Goal: Task Accomplishment & Management: Complete application form

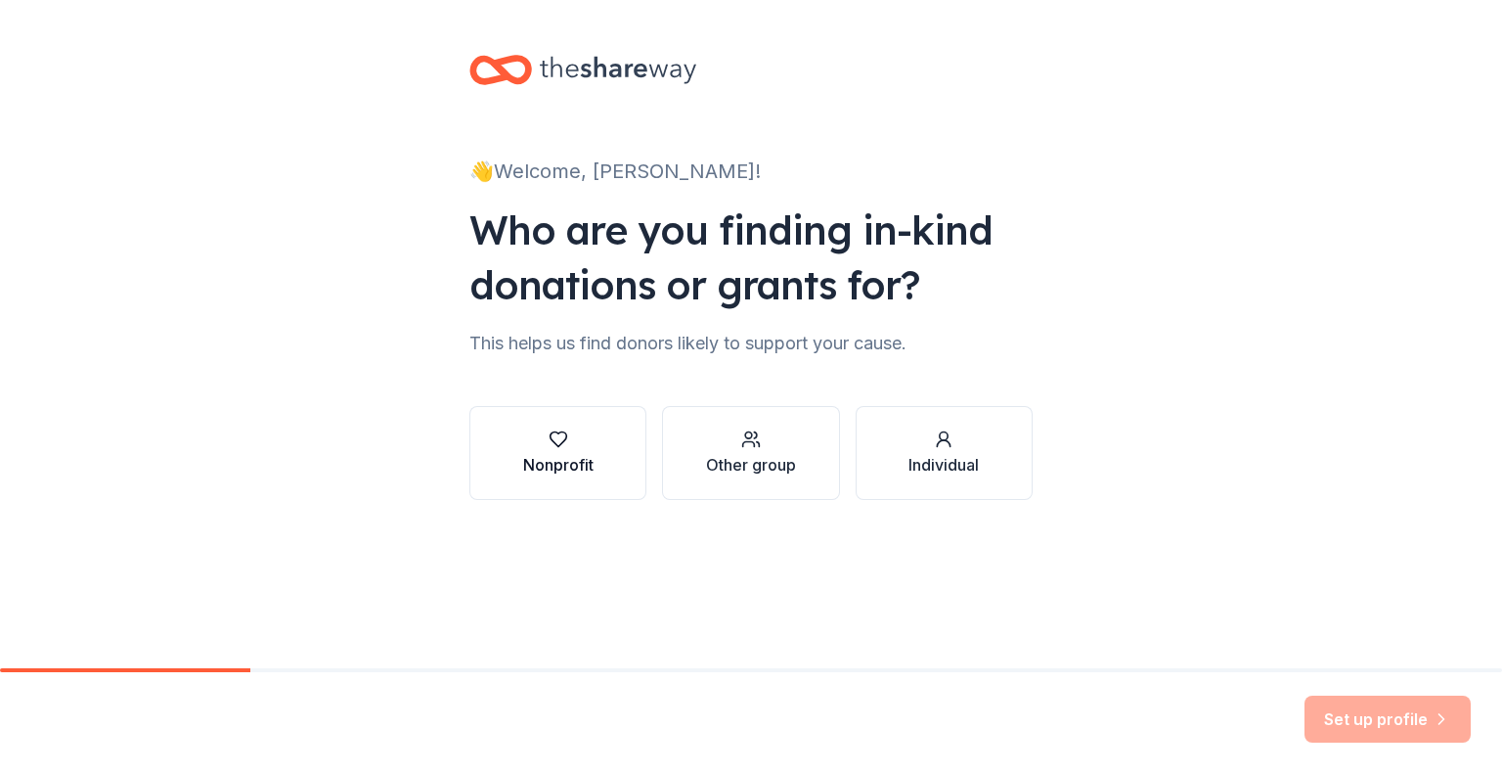
click at [590, 457] on div "Nonprofit" at bounding box center [558, 464] width 70 height 23
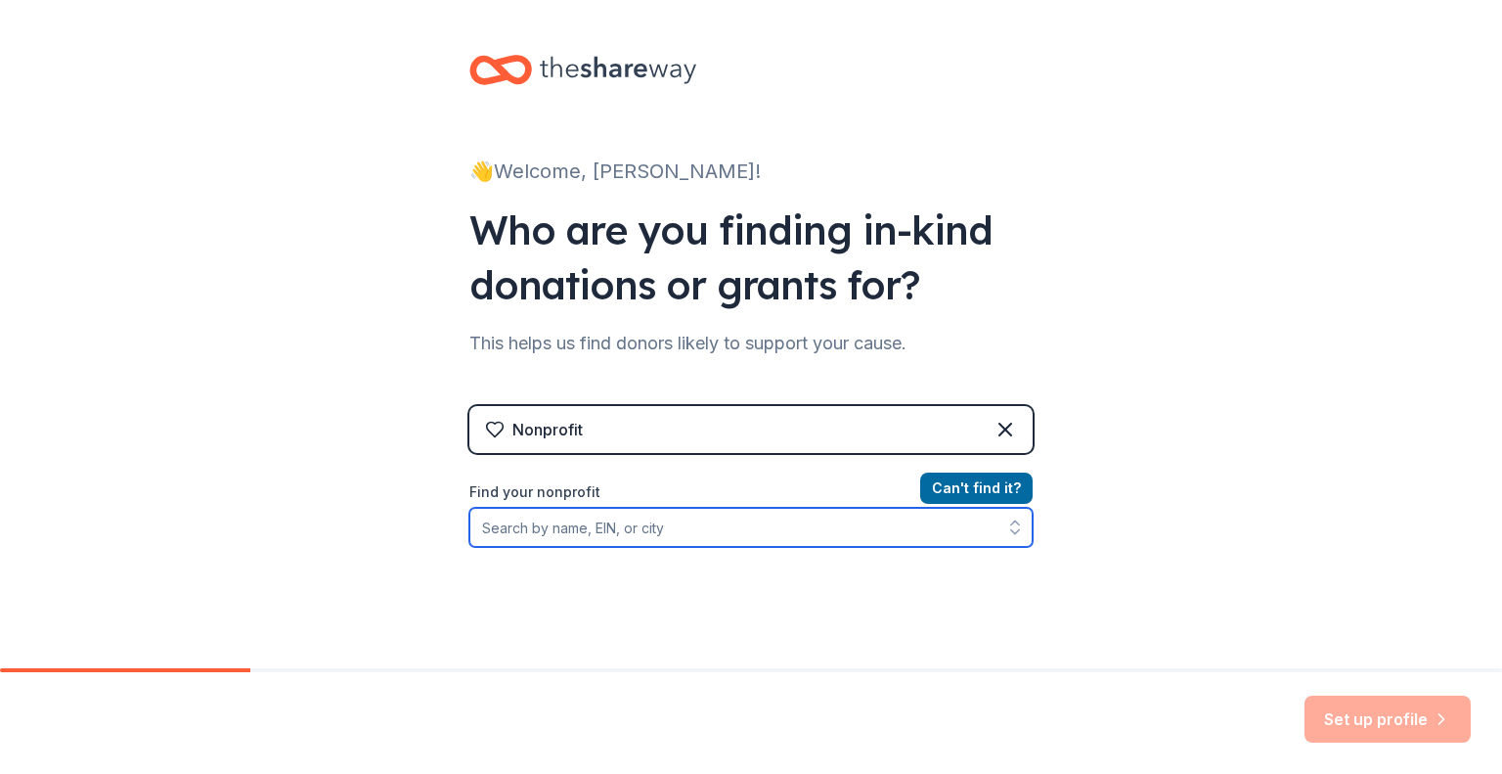
click at [744, 535] on input "Find your nonprofit" at bounding box center [751, 527] width 563 height 39
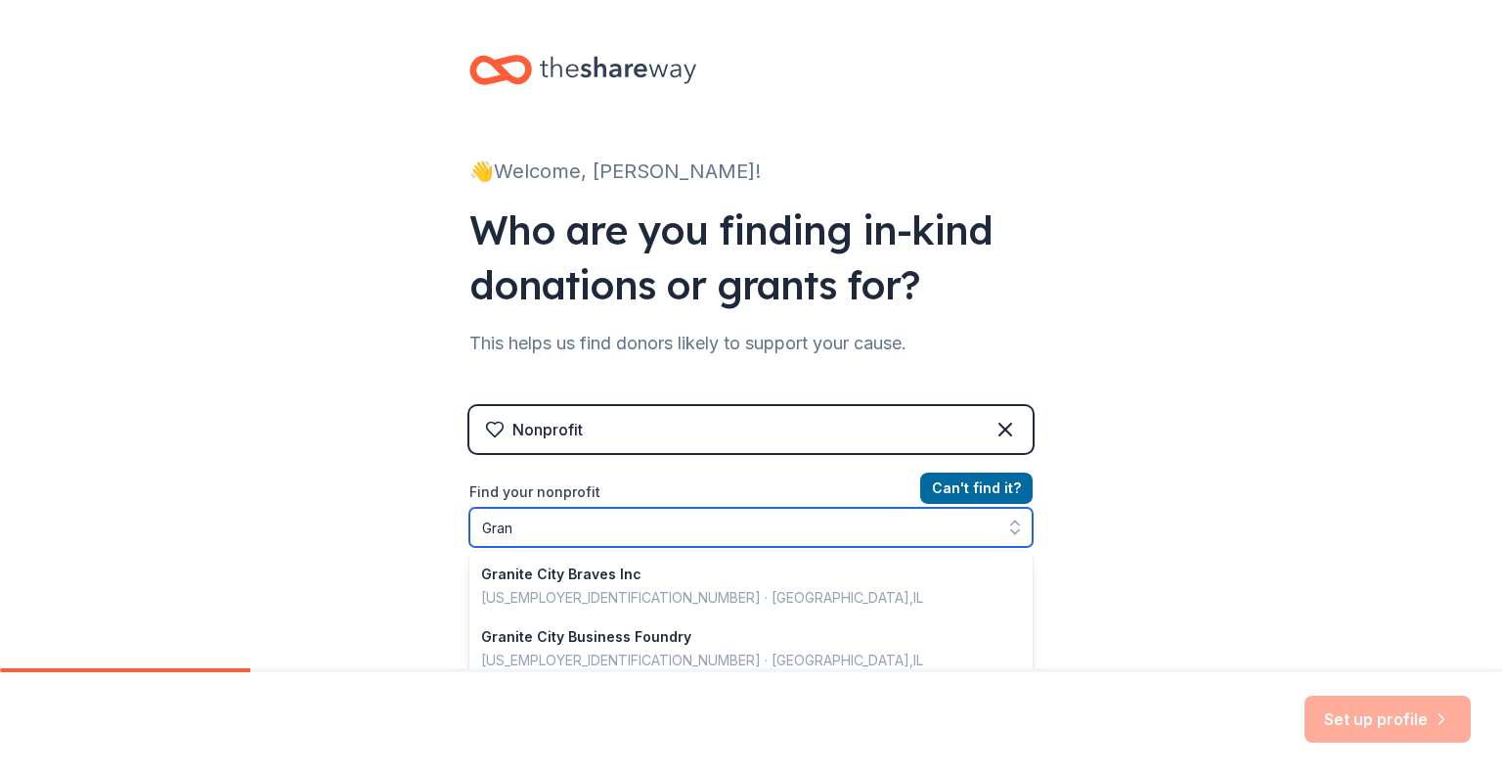
type input "Gra"
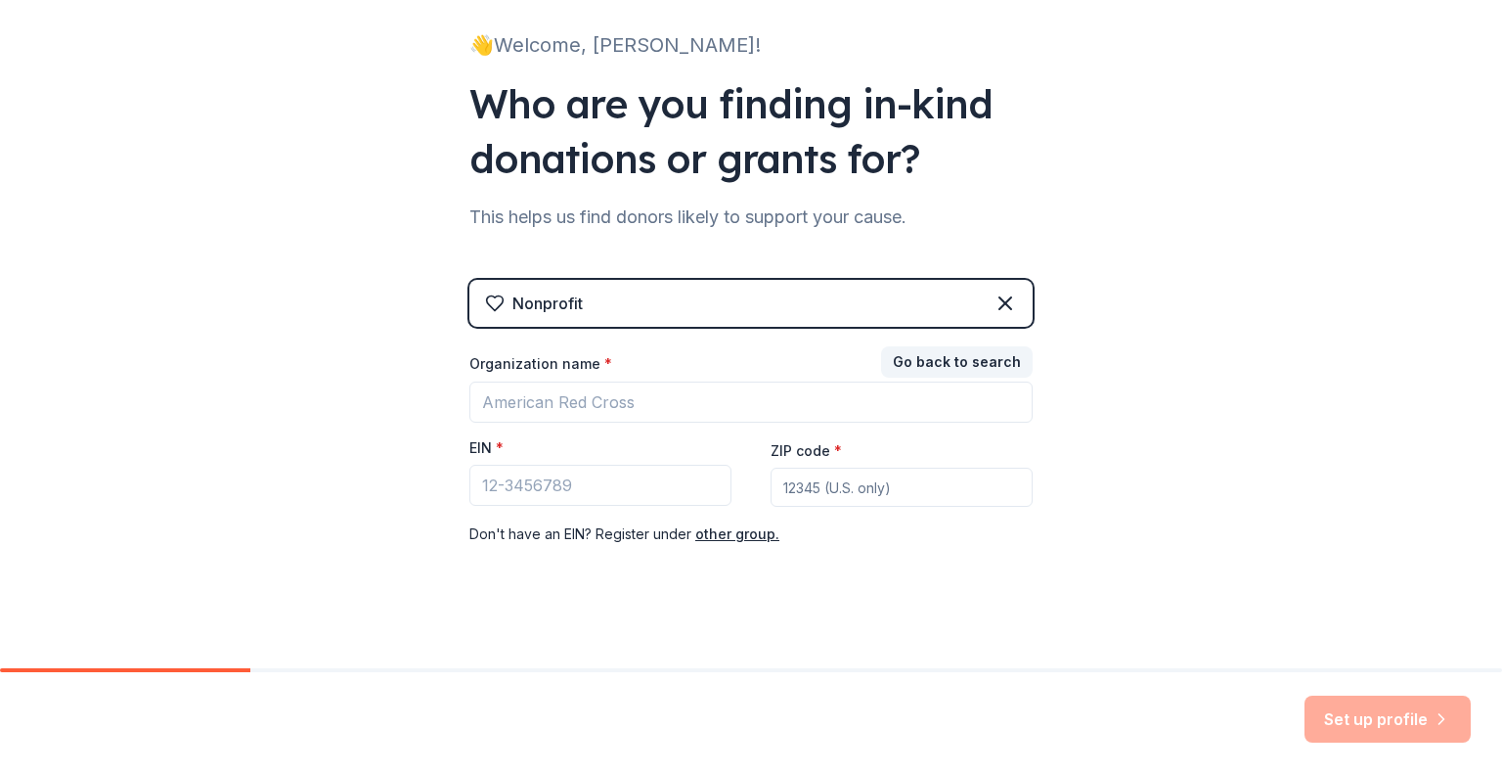
scroll to position [137, 0]
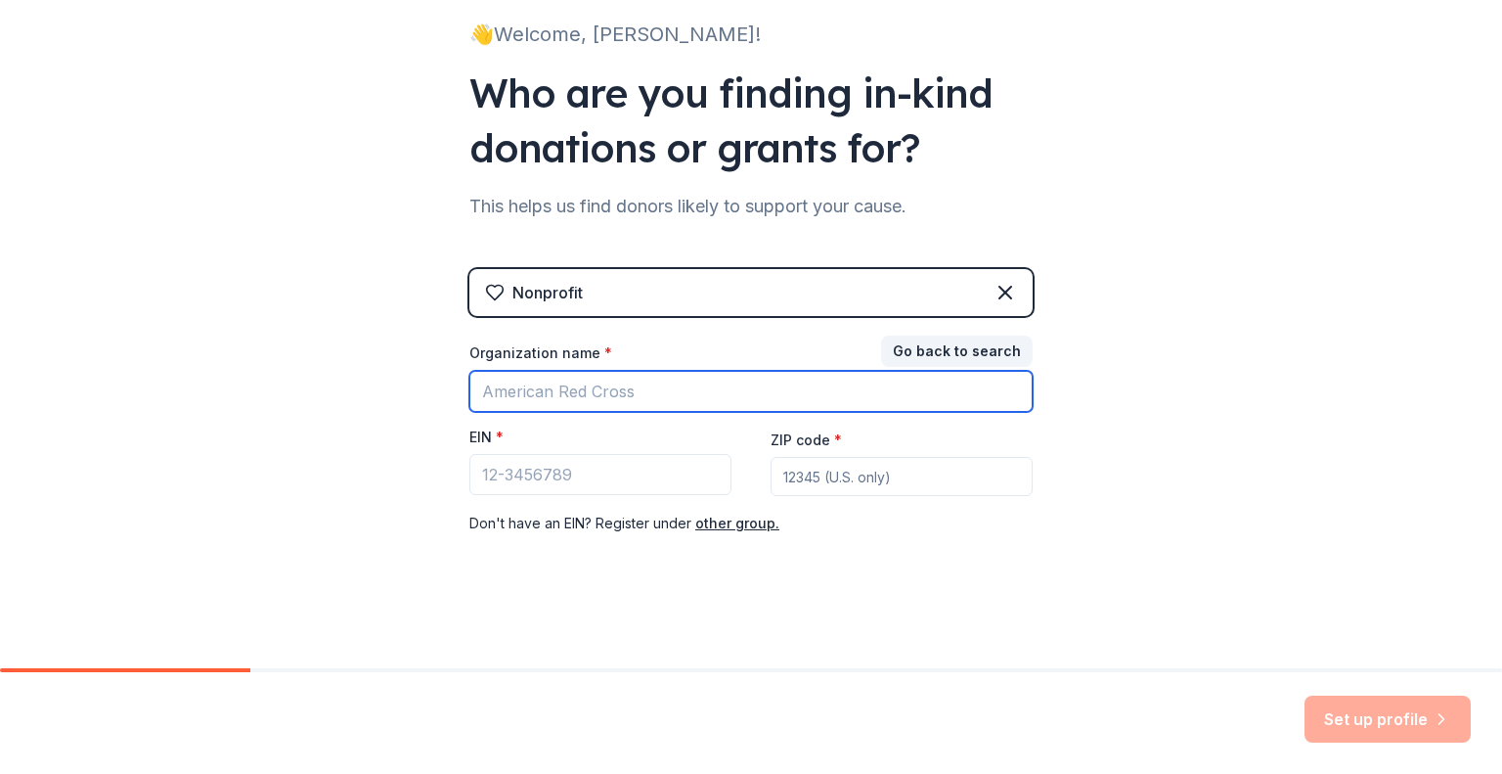
click at [597, 398] on input "Organization name *" at bounding box center [751, 391] width 563 height 41
drag, startPoint x: 723, startPoint y: 398, endPoint x: 453, endPoint y: 414, distance: 270.4
click at [453, 414] on div "👋 Welcome, Meghan! Who are you finding in-kind donations or grants for? This he…" at bounding box center [751, 265] width 626 height 805
type input "St. Elizabeth School Auction- Casino Royale"
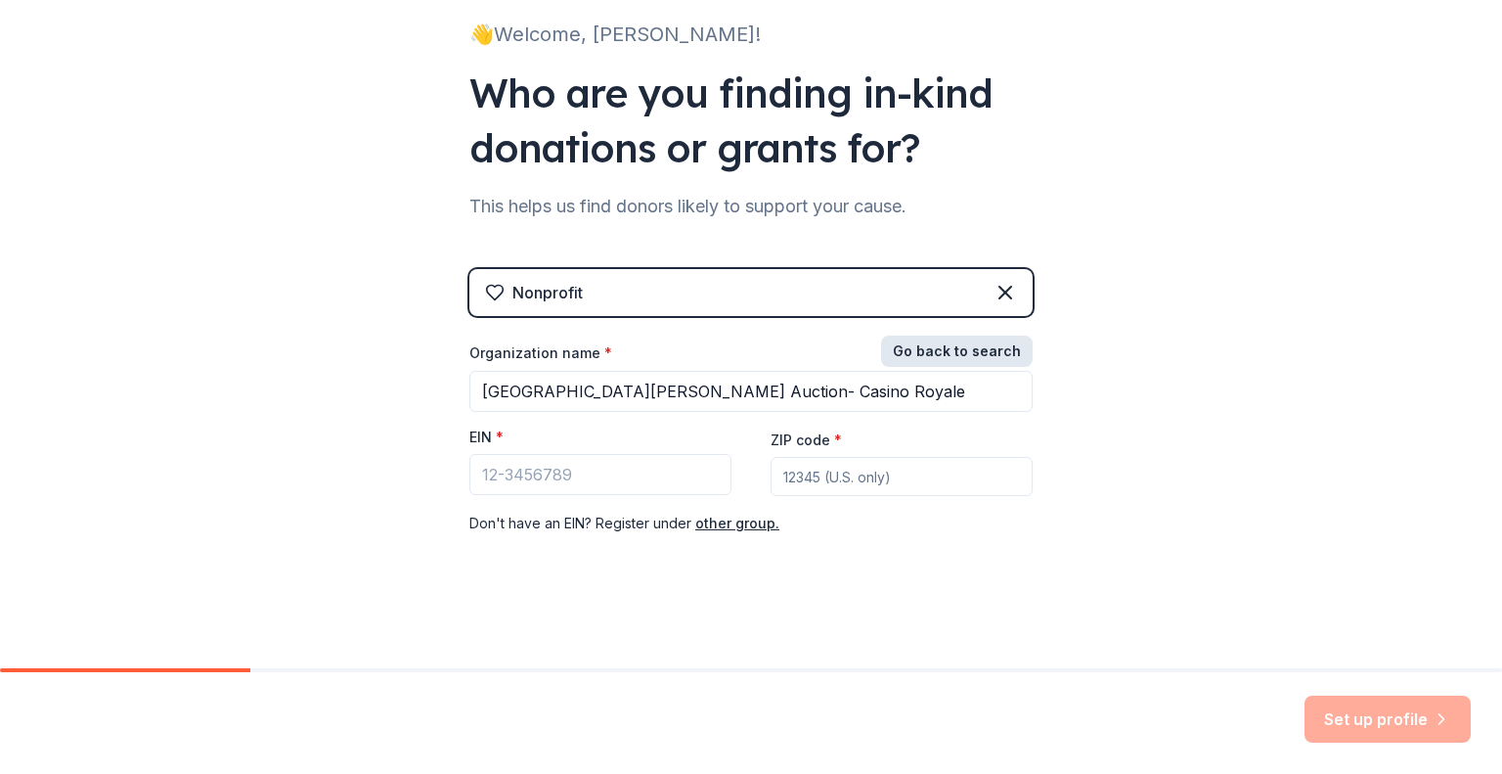
click at [918, 349] on button "Go back to search" at bounding box center [957, 351] width 152 height 31
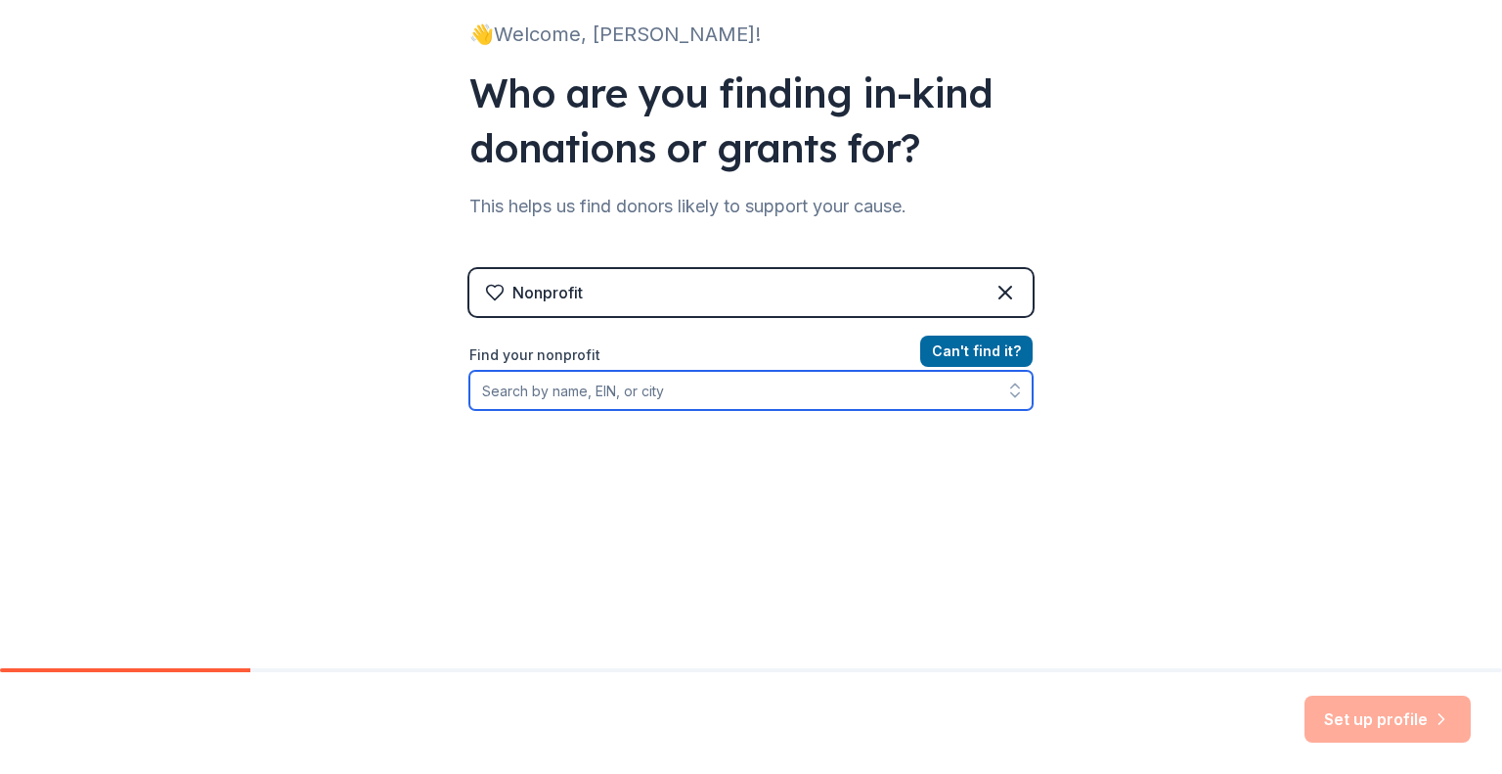
click at [607, 386] on input "Find your nonprofit" at bounding box center [751, 390] width 563 height 39
type input "[GEOGRAPHIC_DATA][PERSON_NAME]"
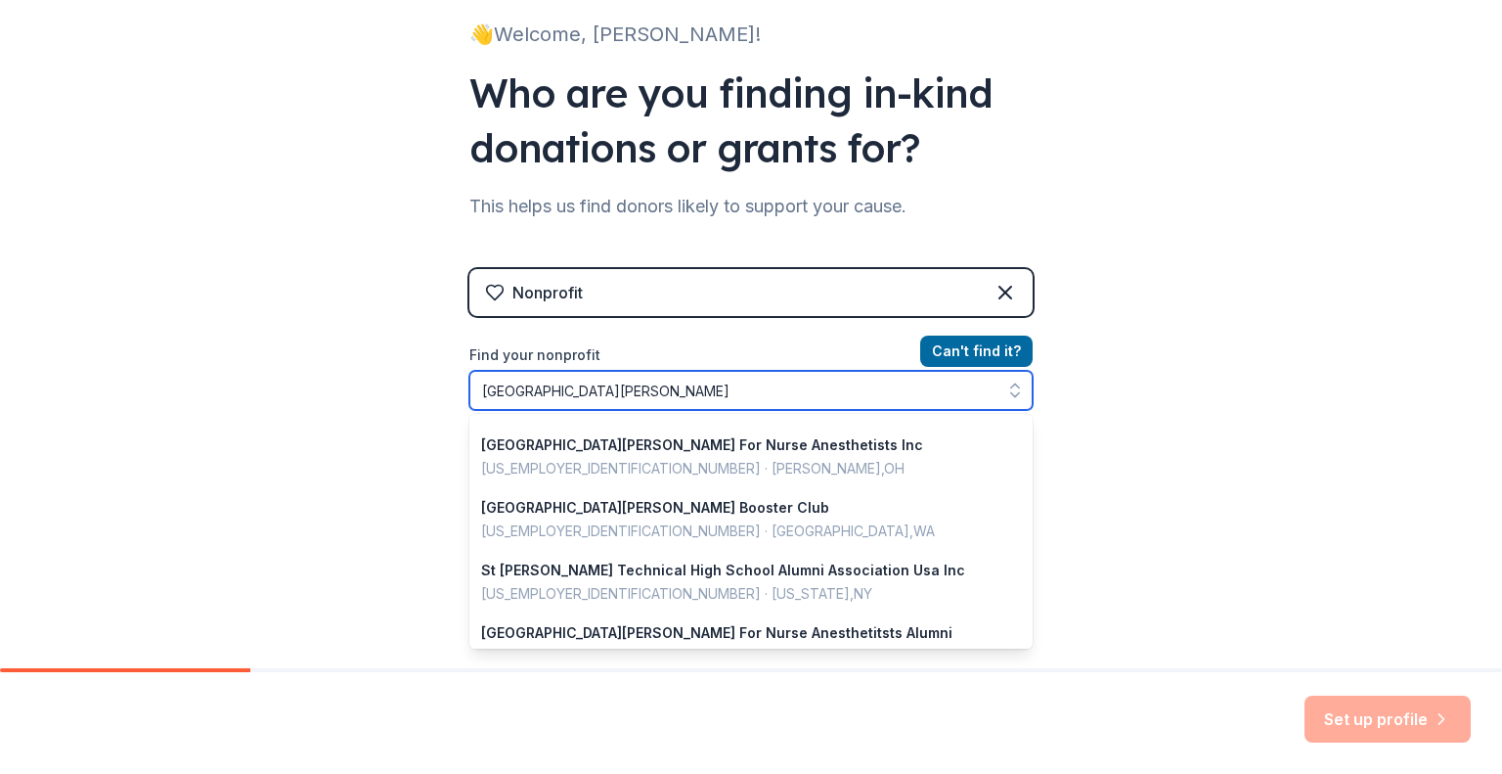
scroll to position [1135, 0]
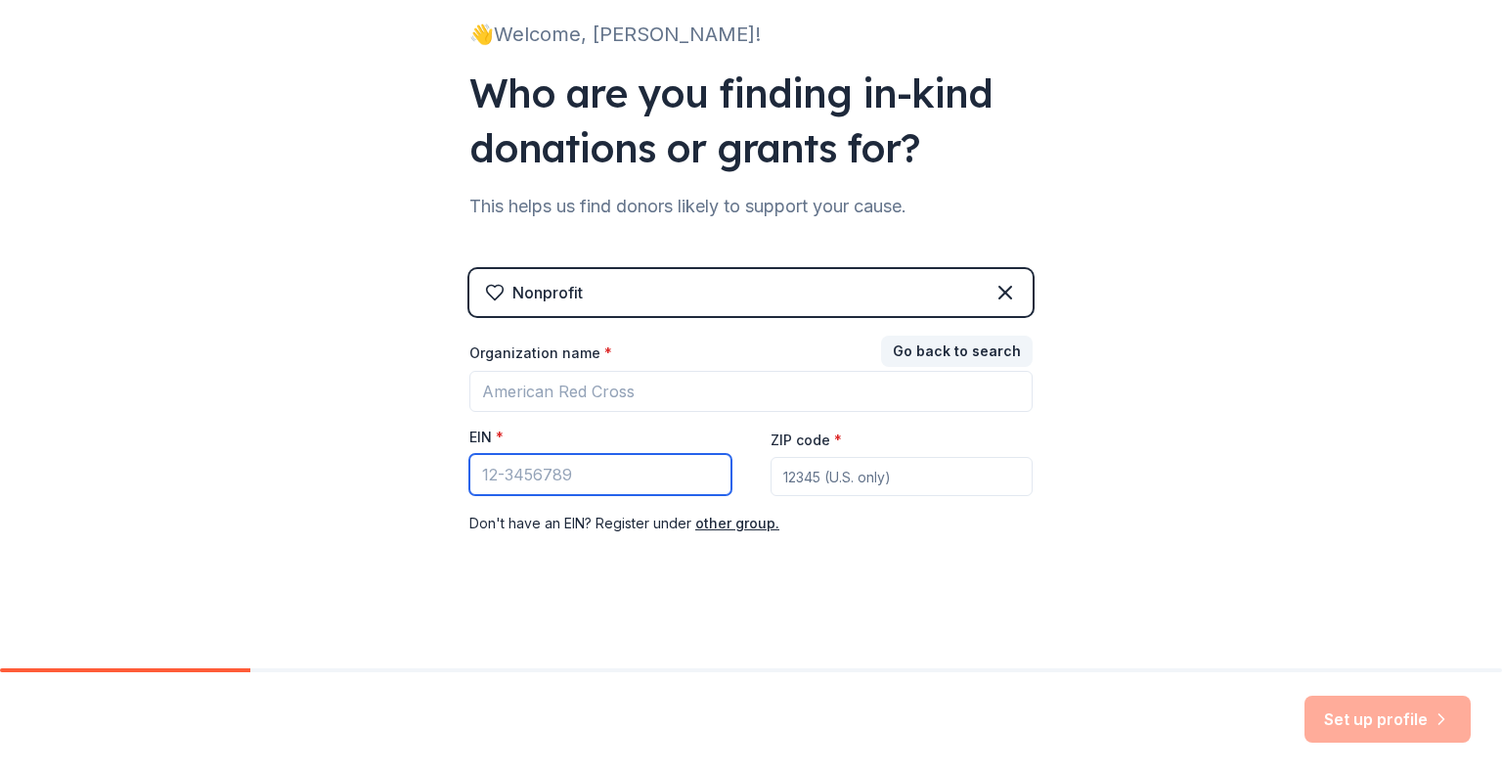
click at [626, 475] on input "EIN *" at bounding box center [601, 474] width 262 height 41
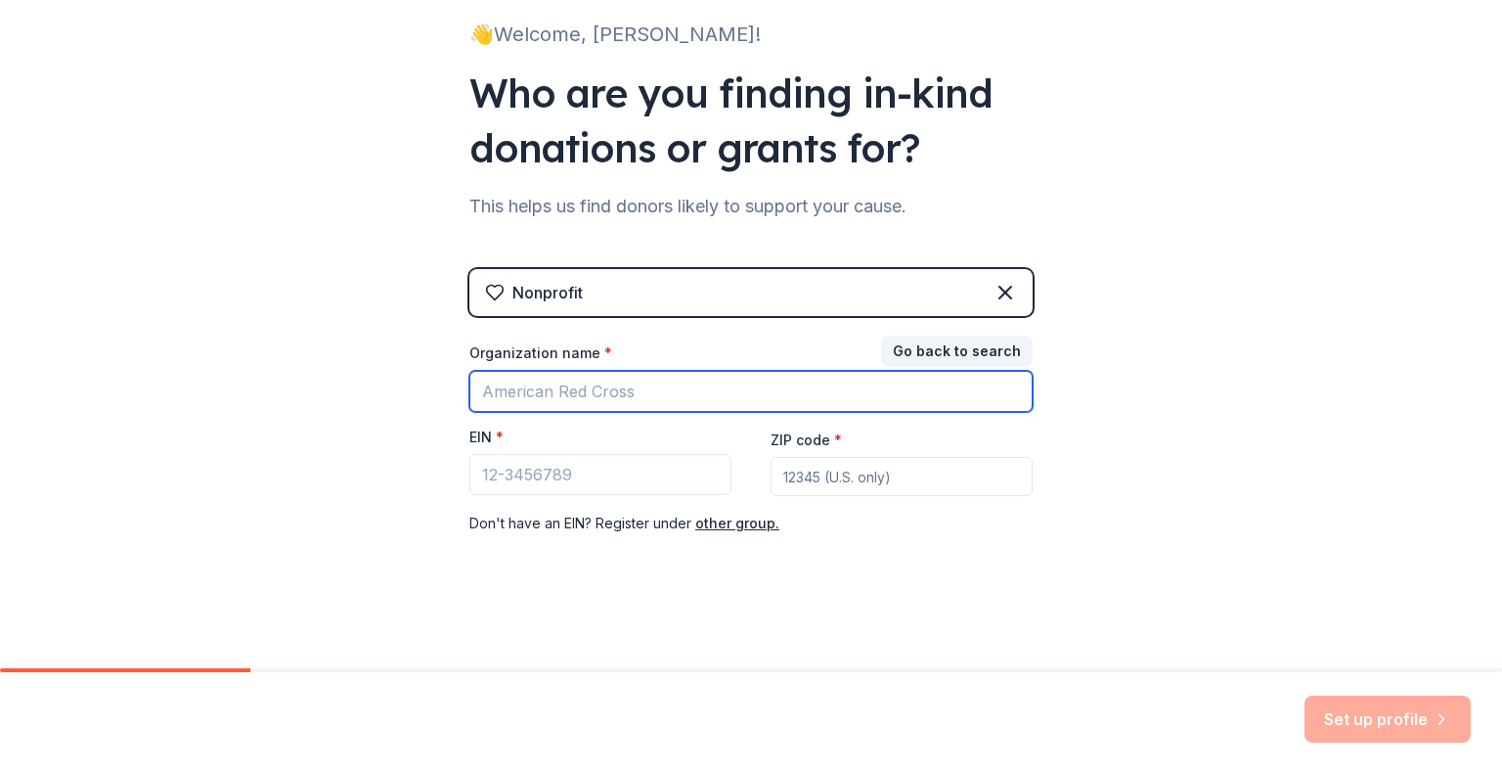
click at [622, 395] on input "Organization name *" at bounding box center [751, 391] width 563 height 41
drag, startPoint x: 823, startPoint y: 398, endPoint x: 630, endPoint y: 406, distance: 192.9
click at [630, 406] on input "St. Elizabeth School Auction- Casino Royale" at bounding box center [751, 391] width 563 height 41
type input "[GEOGRAPHIC_DATA][PERSON_NAME]"
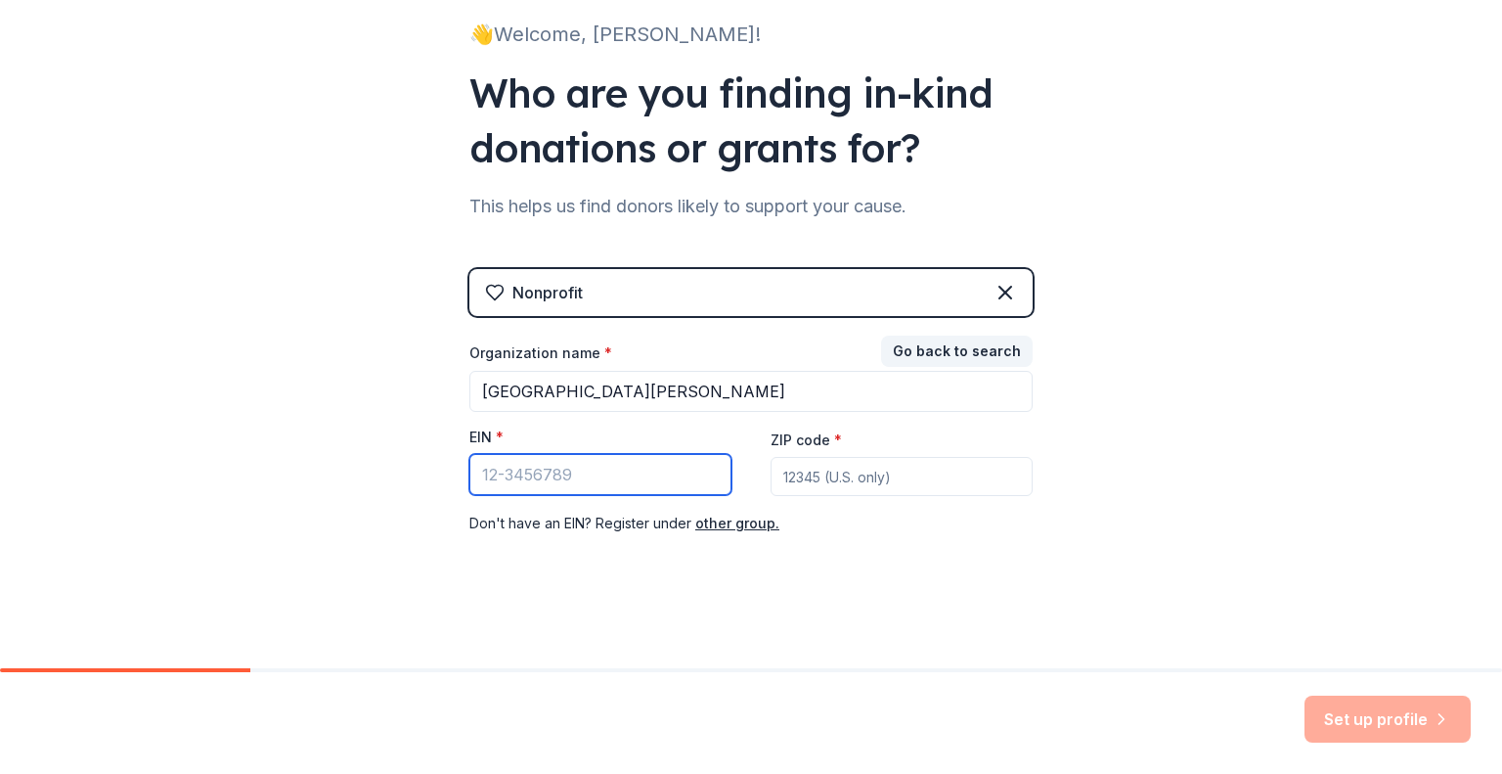
click at [525, 465] on input "EIN *" at bounding box center [601, 474] width 262 height 41
paste input "[US_EMPLOYER_IDENTIFICATION_NUMBER]"
type input "[US_EMPLOYER_IDENTIFICATION_NUMBER]"
click at [788, 479] on input "ZIP code *" at bounding box center [902, 476] width 262 height 39
type input "62040"
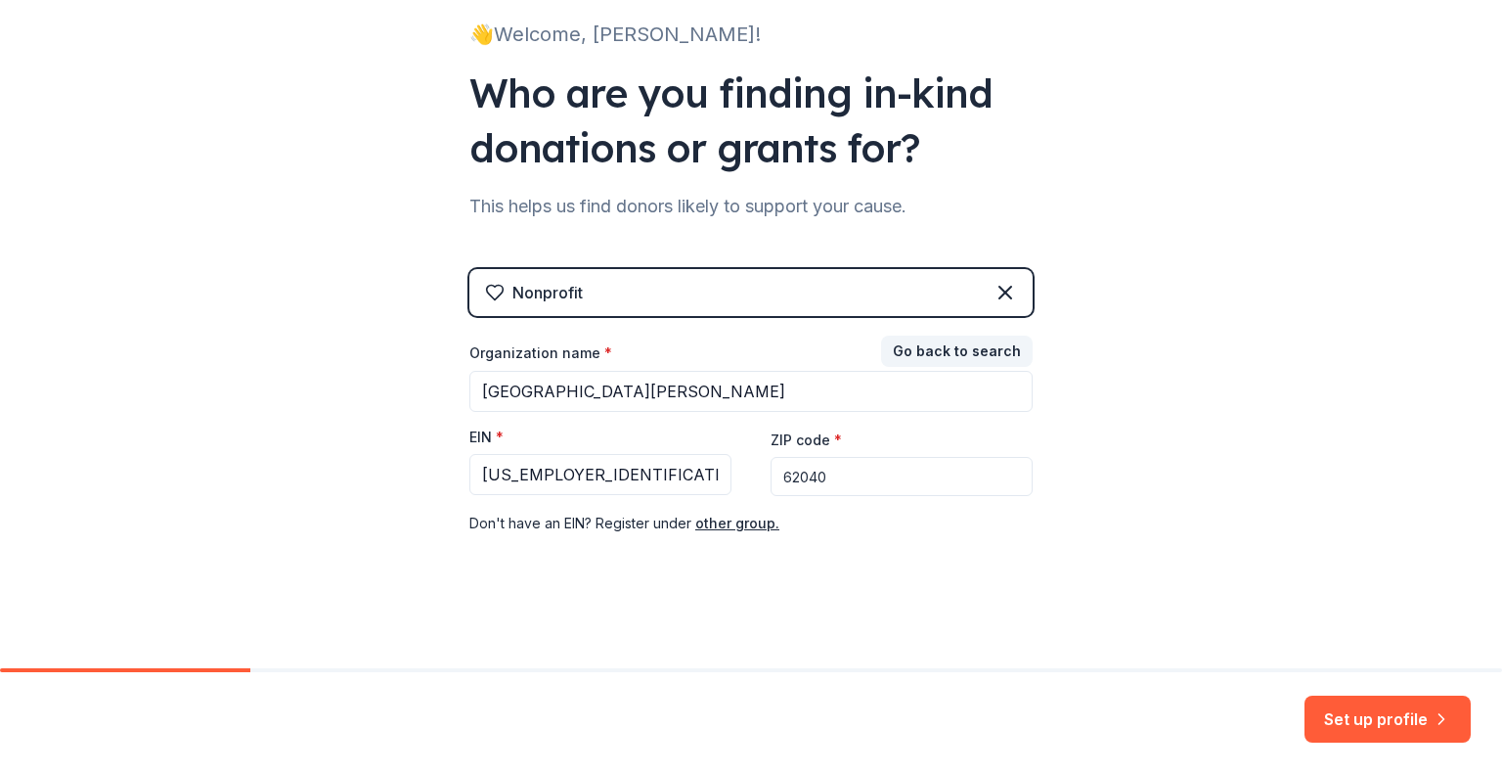
click at [1411, 688] on div "Set up profile" at bounding box center [751, 723] width 1502 height 102
click at [1412, 720] on button "Set up profile" at bounding box center [1388, 718] width 166 height 47
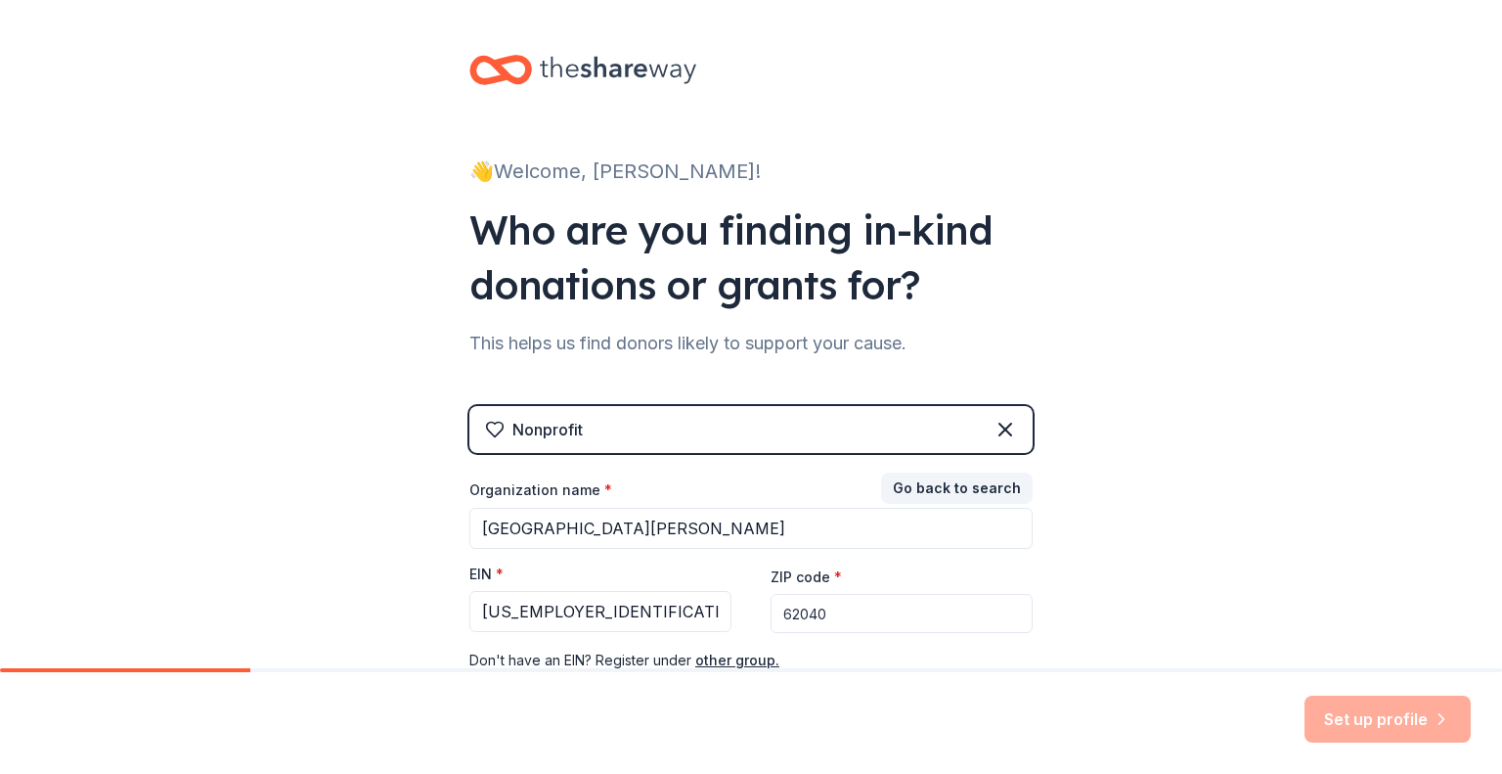
scroll to position [137, 0]
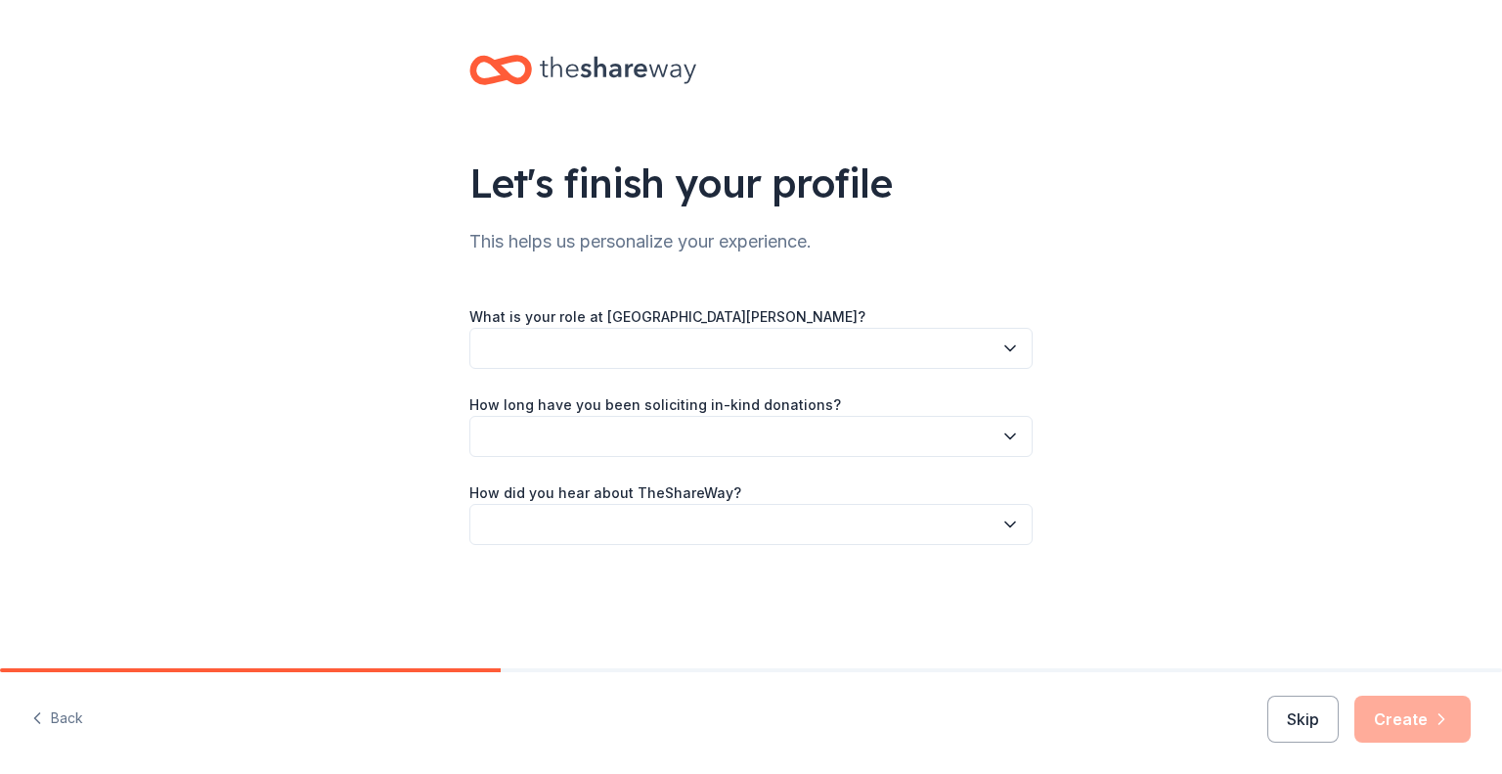
click at [987, 346] on button "button" at bounding box center [751, 348] width 563 height 41
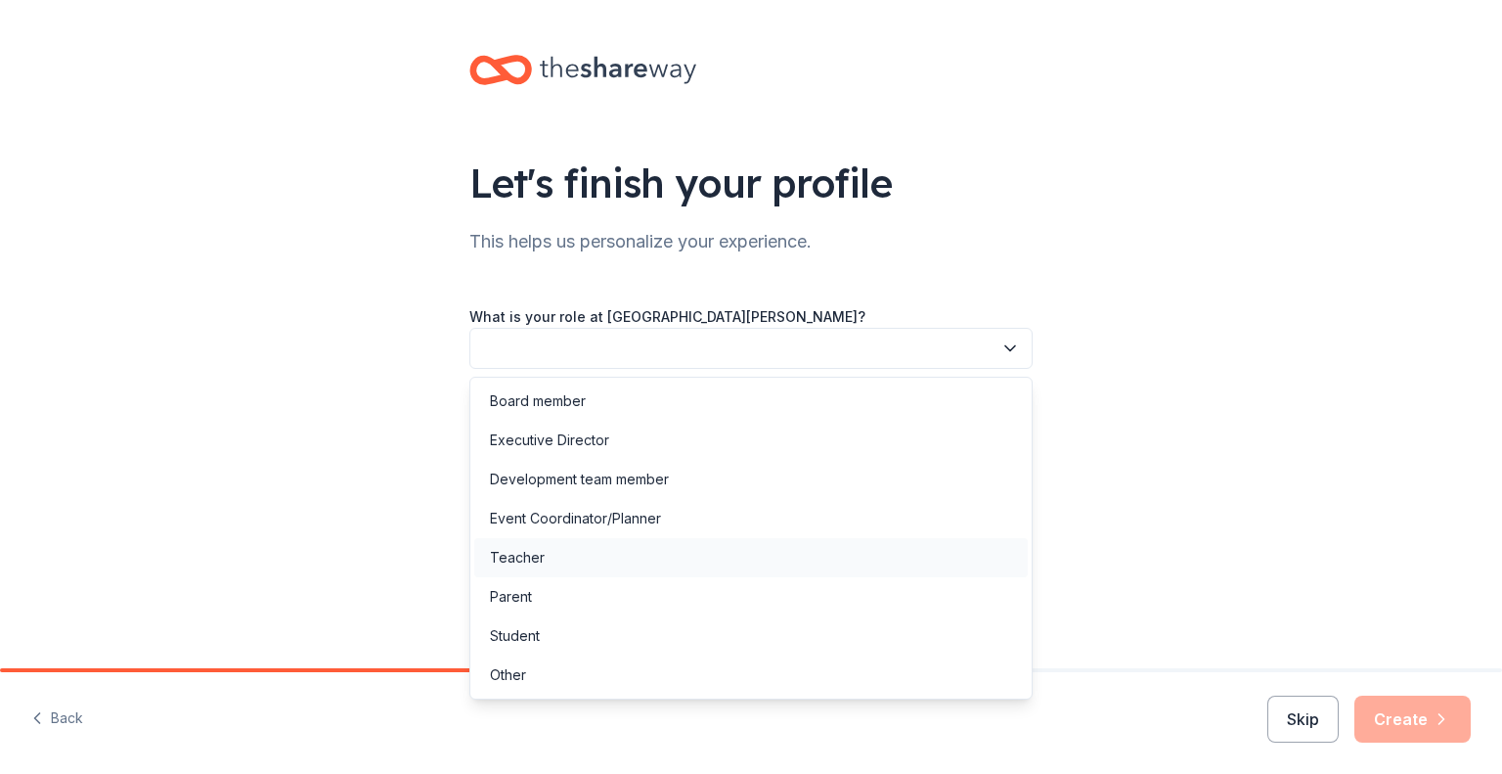
click at [866, 563] on div "Teacher" at bounding box center [751, 557] width 554 height 39
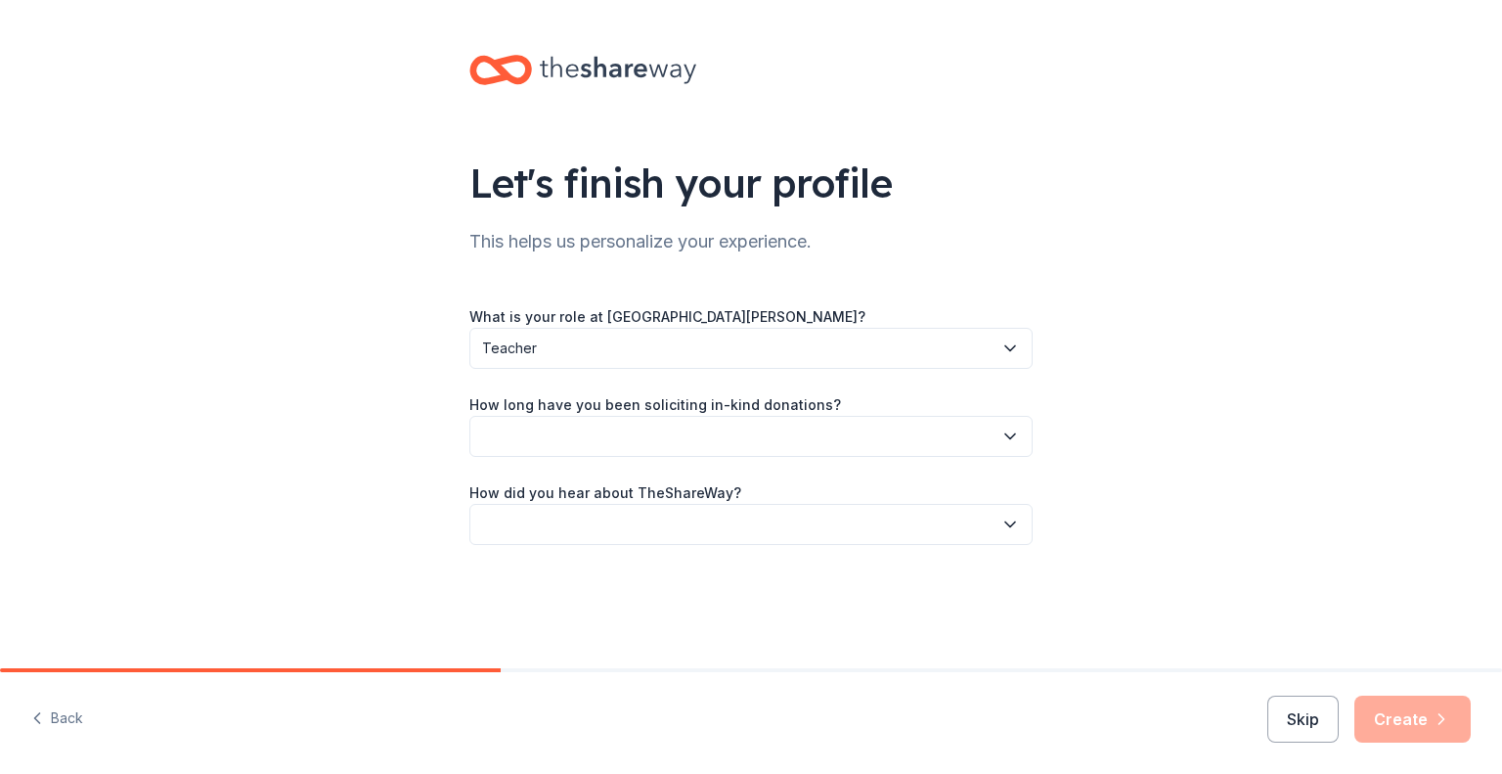
click at [832, 442] on button "button" at bounding box center [751, 436] width 563 height 41
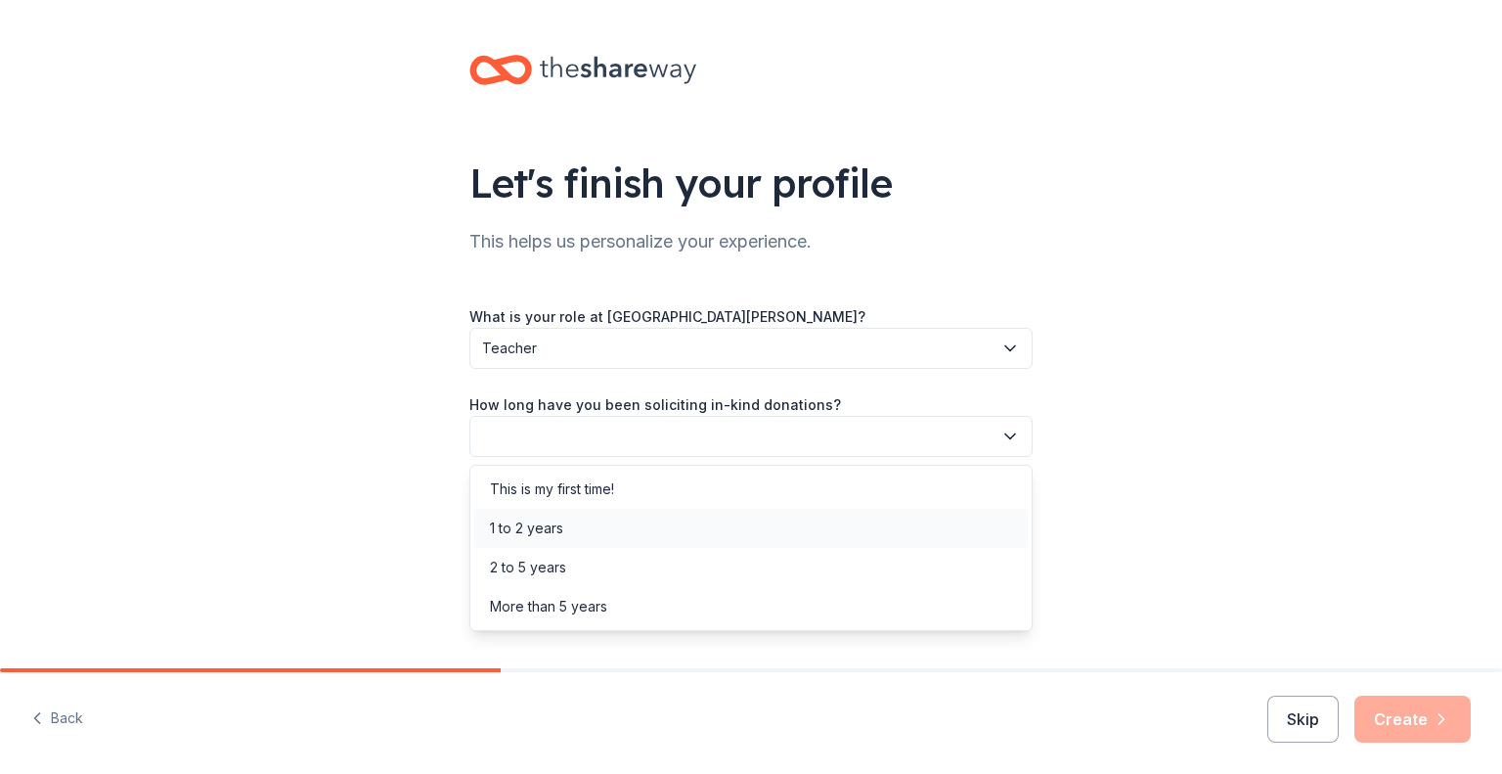
click at [813, 538] on div "1 to 2 years" at bounding box center [751, 528] width 554 height 39
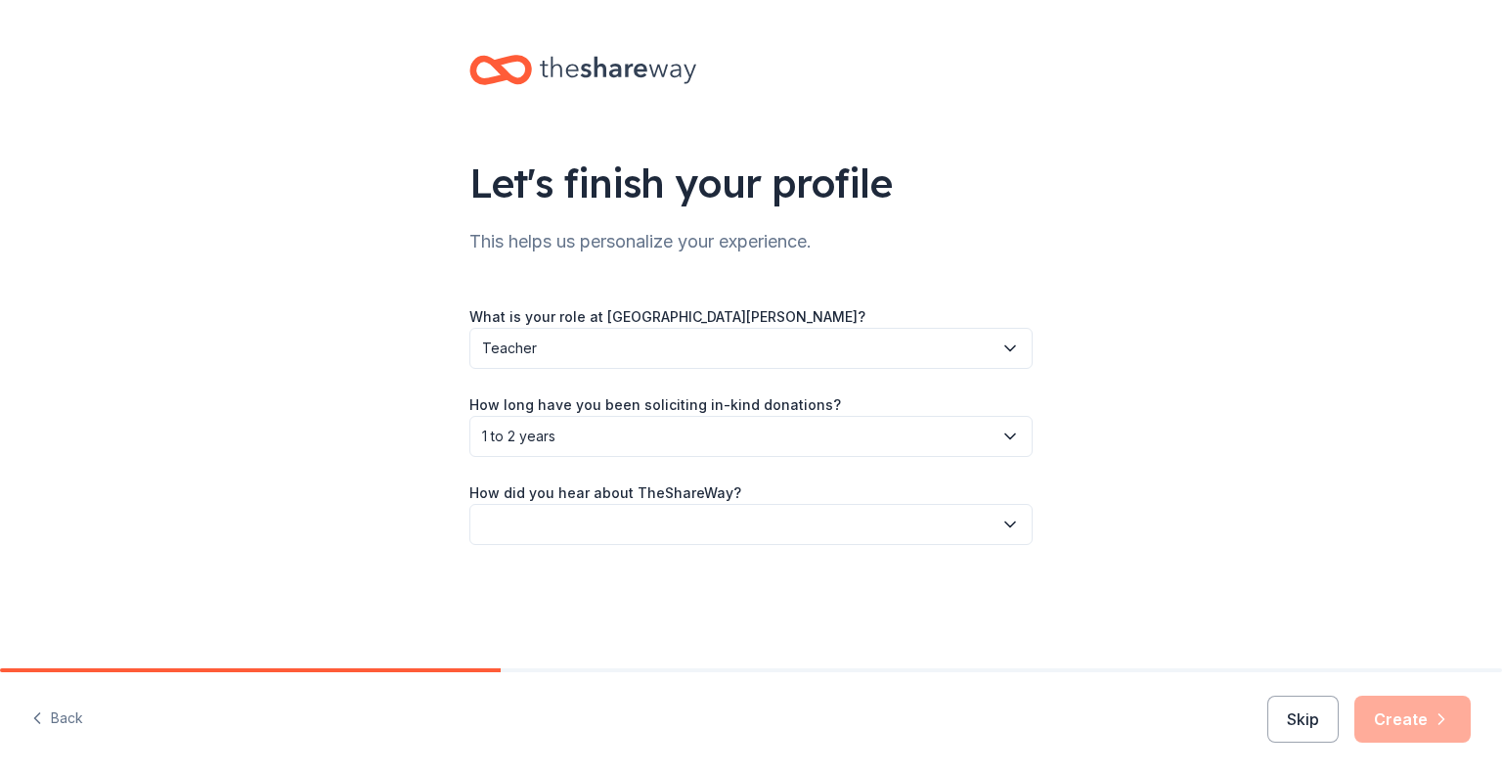
click at [808, 520] on button "button" at bounding box center [751, 524] width 563 height 41
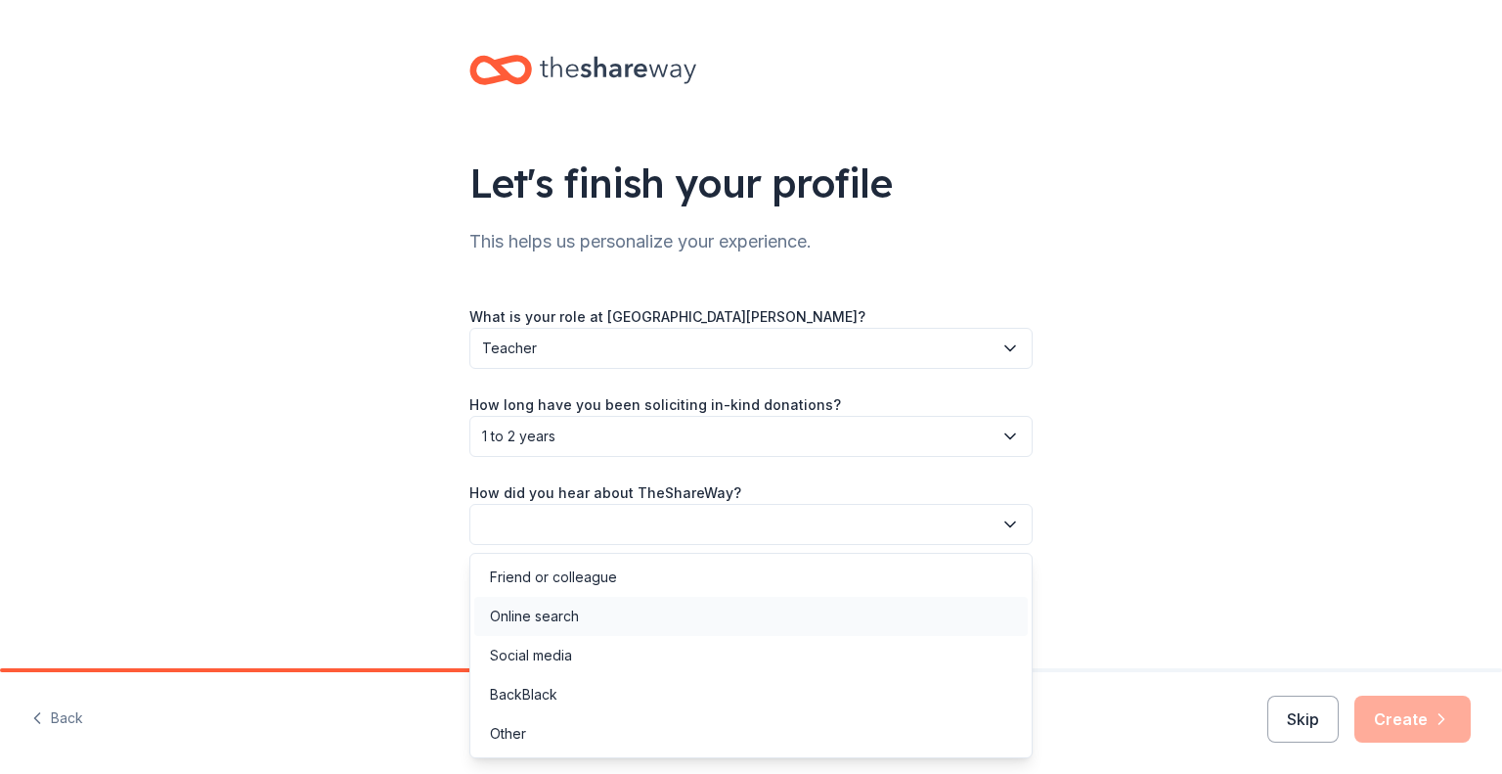
click at [780, 623] on div "Online search" at bounding box center [751, 616] width 554 height 39
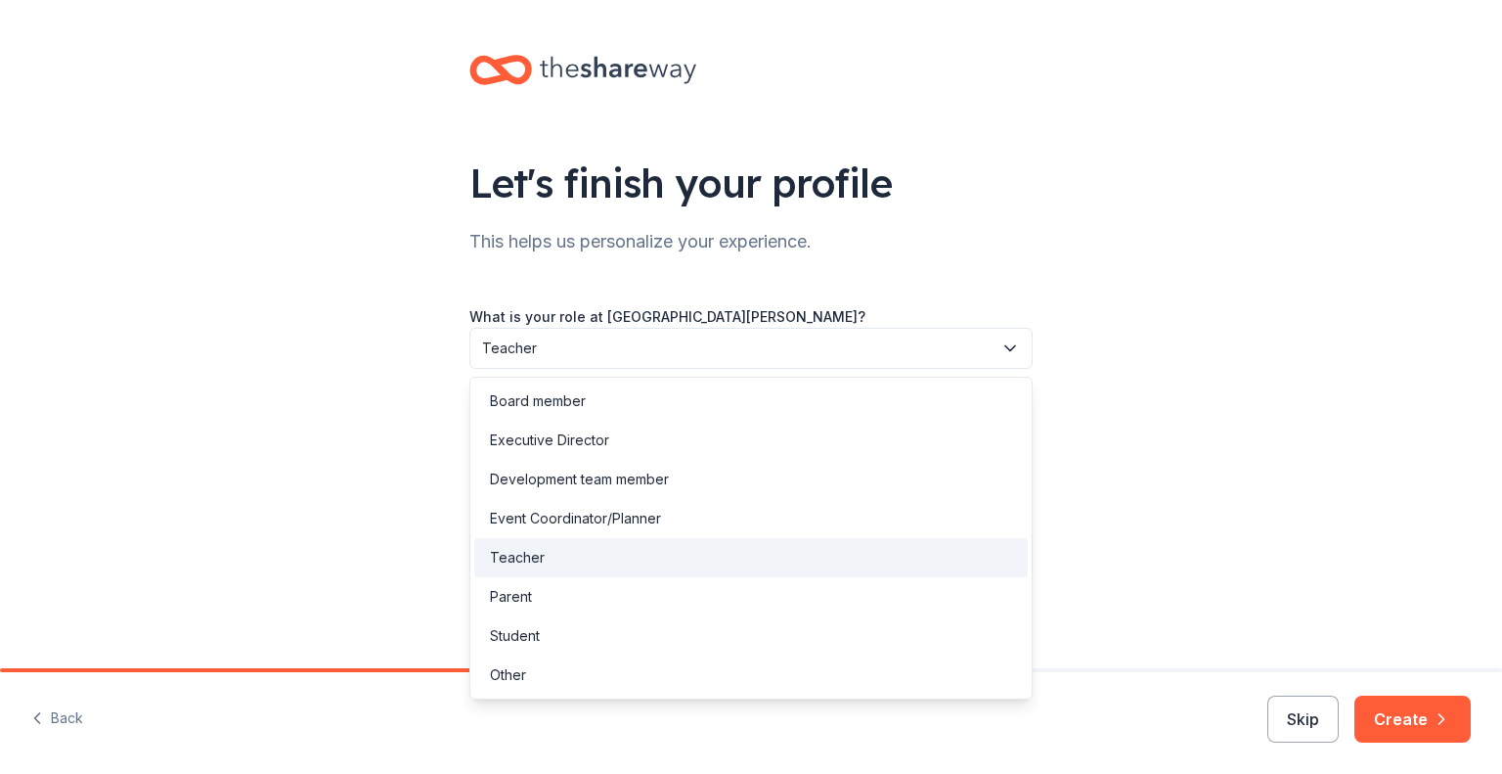
click at [996, 354] on button "Teacher" at bounding box center [751, 348] width 563 height 41
click at [918, 510] on div "Event Coordinator/Planner" at bounding box center [751, 518] width 554 height 39
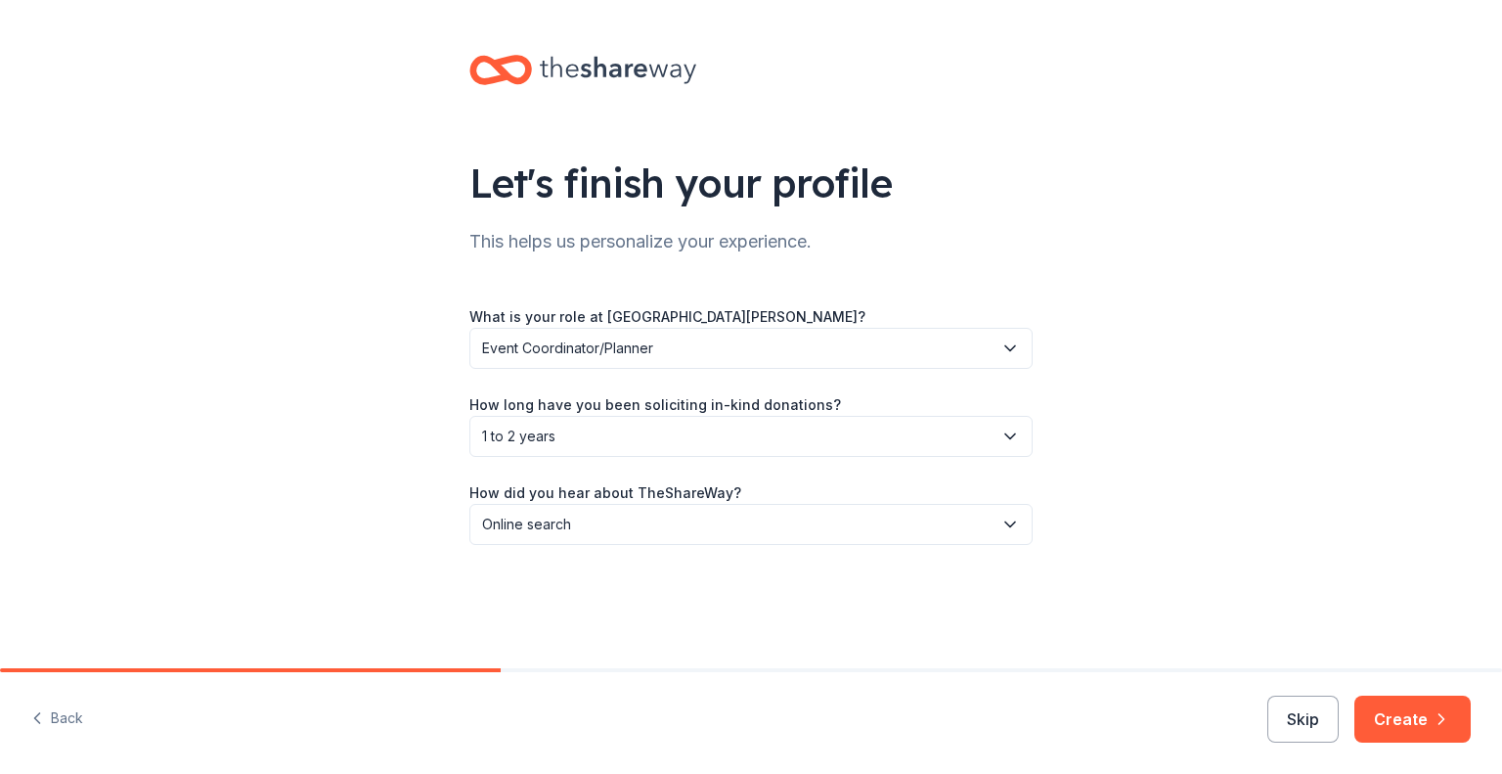
click at [884, 356] on span "Event Coordinator/Planner" at bounding box center [737, 347] width 511 height 23
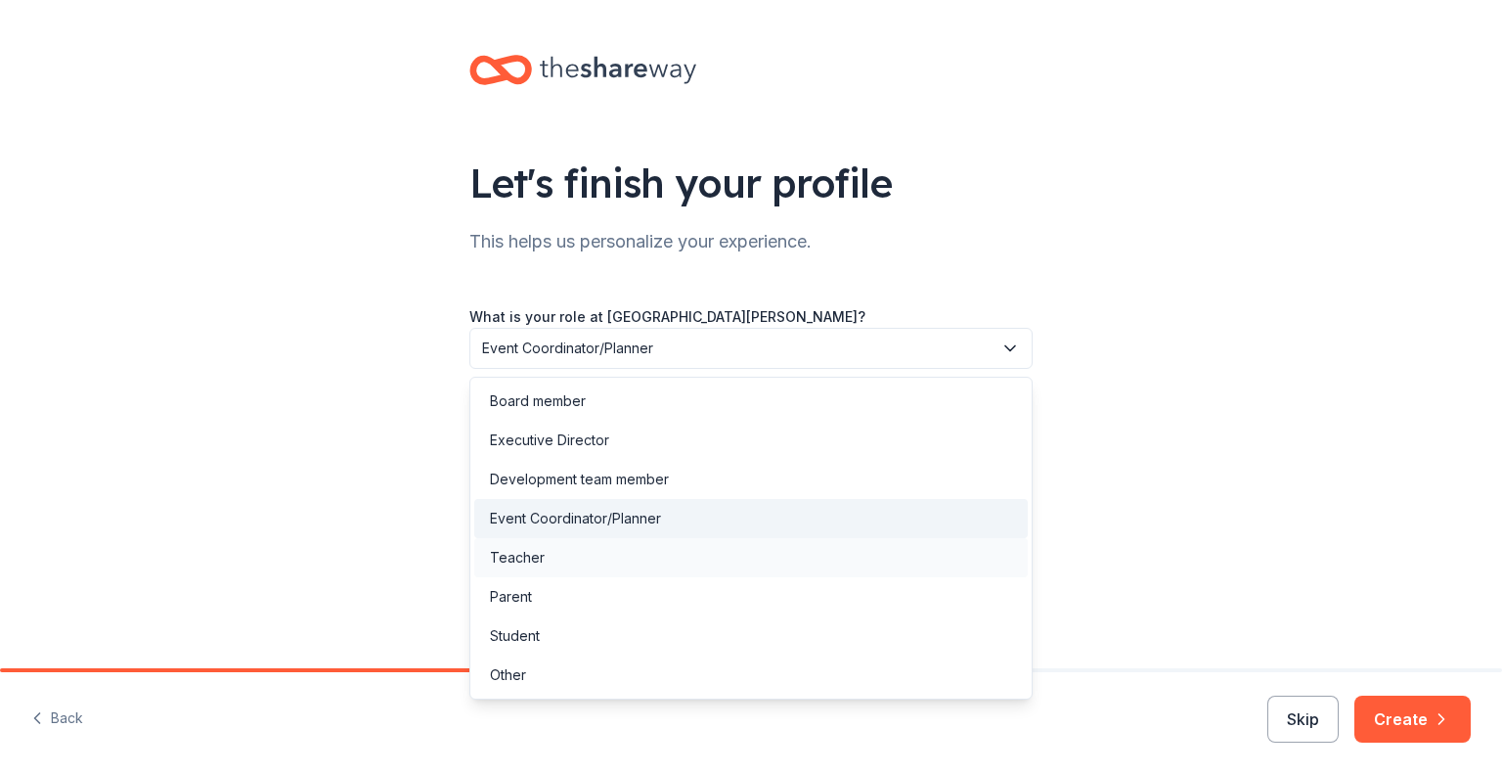
click at [868, 556] on div "Teacher" at bounding box center [751, 557] width 554 height 39
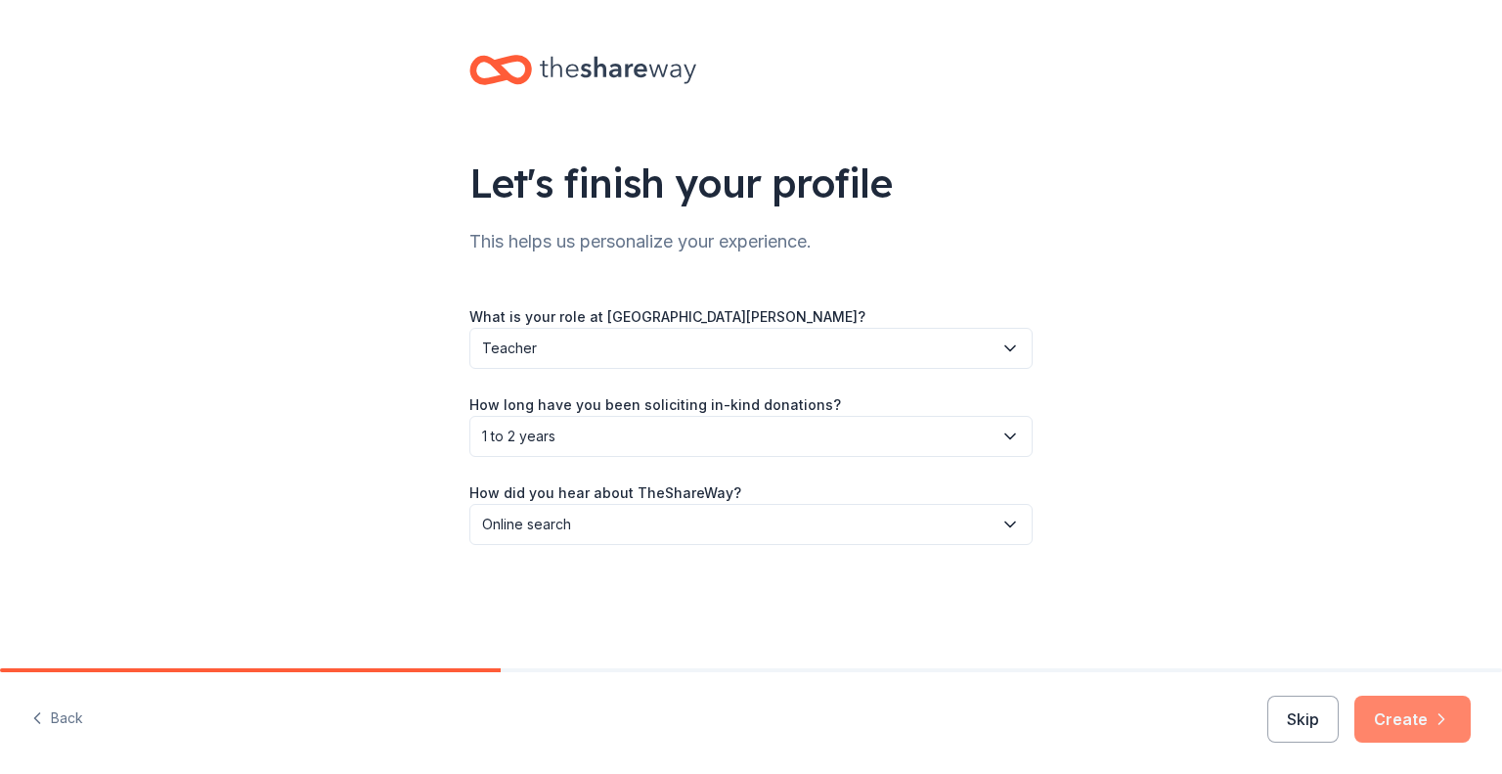
click at [1409, 699] on button "Create" at bounding box center [1413, 718] width 116 height 47
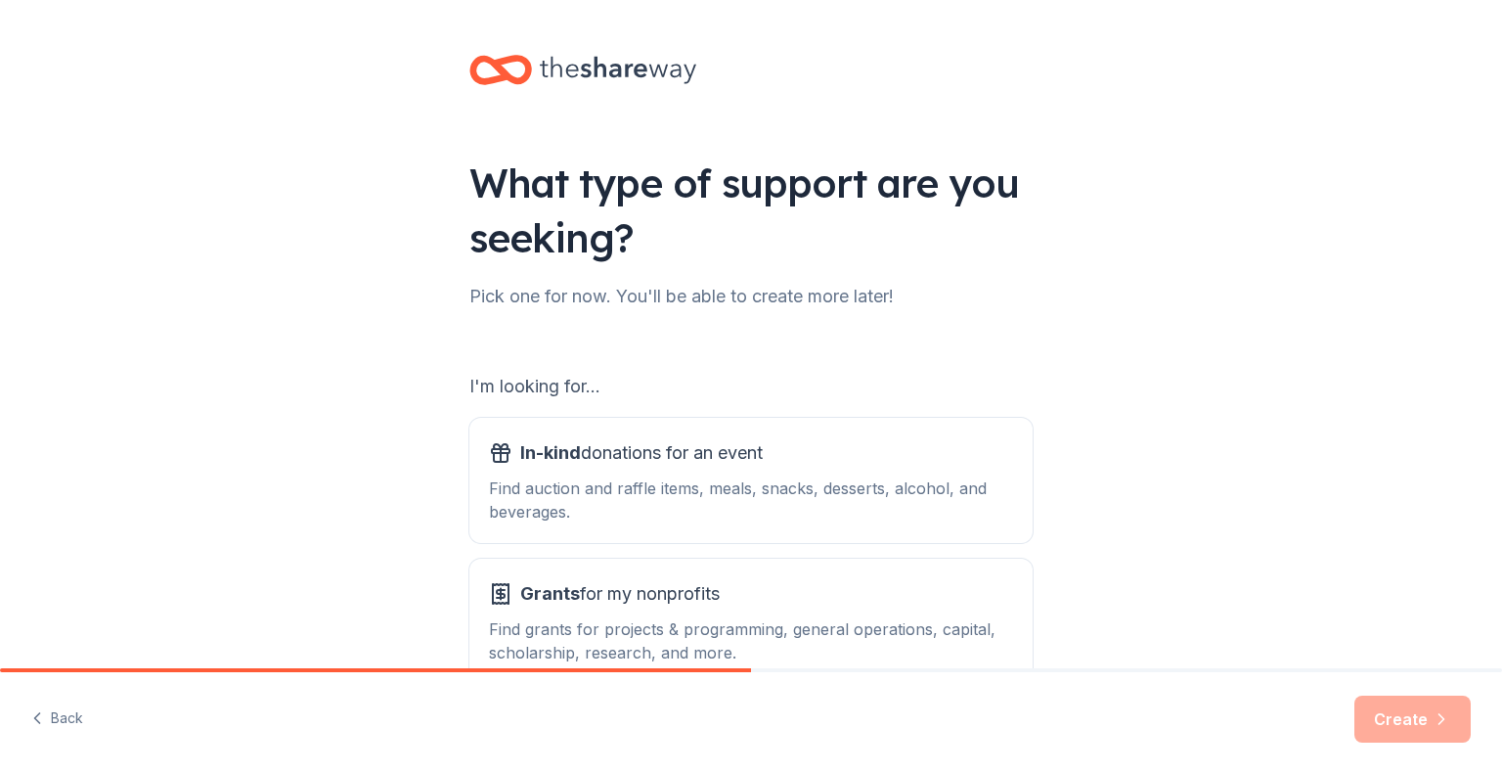
scroll to position [121, 0]
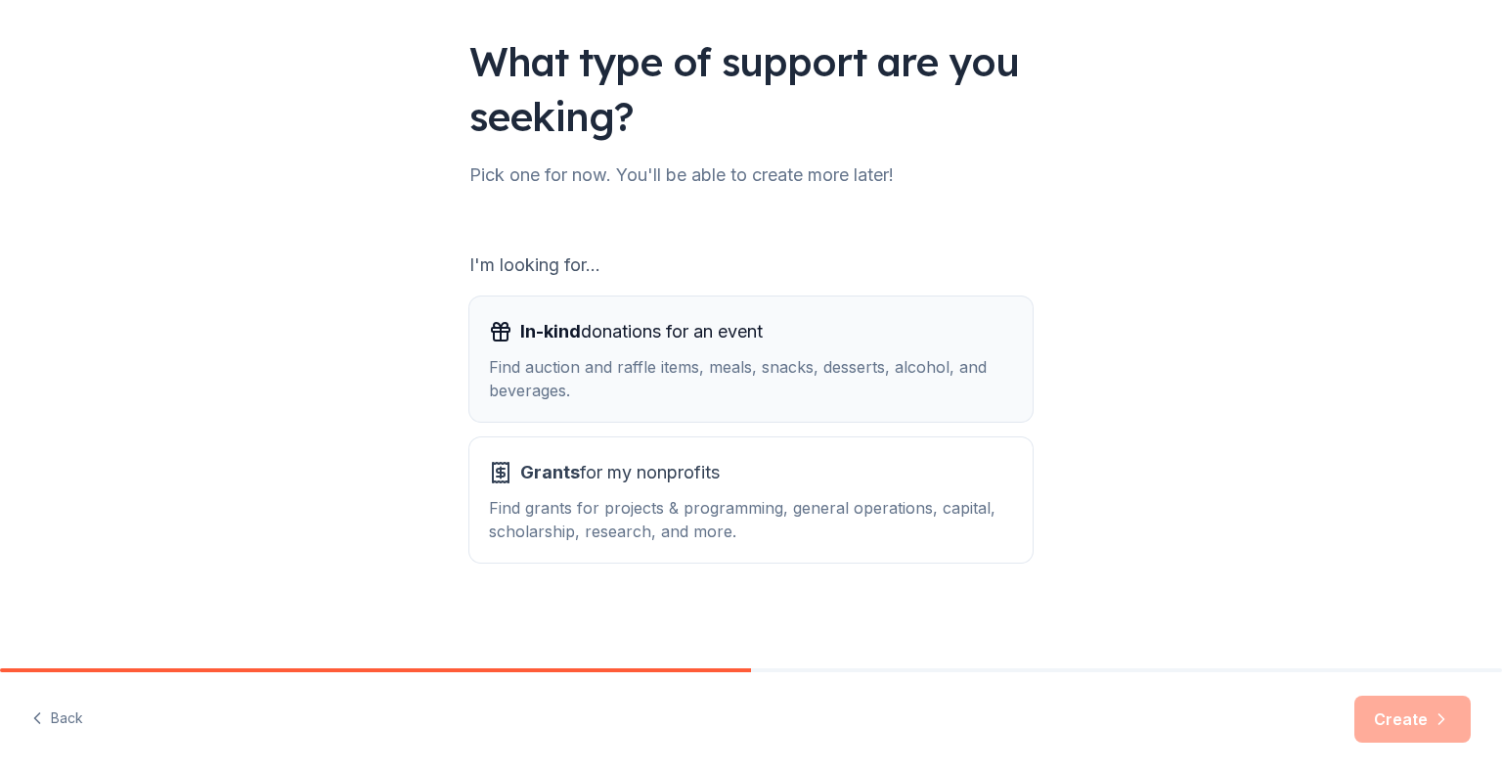
click at [840, 354] on div "In-kind donations for an event Find auction and raffle items, meals, snacks, de…" at bounding box center [751, 359] width 524 height 86
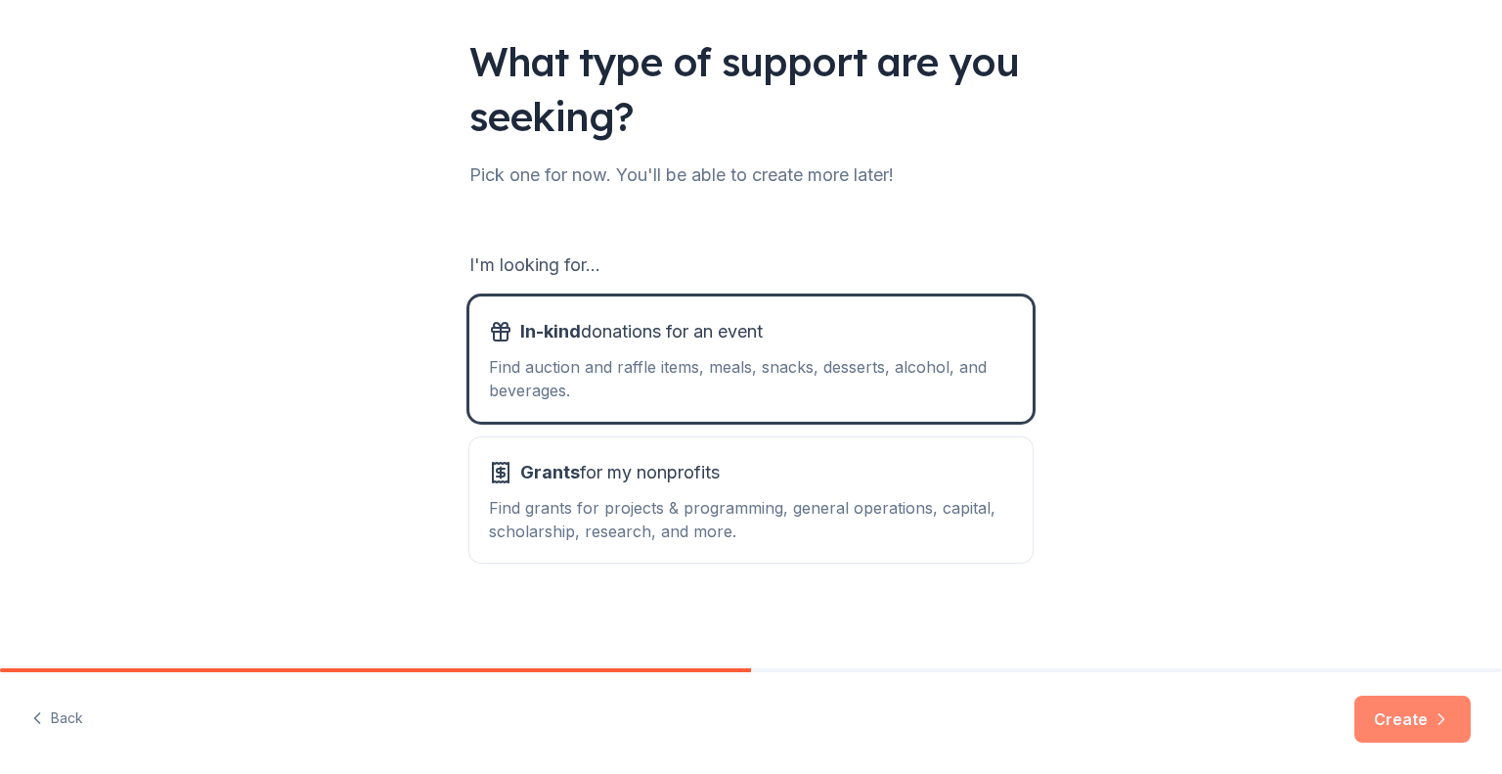
click at [1428, 712] on button "Create" at bounding box center [1413, 718] width 116 height 47
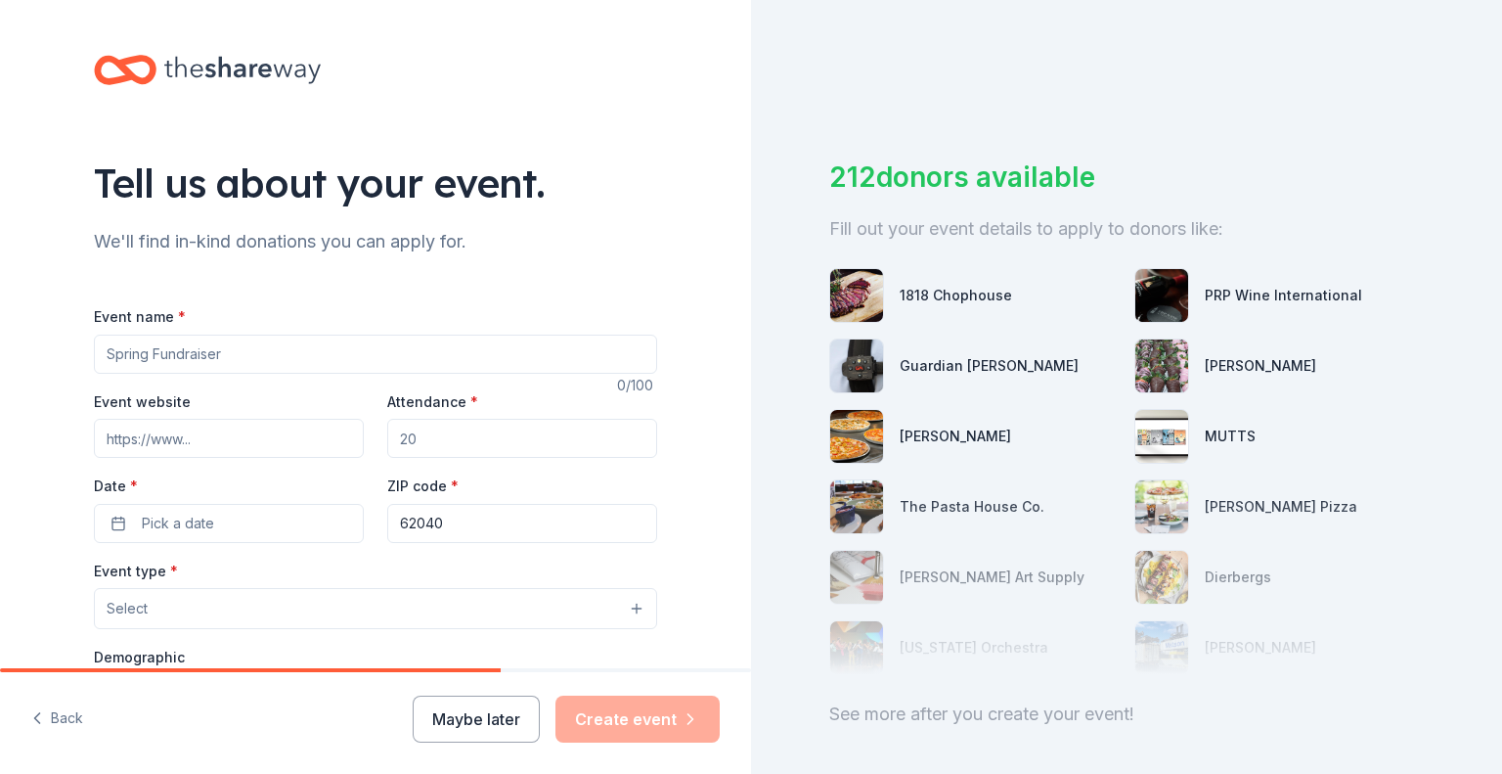
click at [516, 366] on input "Event name *" at bounding box center [375, 354] width 563 height 39
type input "[GEOGRAPHIC_DATA][PERSON_NAME] Auction"
type input "250"
click at [196, 505] on button "Pick a date" at bounding box center [229, 523] width 270 height 39
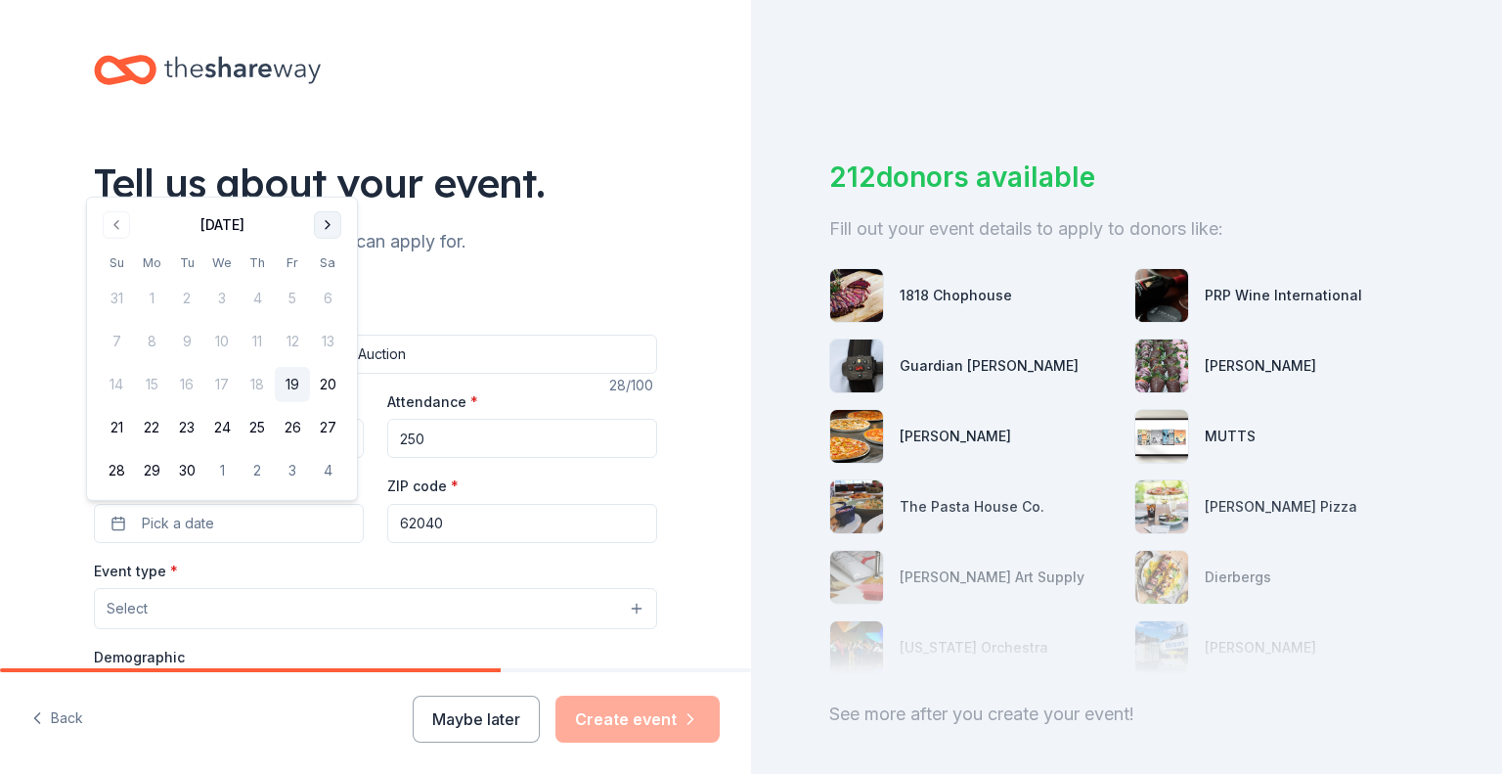
click at [332, 224] on button "Go to next month" at bounding box center [327, 224] width 27 height 27
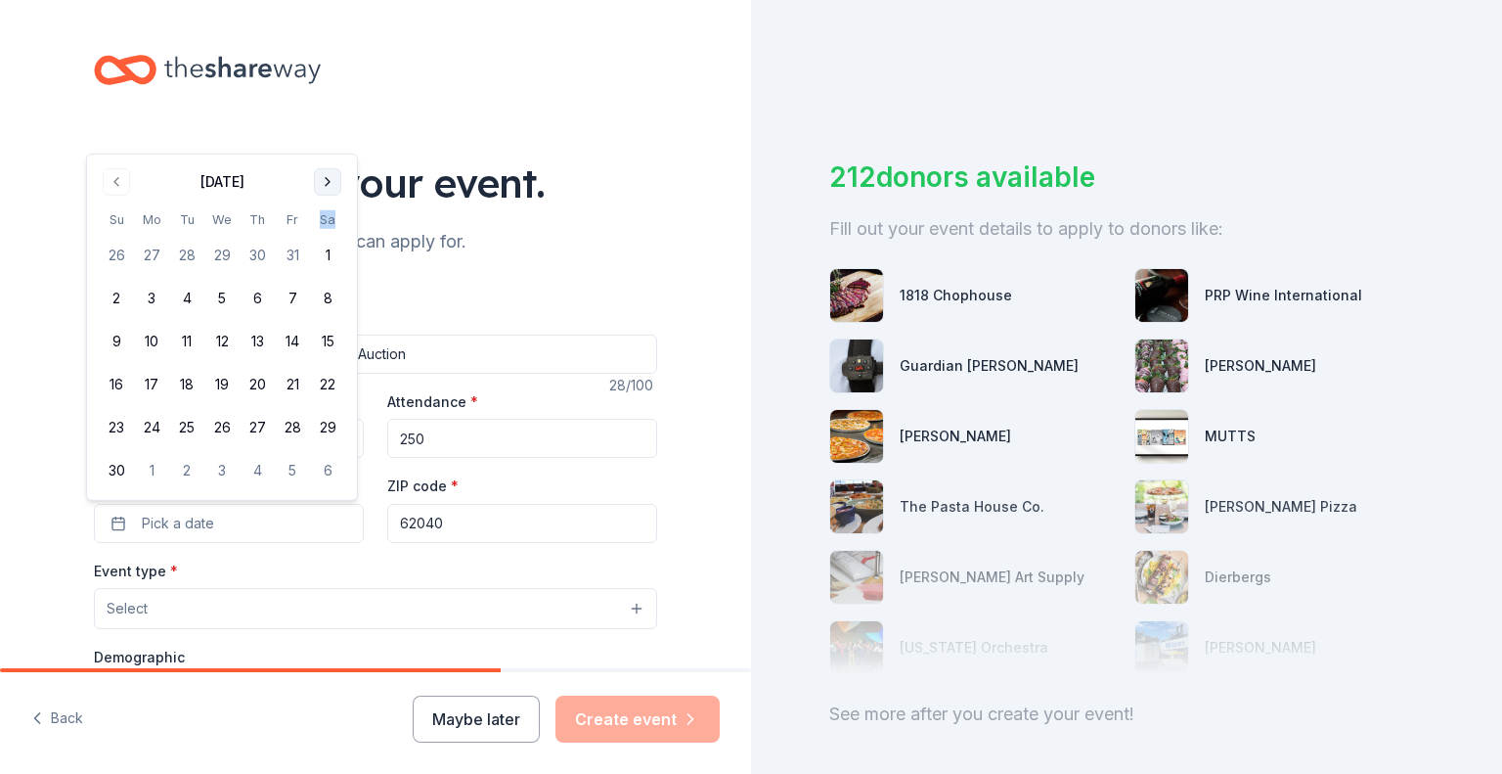
click at [332, 224] on th "Sa" at bounding box center [327, 219] width 35 height 21
click at [325, 177] on button "Go to next month" at bounding box center [327, 181] width 27 height 27
click at [329, 228] on button "Go to next month" at bounding box center [327, 224] width 27 height 27
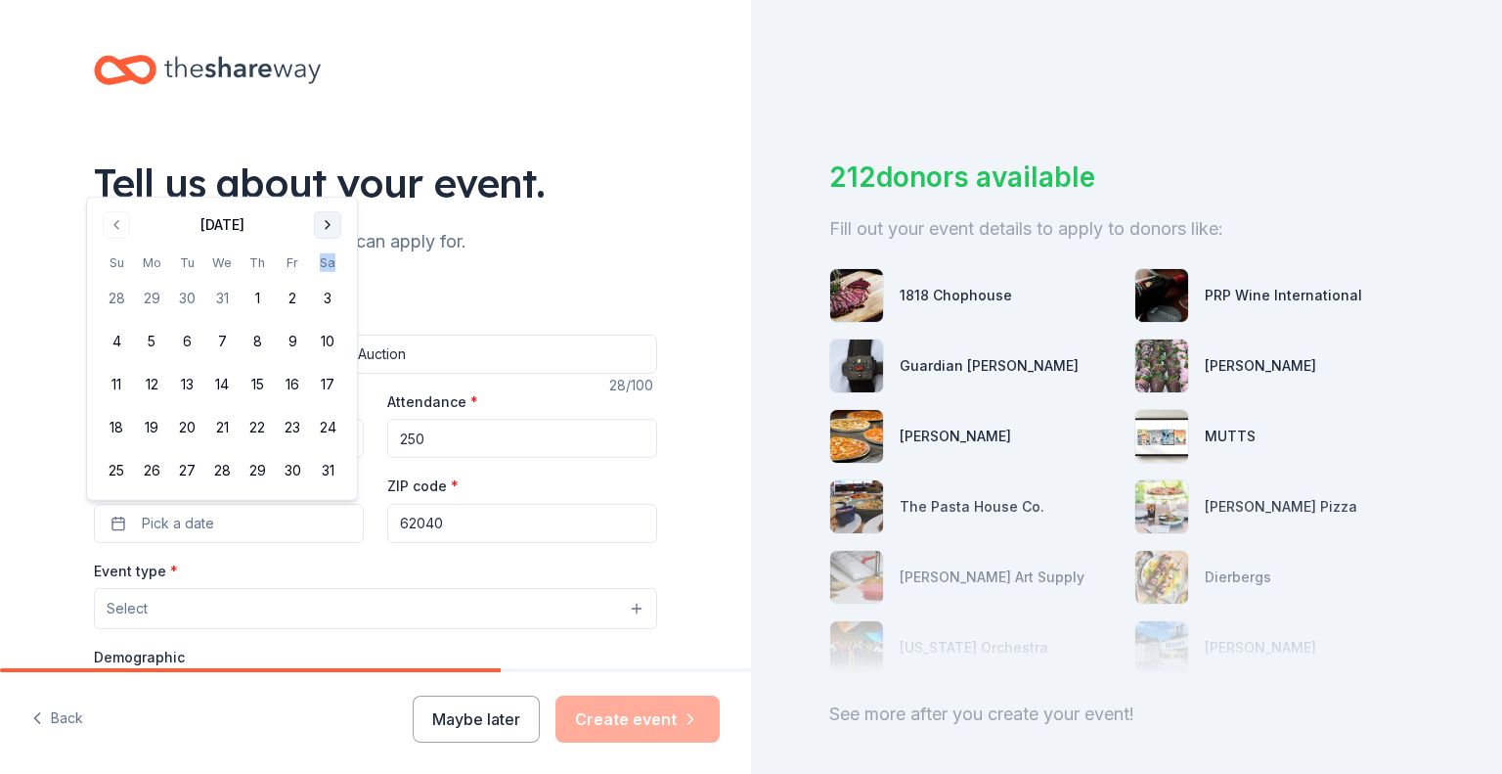
click at [324, 234] on button "Go to next month" at bounding box center [327, 224] width 27 height 27
click at [322, 472] on button "28" at bounding box center [327, 470] width 35 height 35
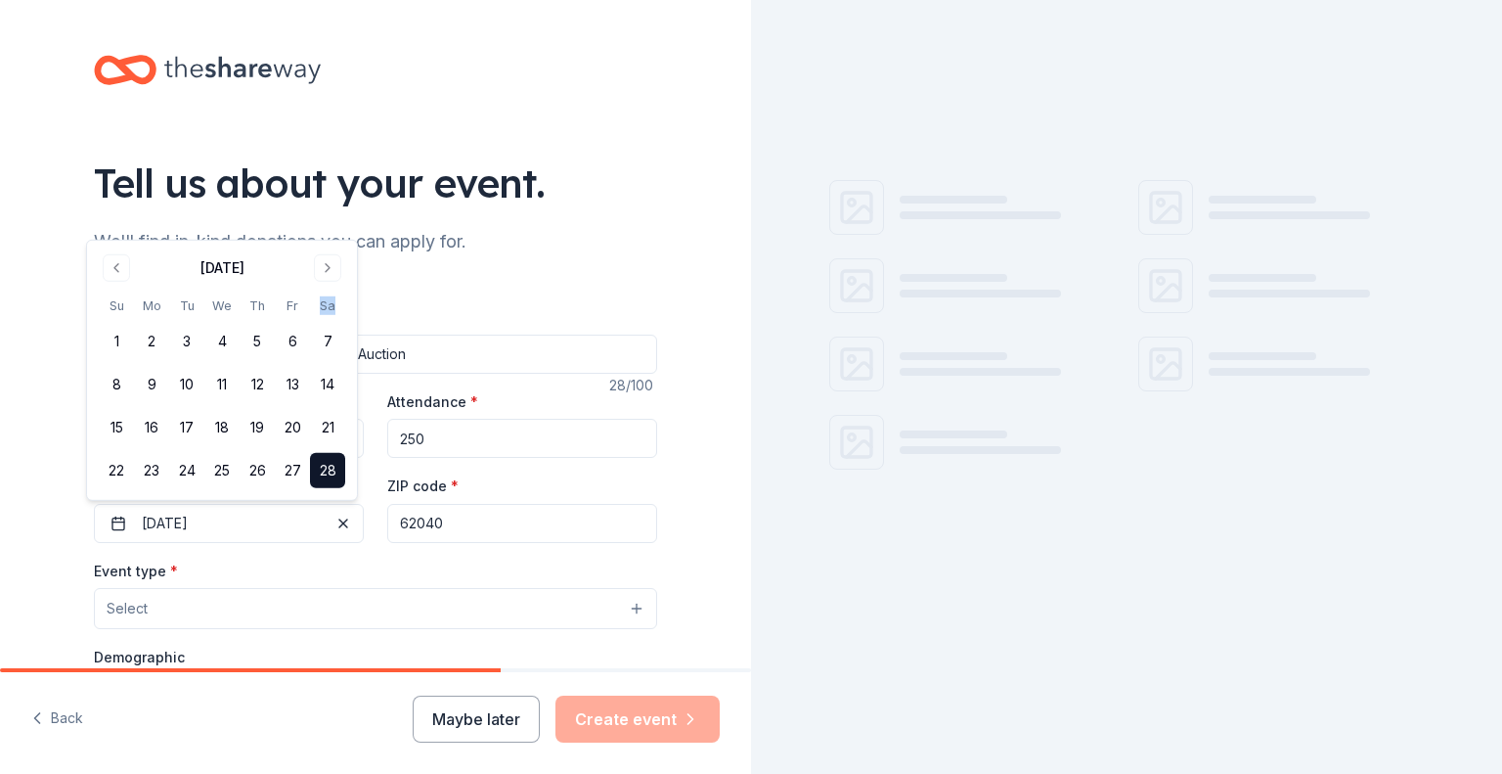
click at [222, 605] on button "Select" at bounding box center [375, 608] width 563 height 41
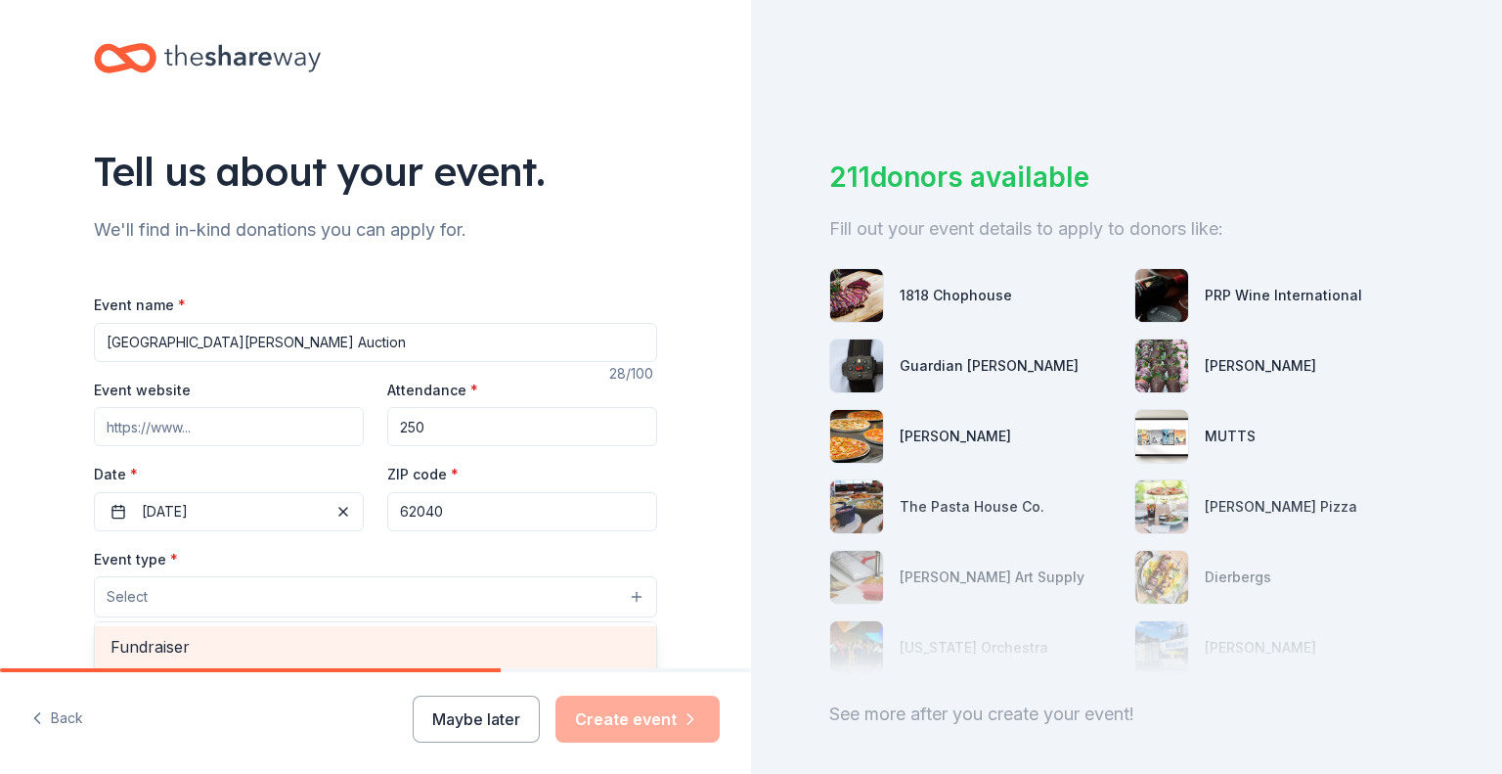
click at [335, 650] on span "Fundraiser" at bounding box center [376, 646] width 530 height 25
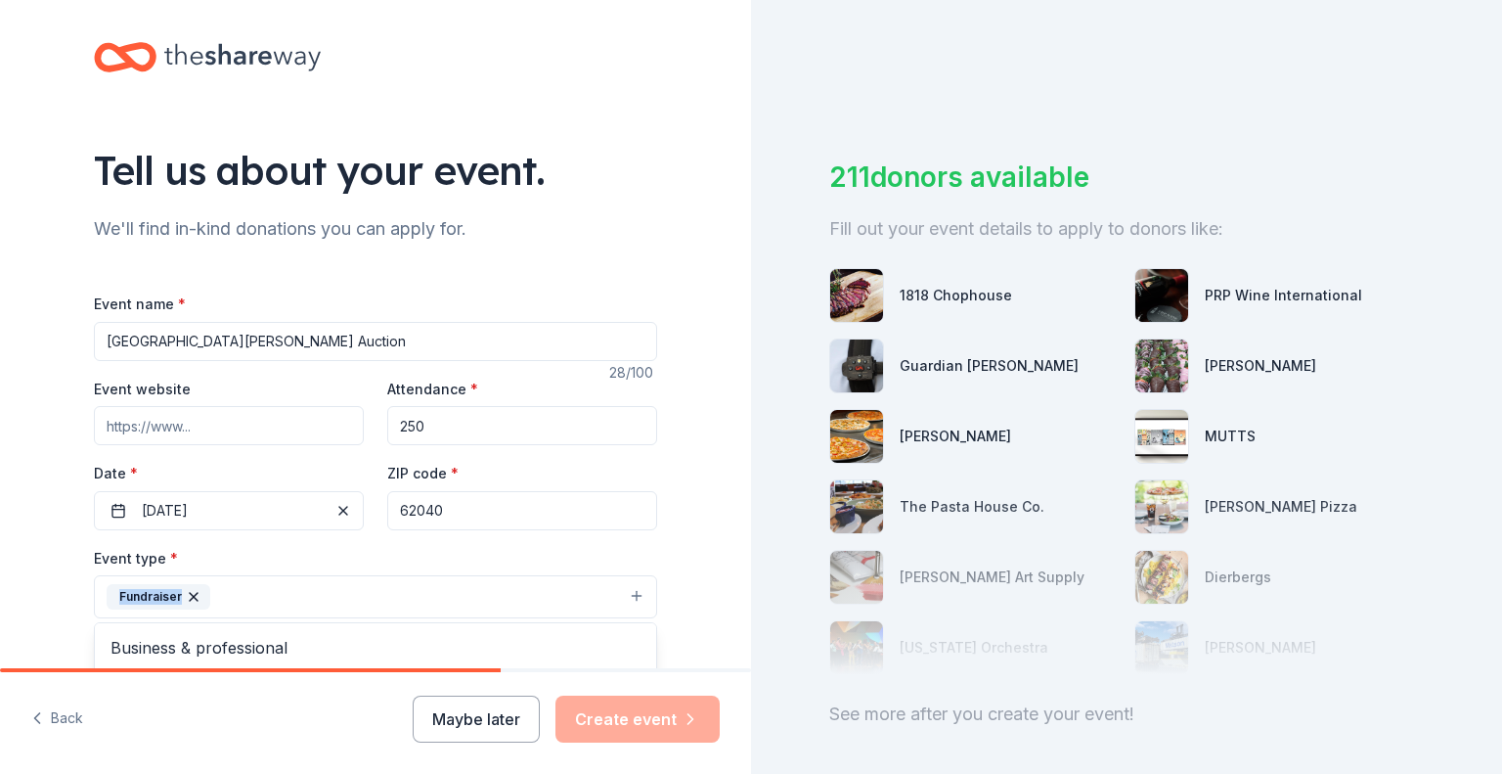
drag, startPoint x: 735, startPoint y: 248, endPoint x: 757, endPoint y: 351, distance: 105.1
click at [757, 351] on div "Tell us about your event. We'll find in-kind donations you can apply for. Event…" at bounding box center [751, 387] width 1502 height 774
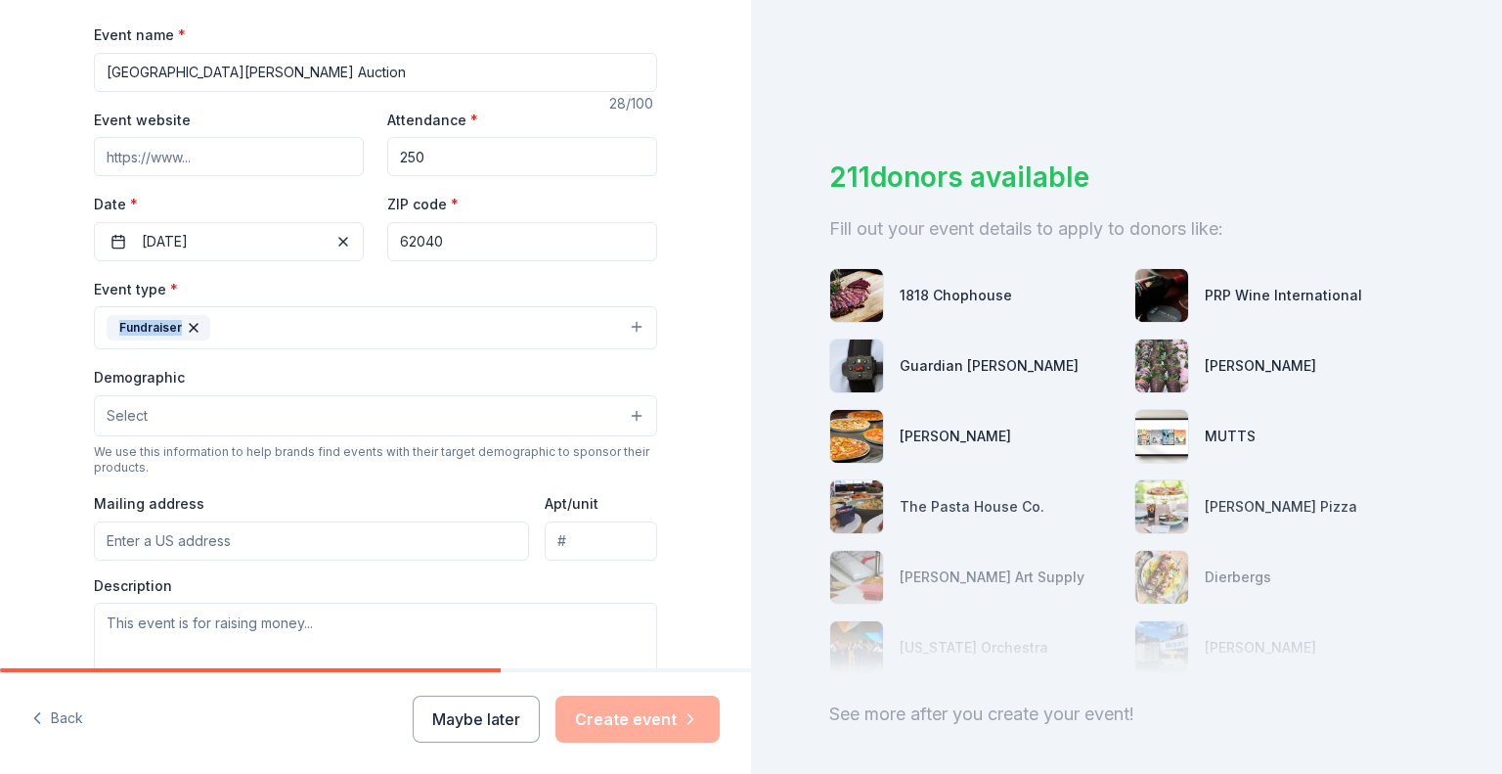
scroll to position [281, 0]
click at [343, 415] on button "Select" at bounding box center [375, 416] width 563 height 41
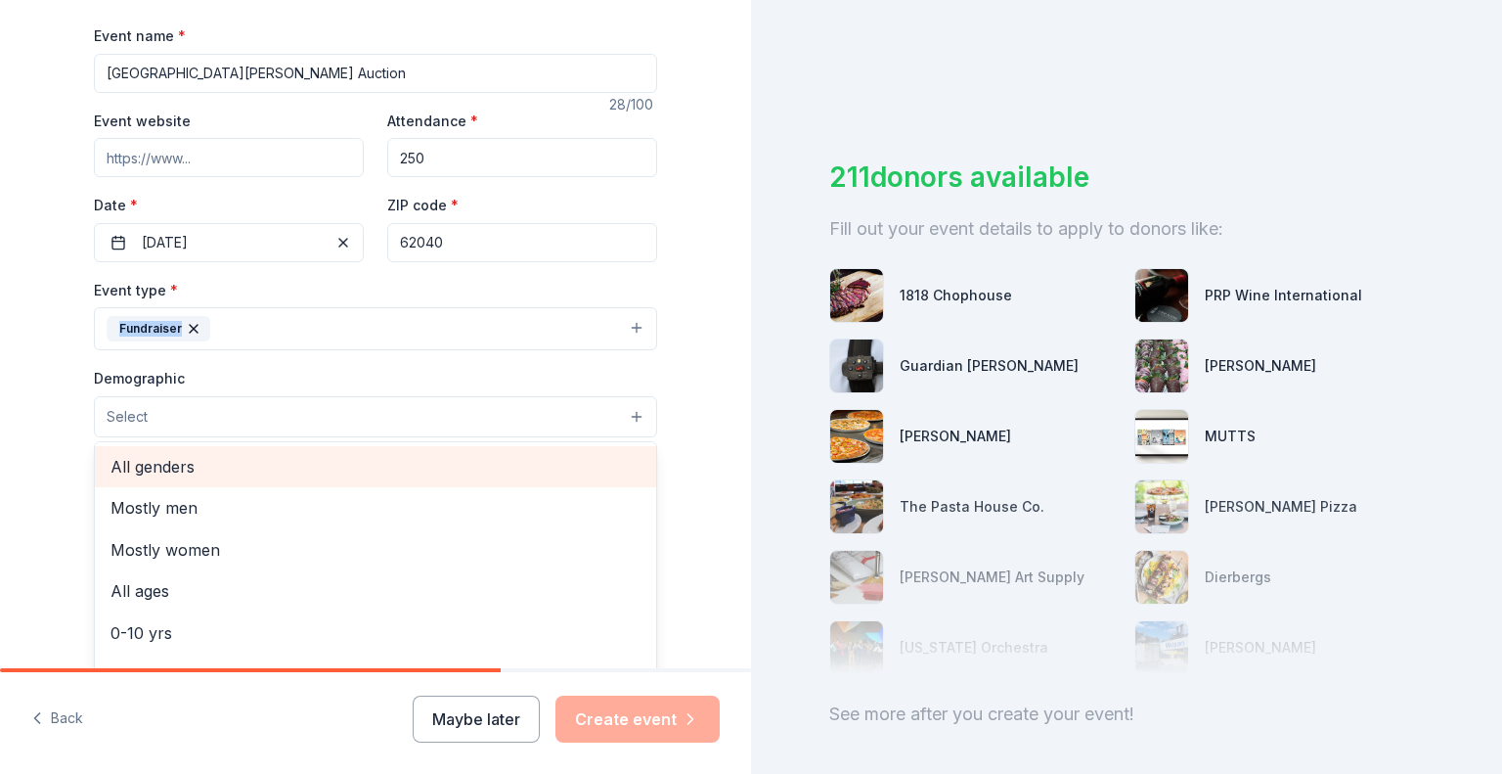
click at [333, 469] on span "All genders" at bounding box center [376, 466] width 530 height 25
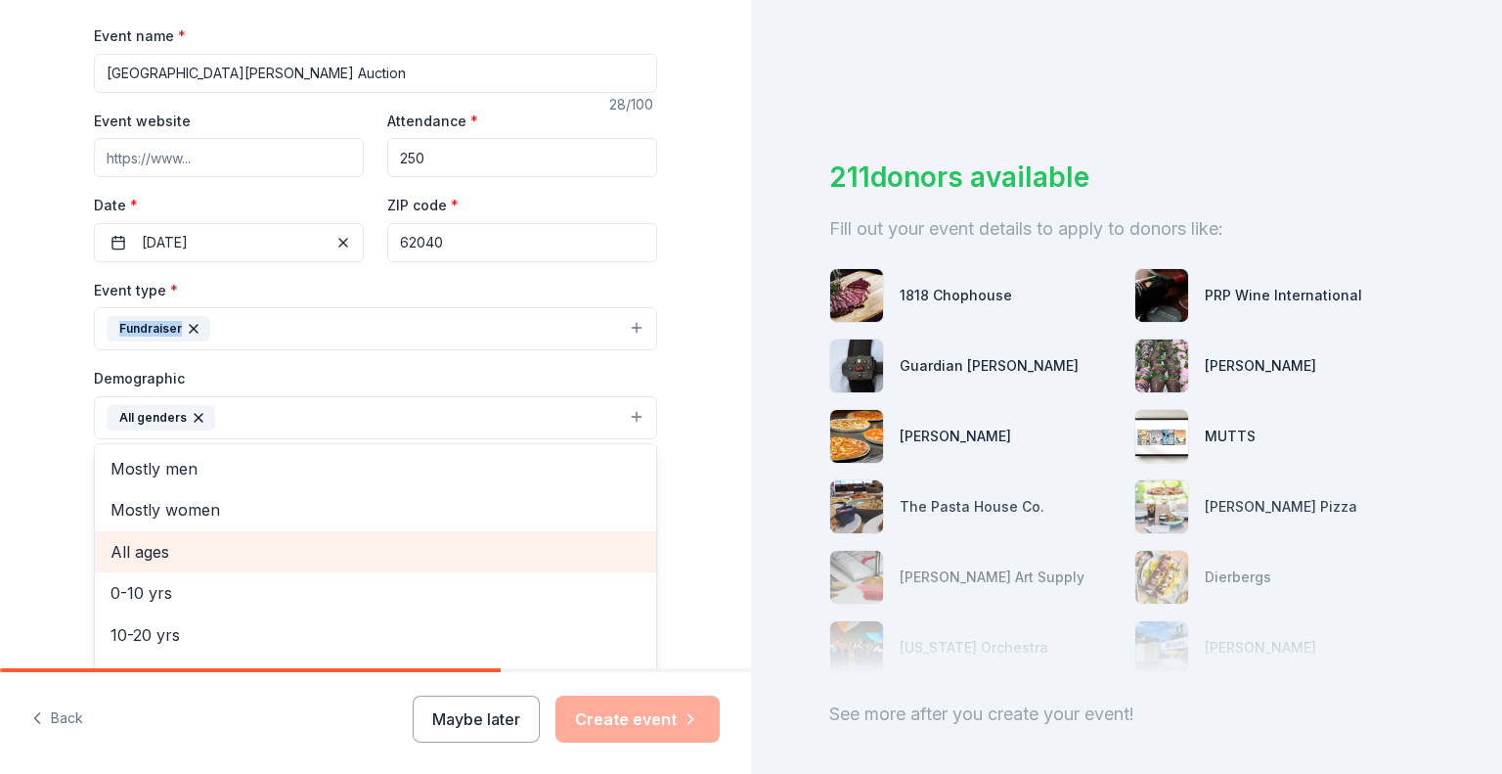
click at [305, 563] on div "All ages" at bounding box center [375, 551] width 561 height 41
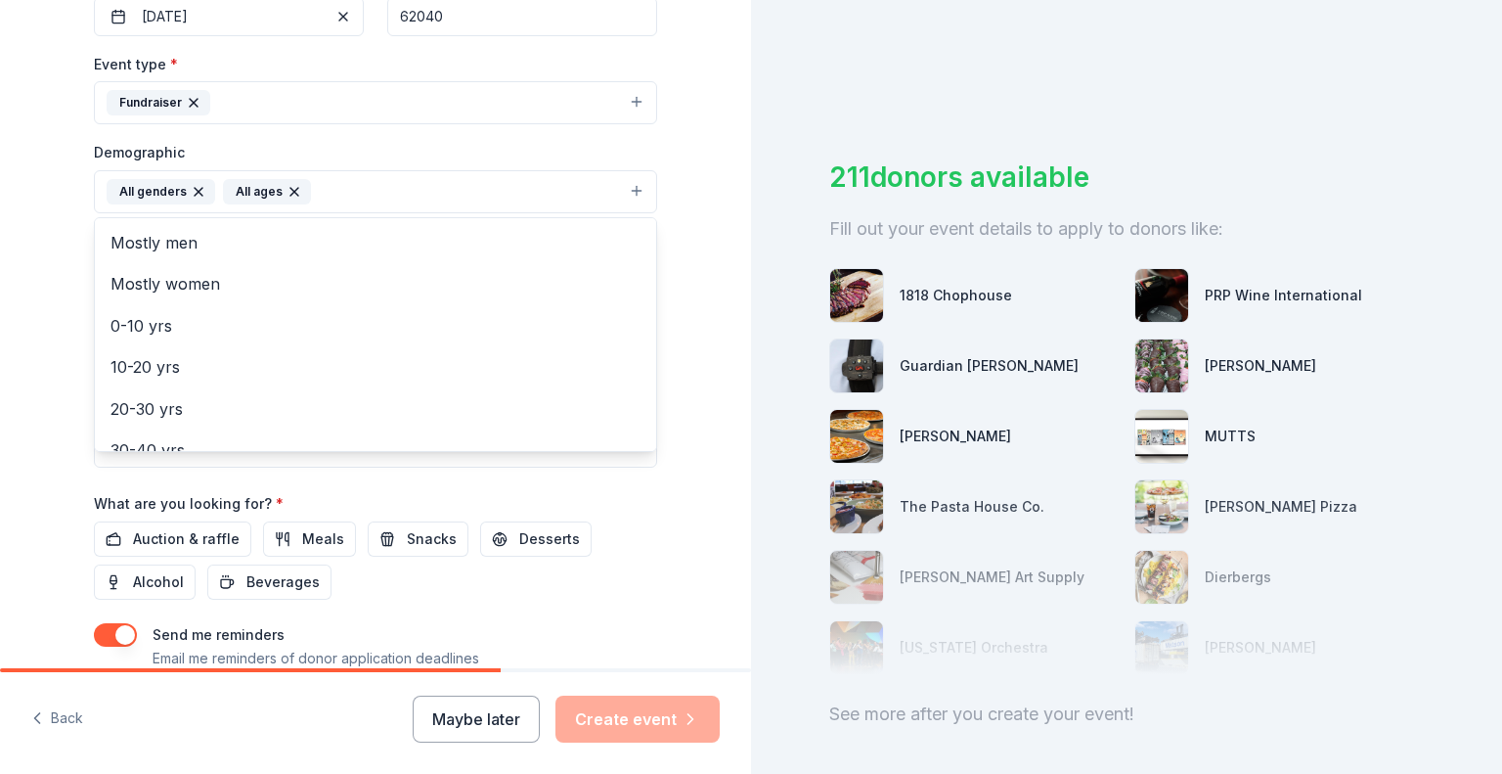
scroll to position [507, 0]
click at [693, 391] on div "Tell us about your event. We'll find in-kind donations you can apply for. Event…" at bounding box center [375, 146] width 751 height 1306
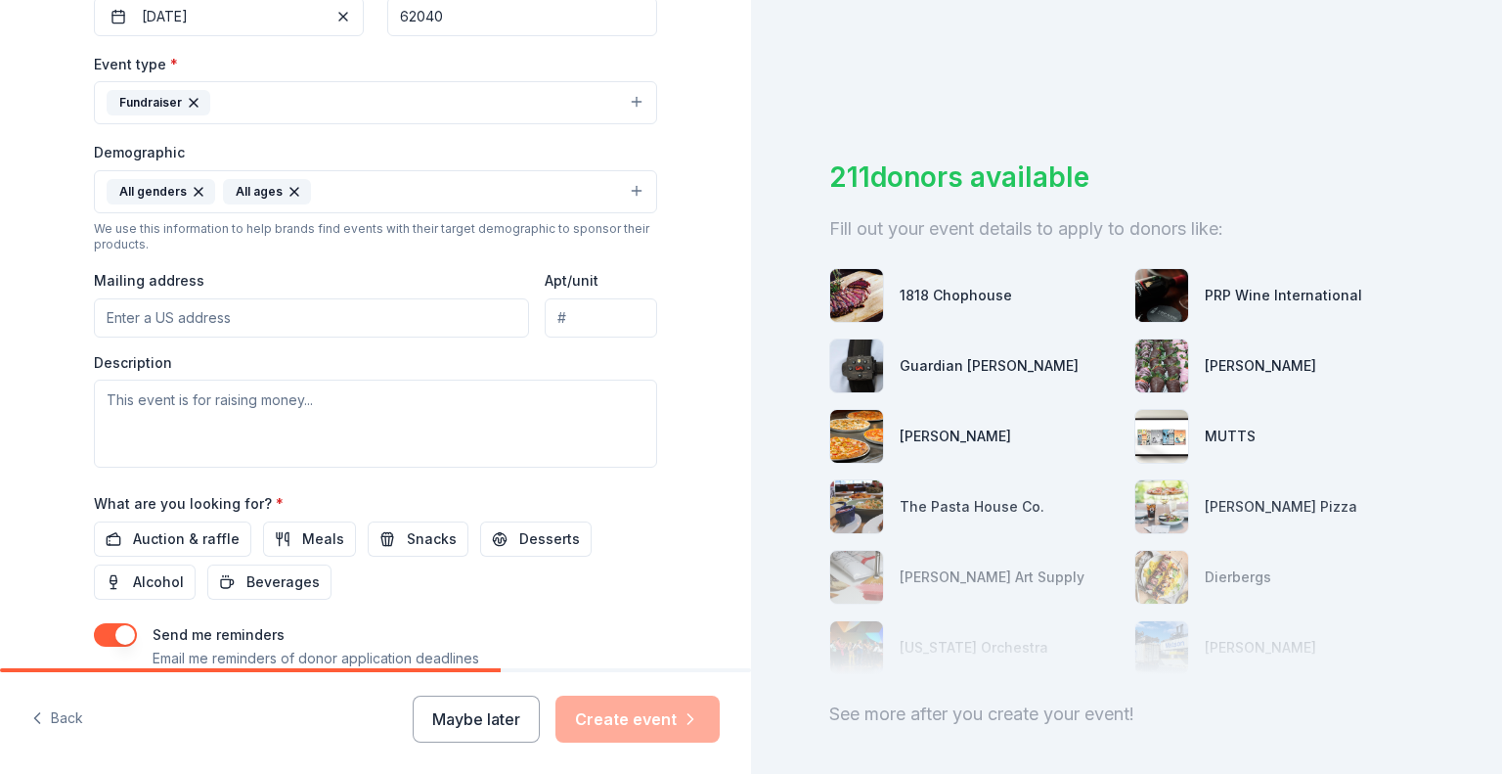
click at [368, 323] on input "Mailing address" at bounding box center [311, 317] width 435 height 39
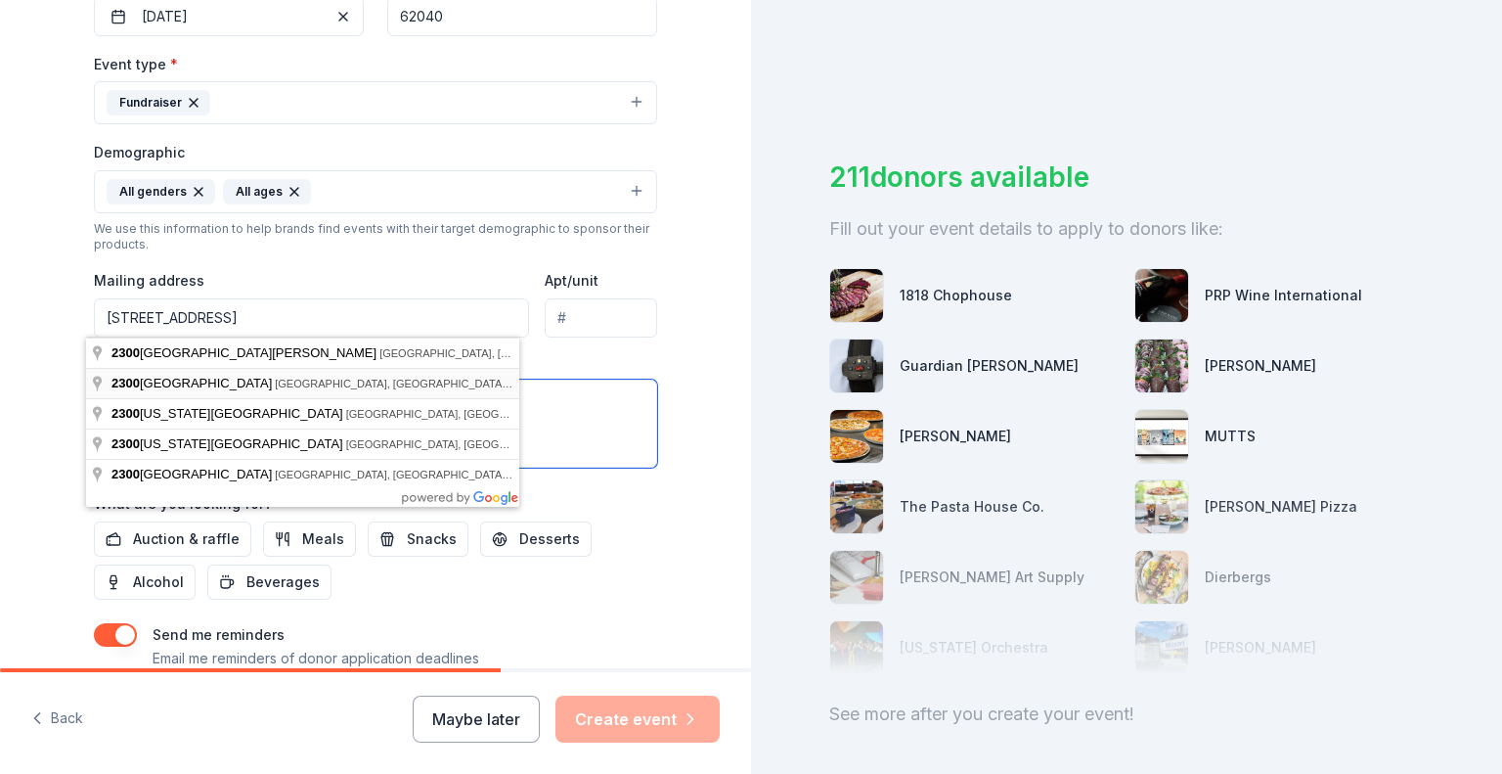
type input "2300 Pontoon Road, Granite City, IL, 62040"
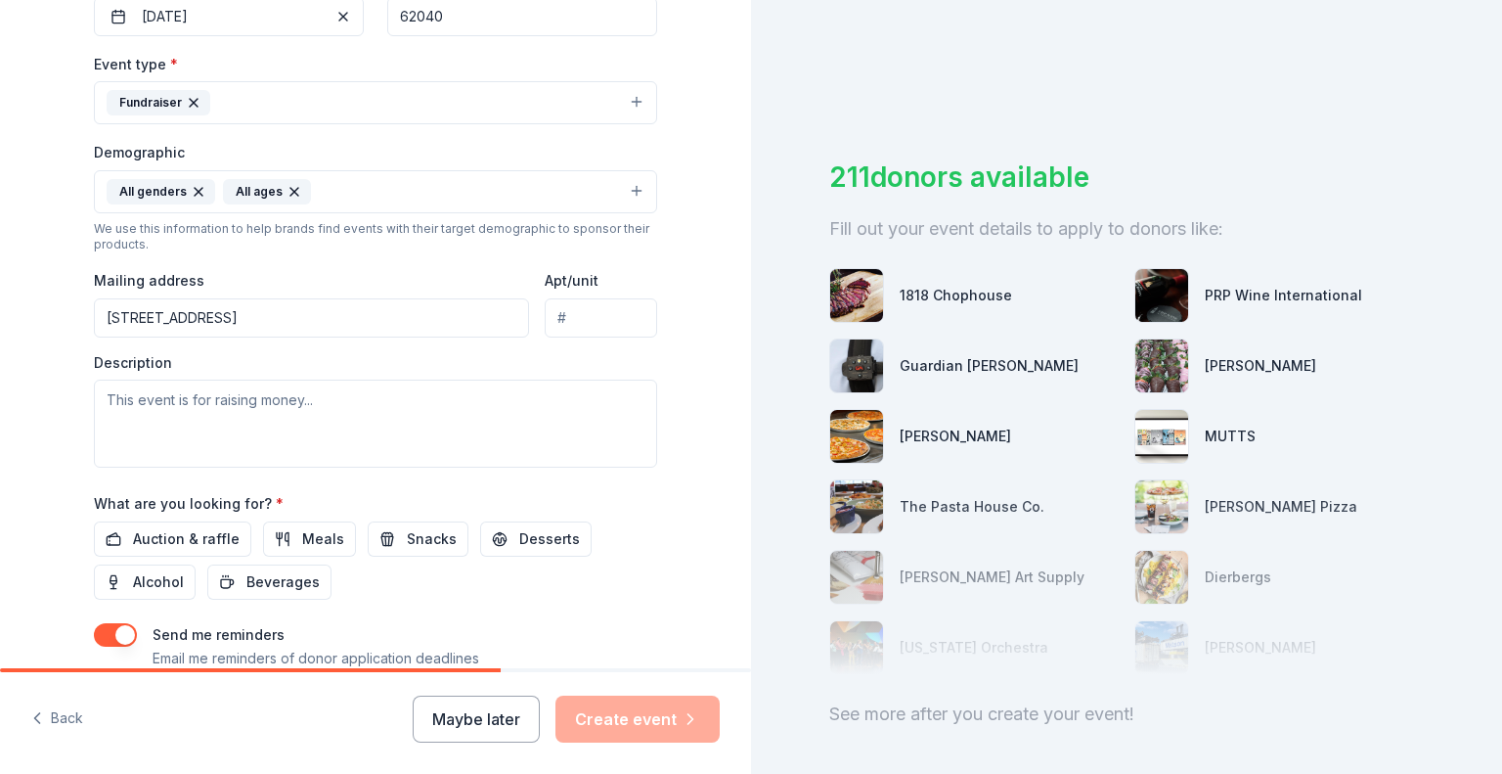
click at [685, 402] on div "Tell us about your event. We'll find in-kind donations you can apply for. Event…" at bounding box center [375, 146] width 751 height 1306
click at [183, 533] on span "Auction & raffle" at bounding box center [186, 538] width 107 height 23
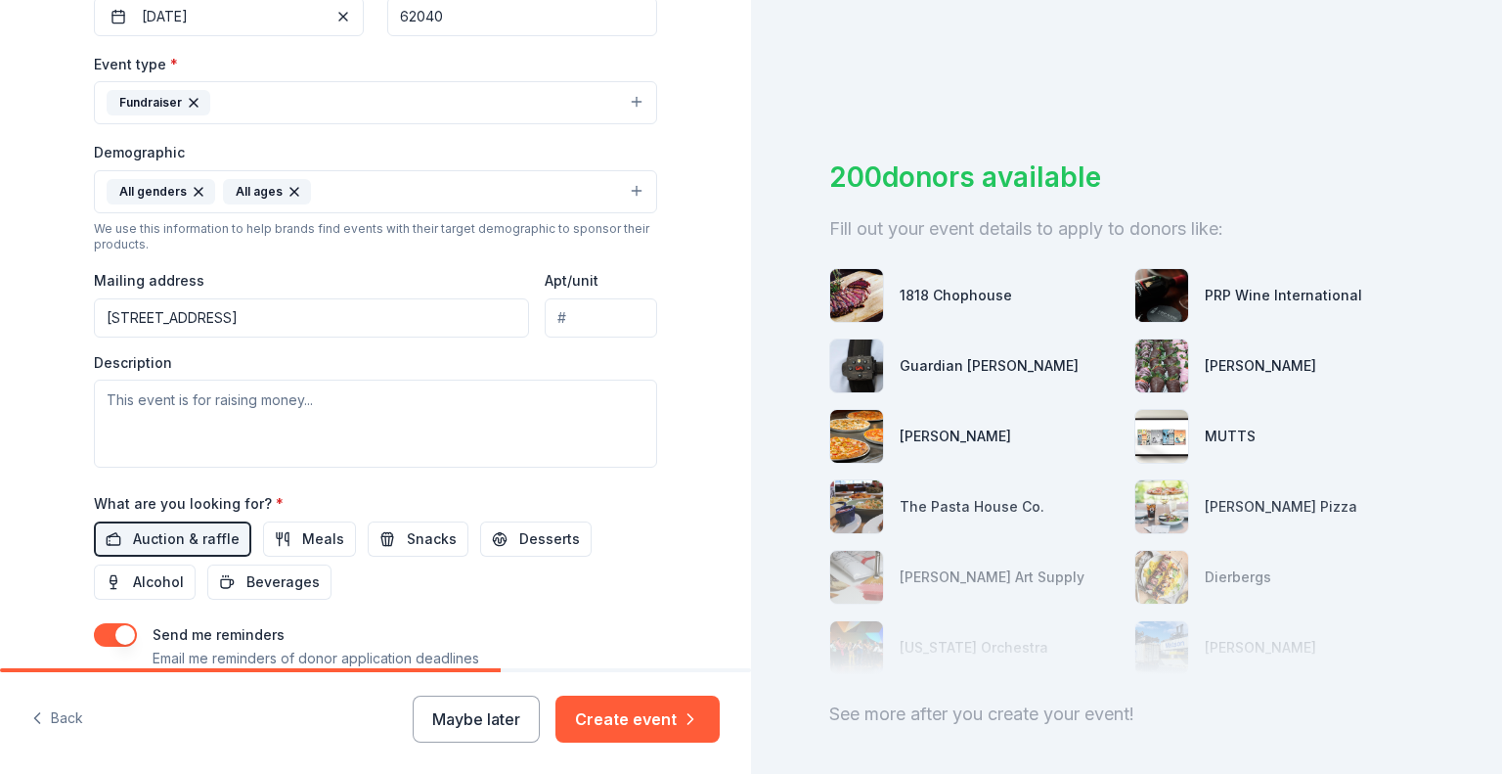
scroll to position [570, 0]
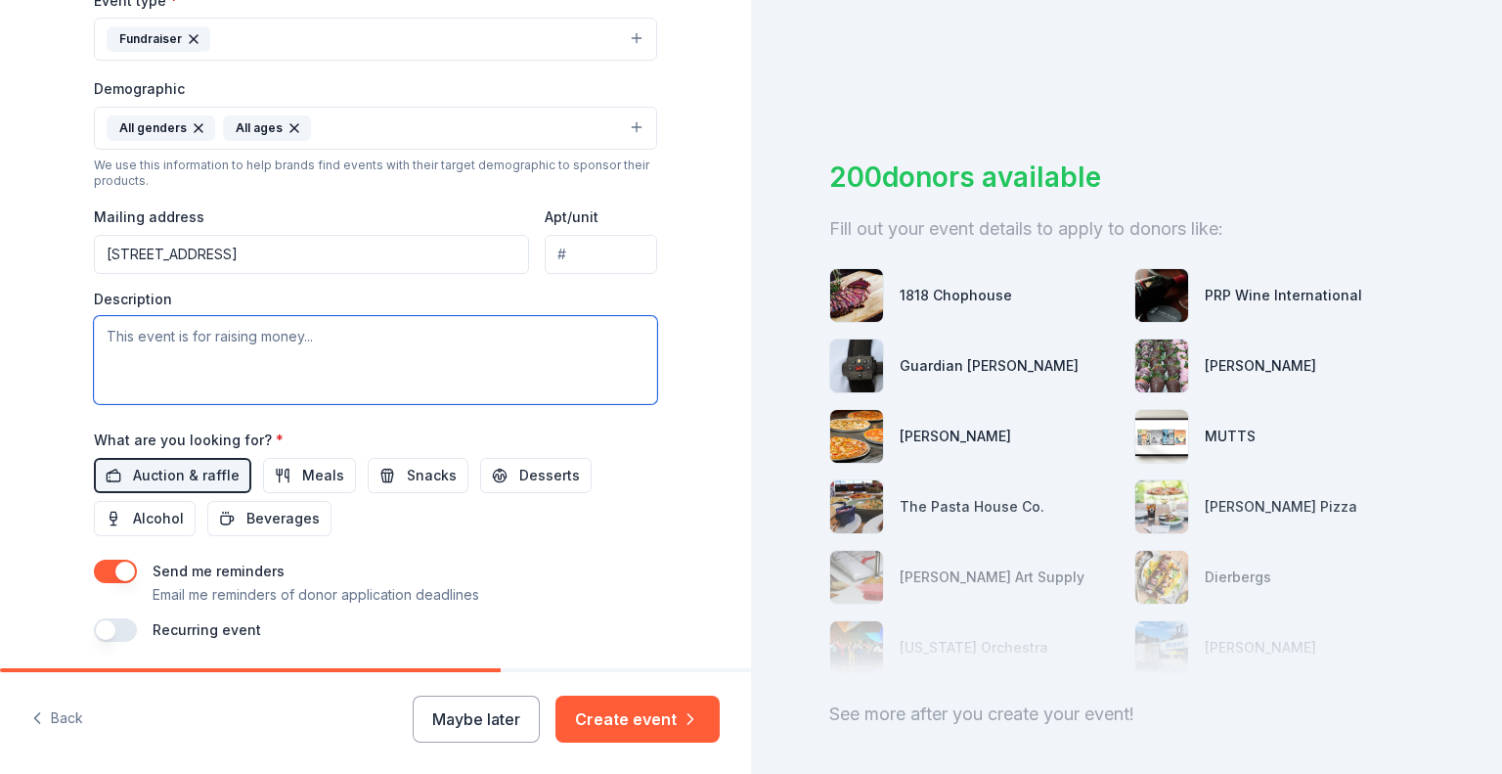
click at [442, 347] on textarea at bounding box center [375, 360] width 563 height 88
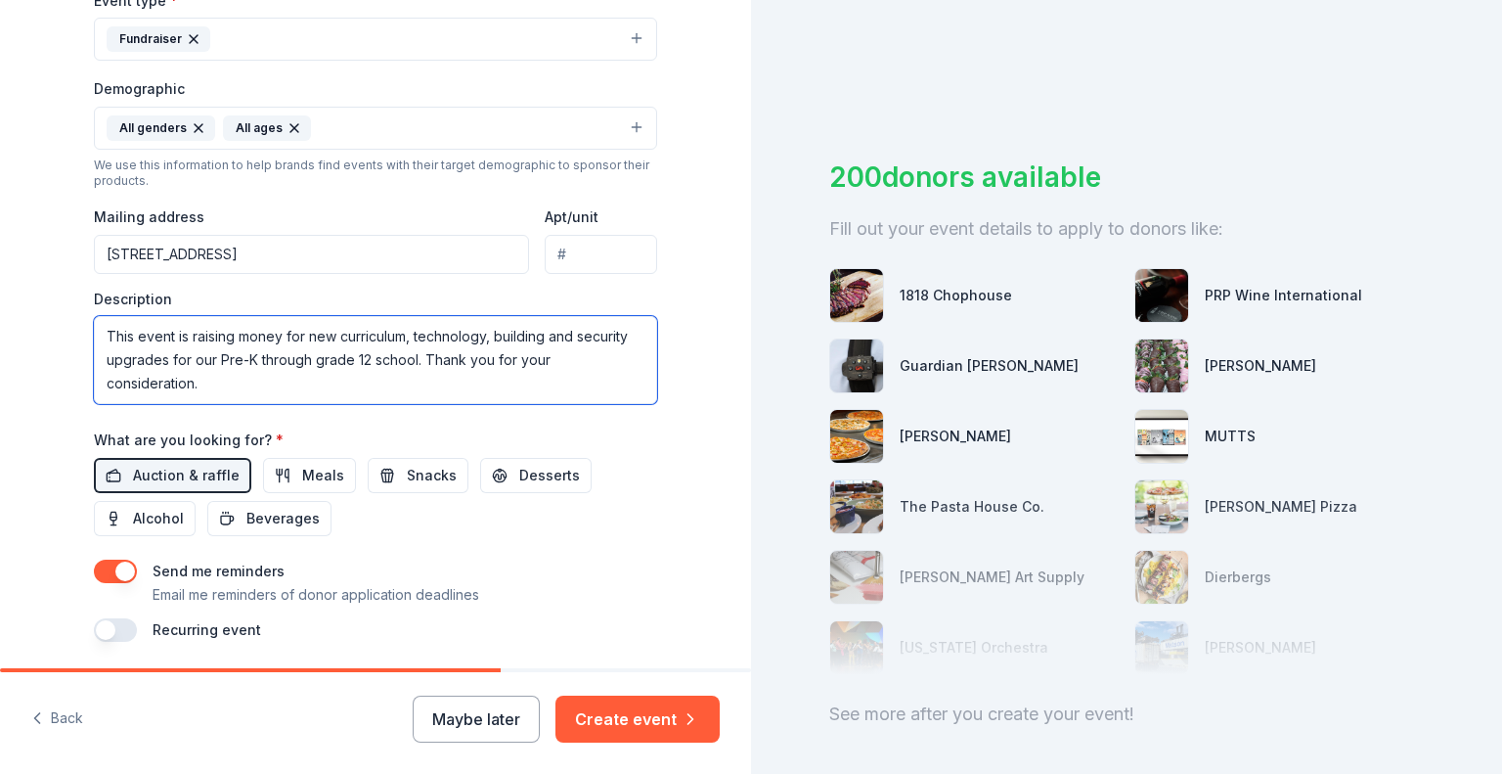
type textarea "This event is raising money for new curriculum, technology, building and securi…"
click at [102, 570] on button "button" at bounding box center [115, 571] width 43 height 23
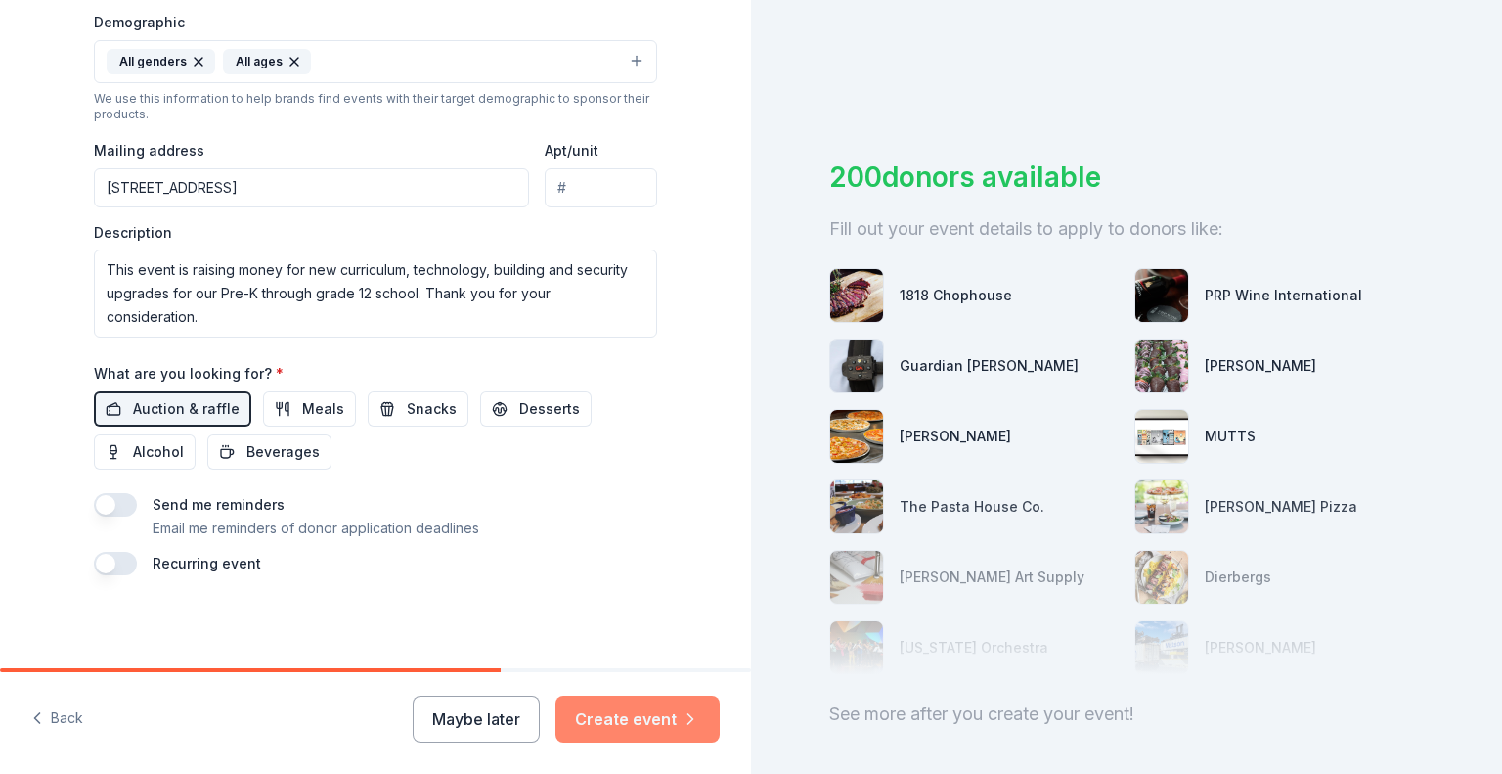
click at [666, 717] on button "Create event" at bounding box center [638, 718] width 164 height 47
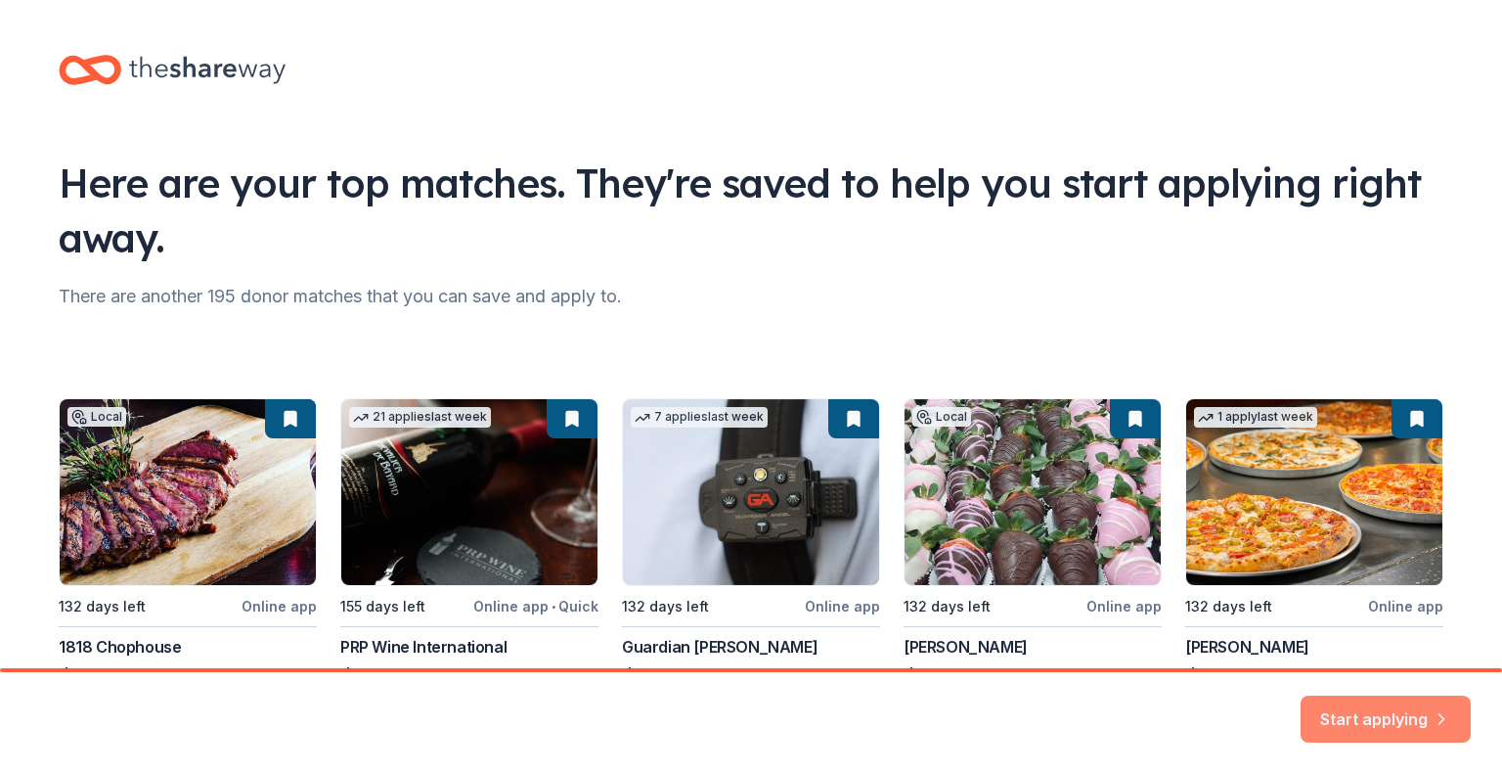
click at [1397, 703] on button "Start applying" at bounding box center [1386, 707] width 170 height 47
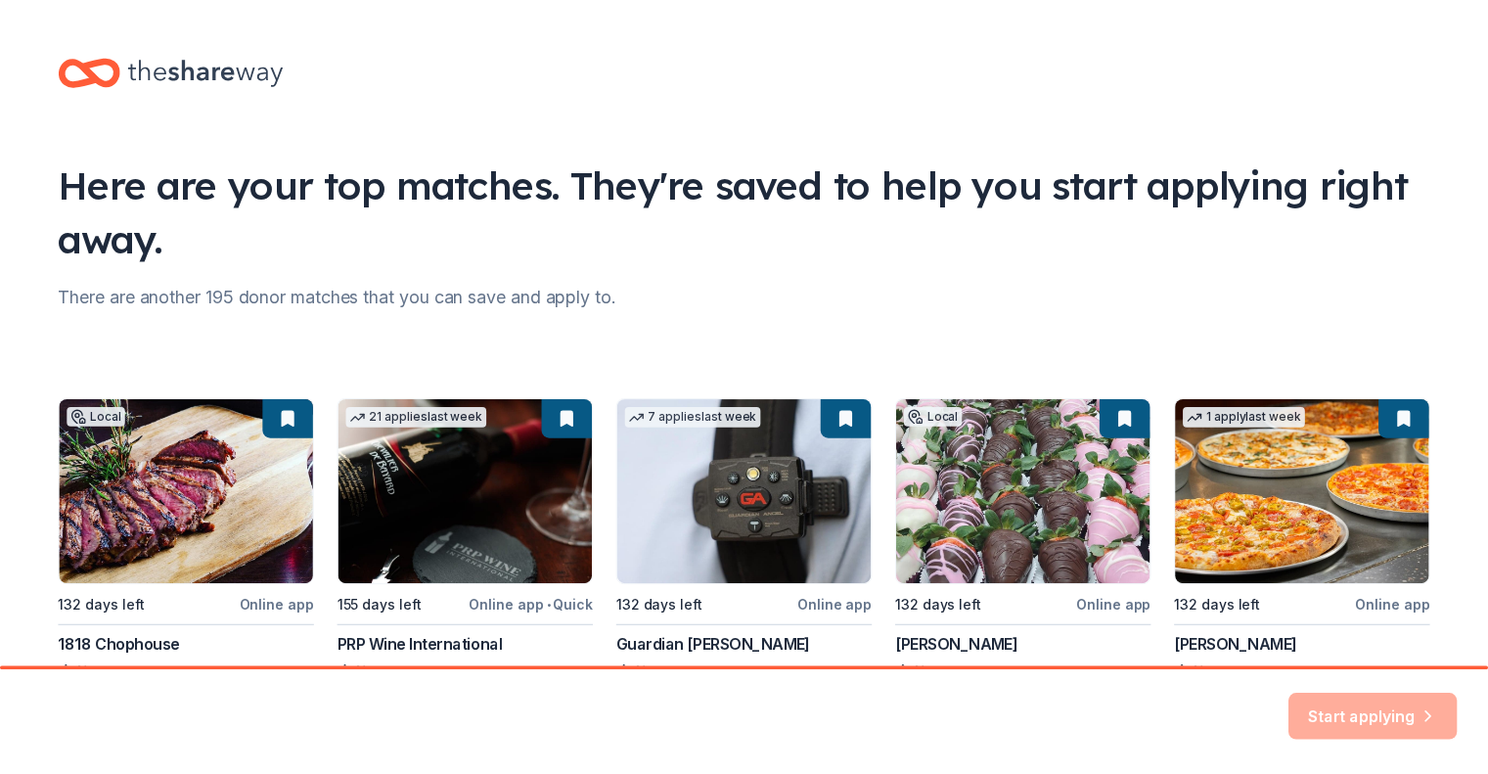
scroll to position [154, 0]
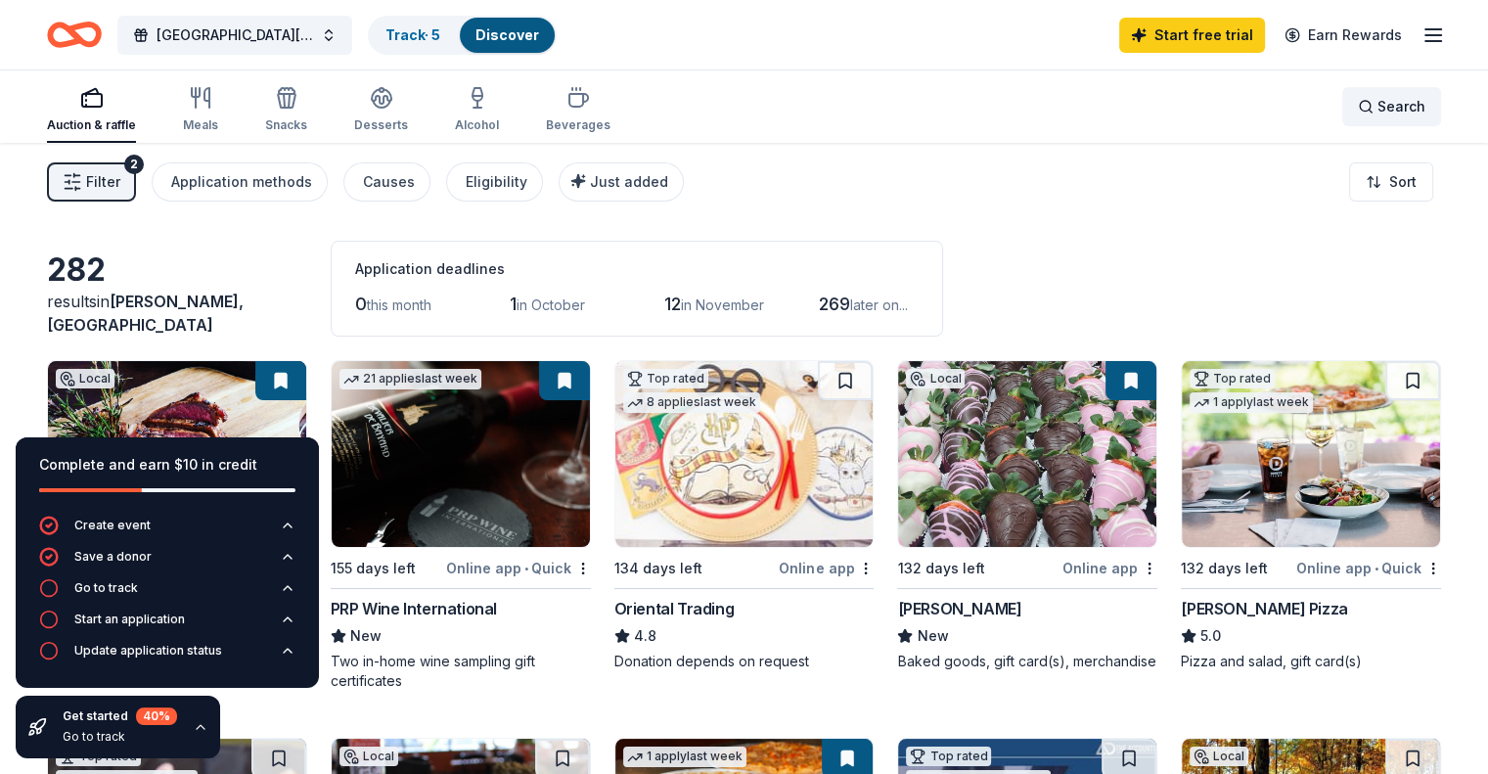
click at [1377, 113] on span "Search" at bounding box center [1401, 106] width 48 height 23
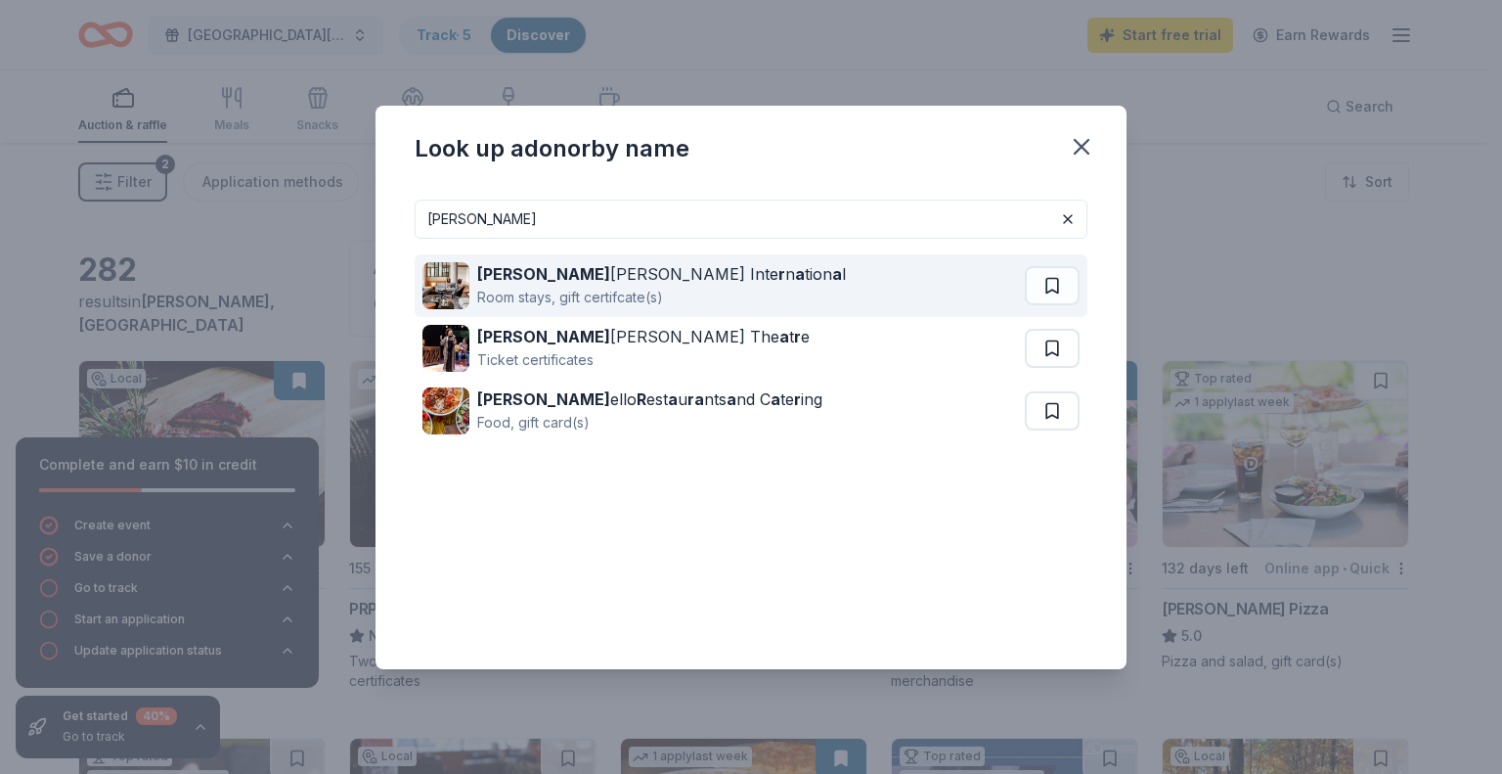
type input "marr"
click at [790, 277] on div "Marr iott Inte r n a tion a l Room stays, gift certifcate(s)" at bounding box center [724, 285] width 603 height 63
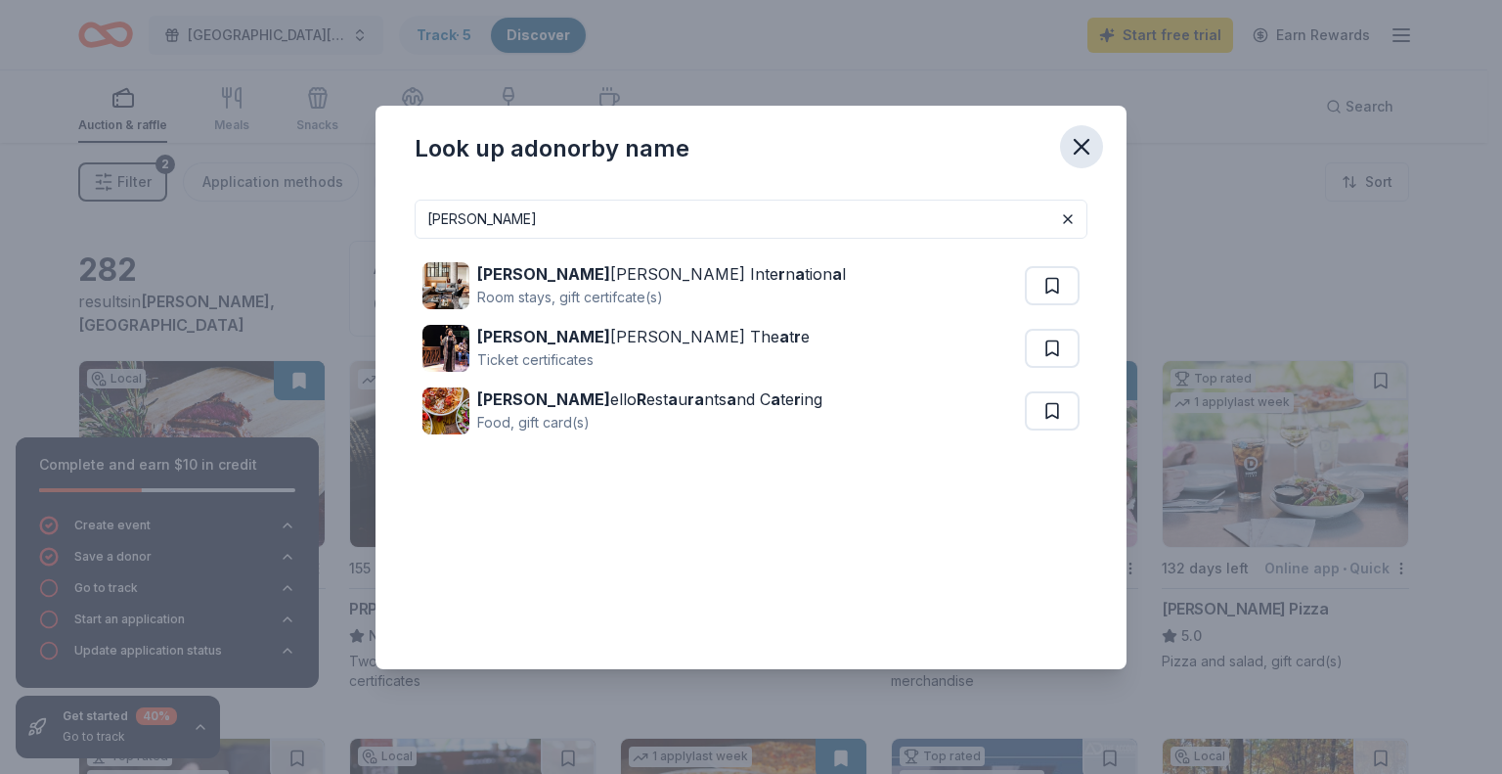
click at [1075, 154] on icon "button" at bounding box center [1082, 147] width 14 height 14
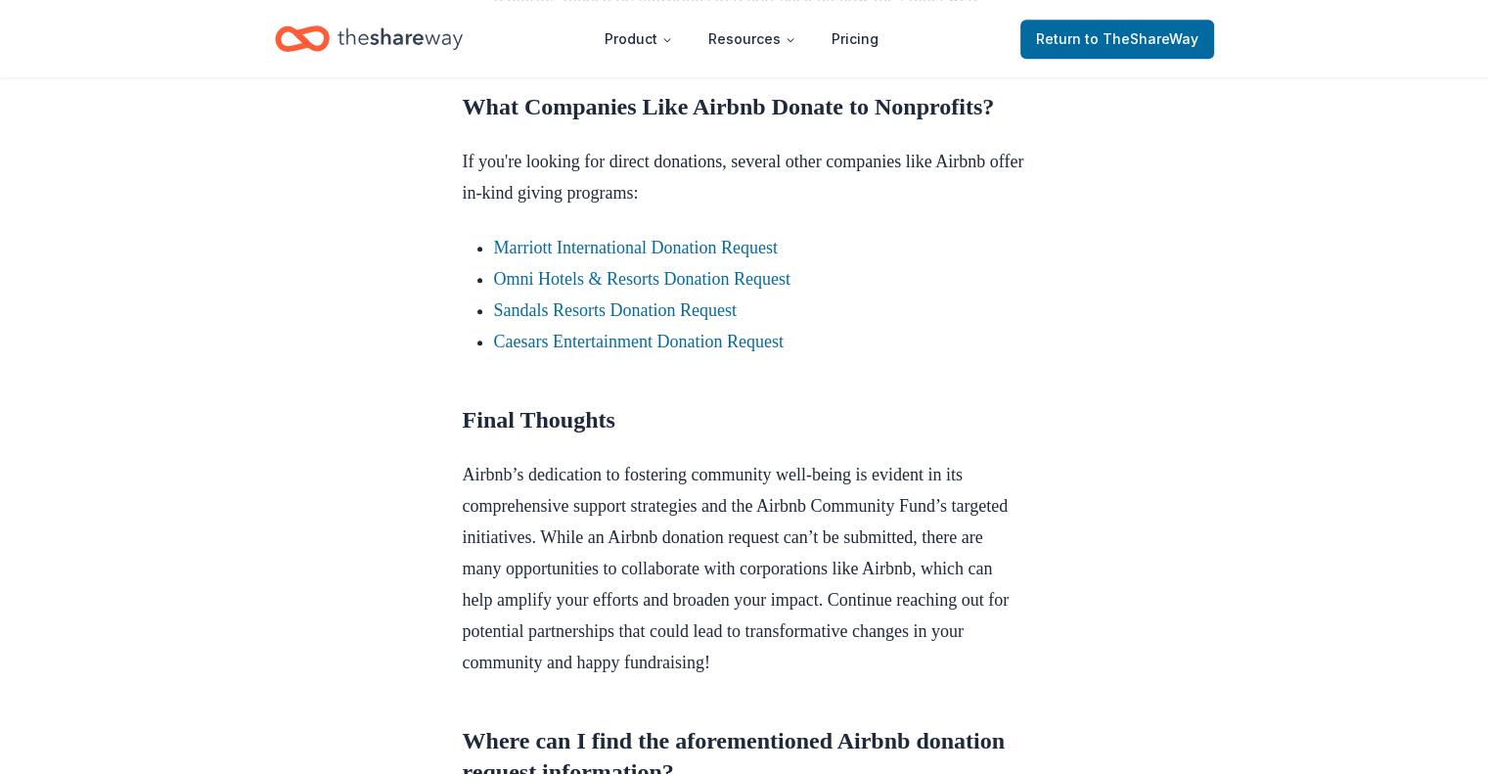
scroll to position [1733, 0]
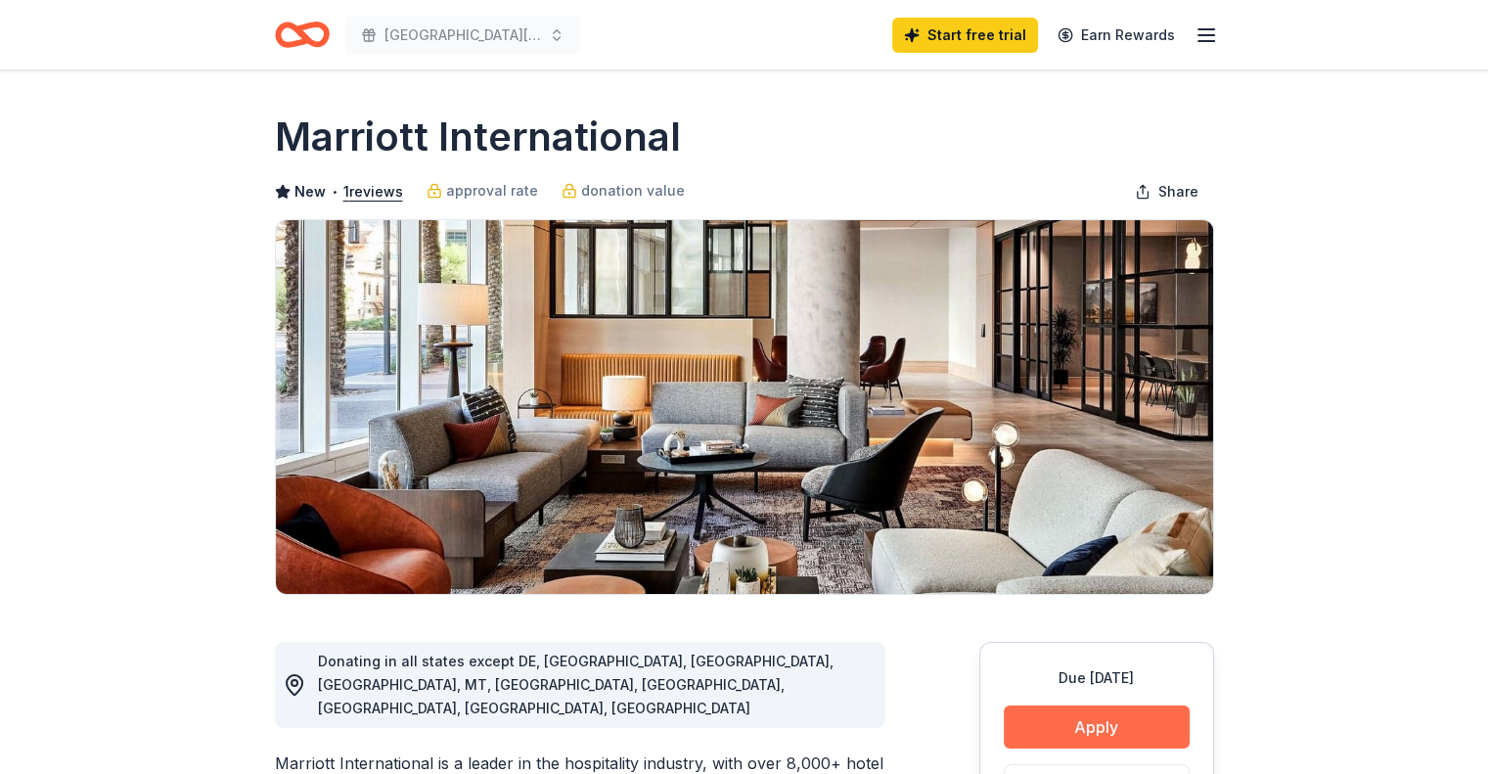
click at [1139, 730] on button "Apply" at bounding box center [1097, 726] width 186 height 43
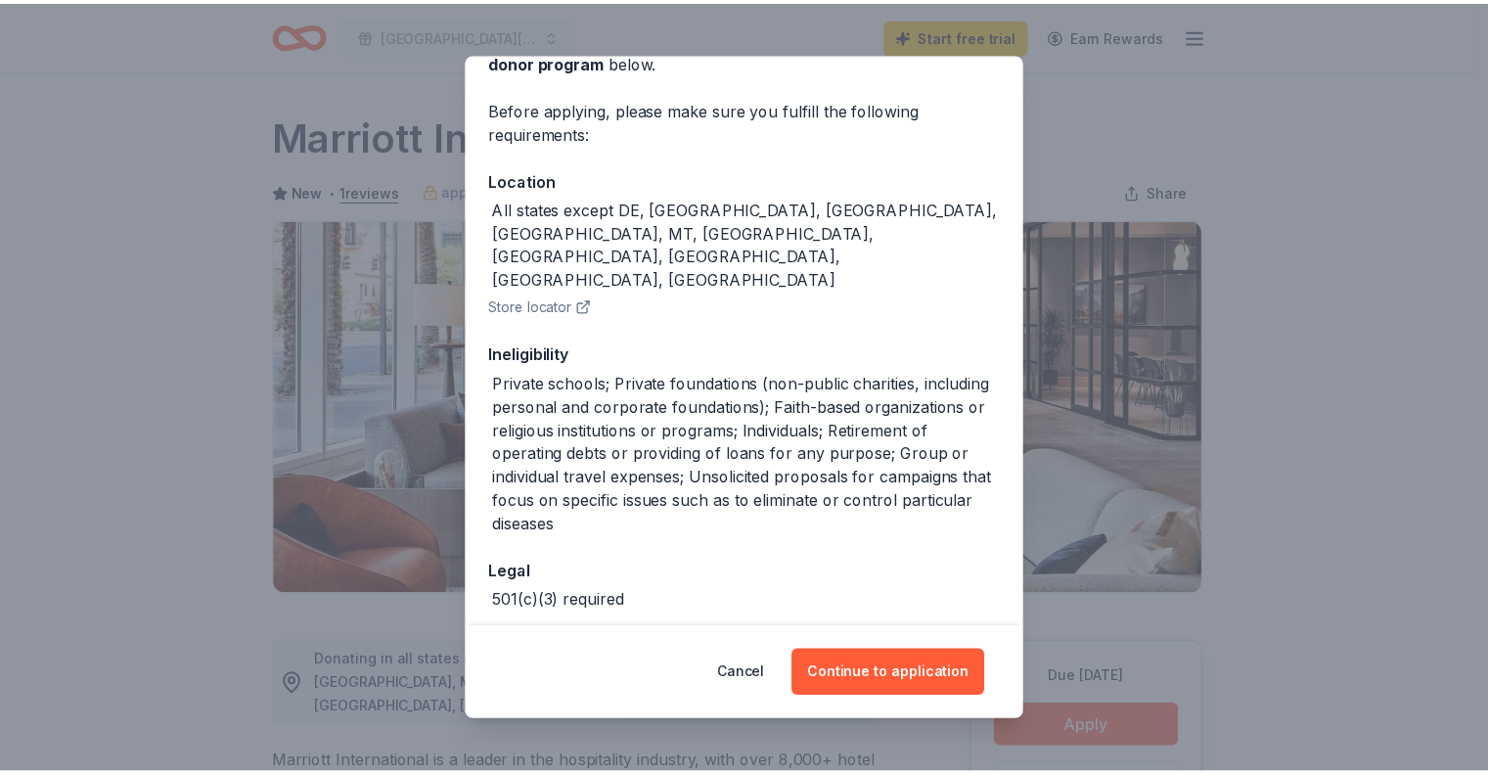
scroll to position [139, 0]
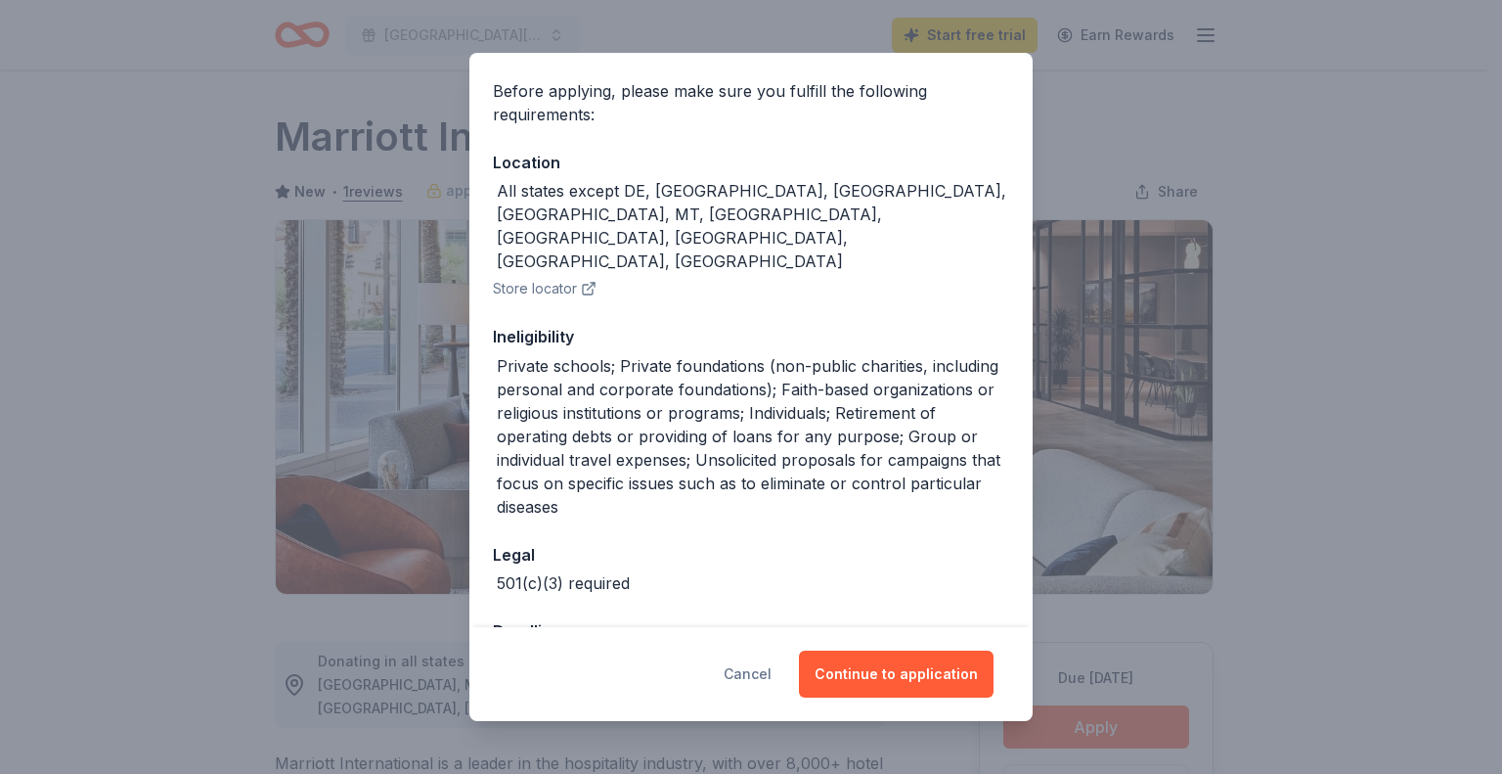
click at [770, 680] on button "Cancel" at bounding box center [748, 673] width 48 height 47
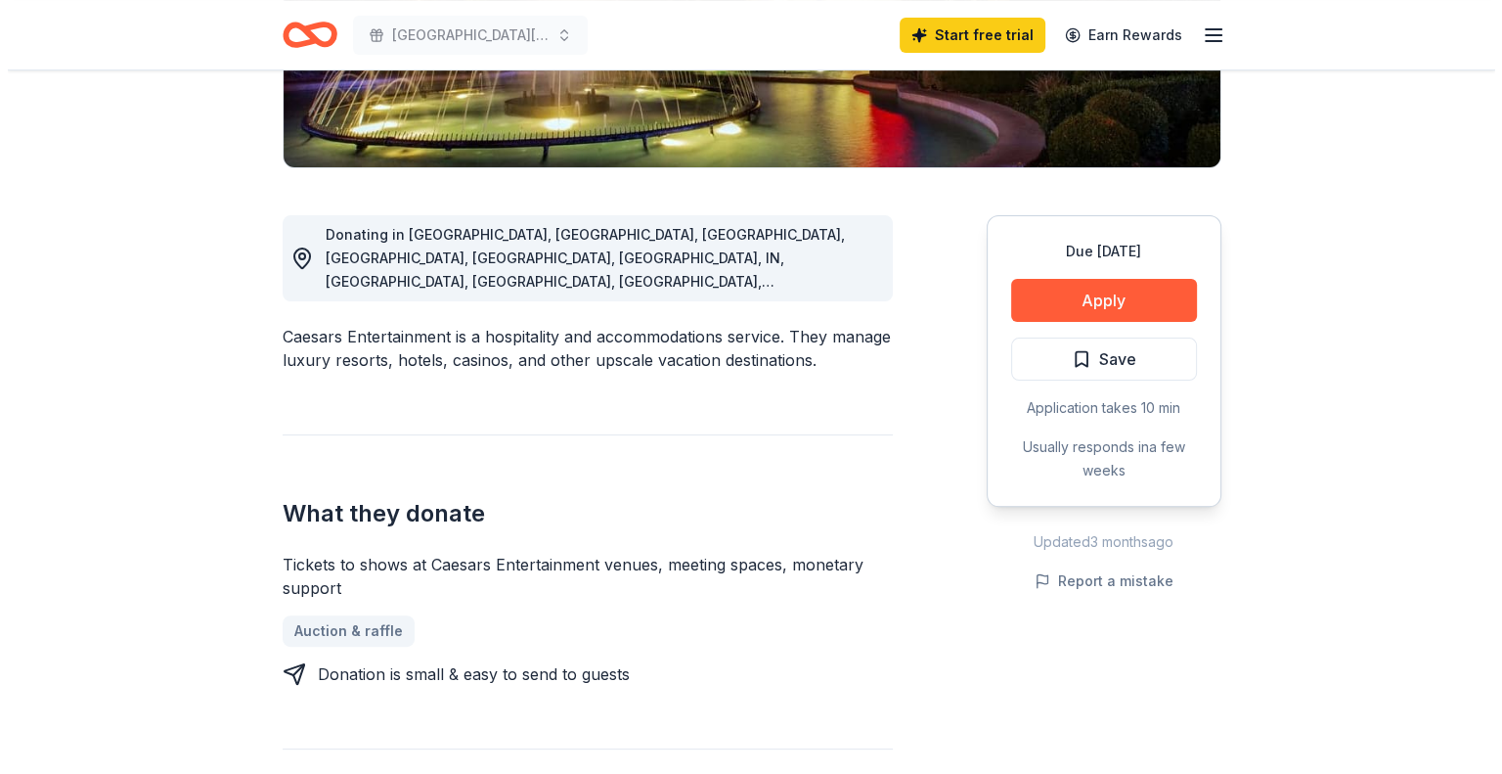
scroll to position [450, 0]
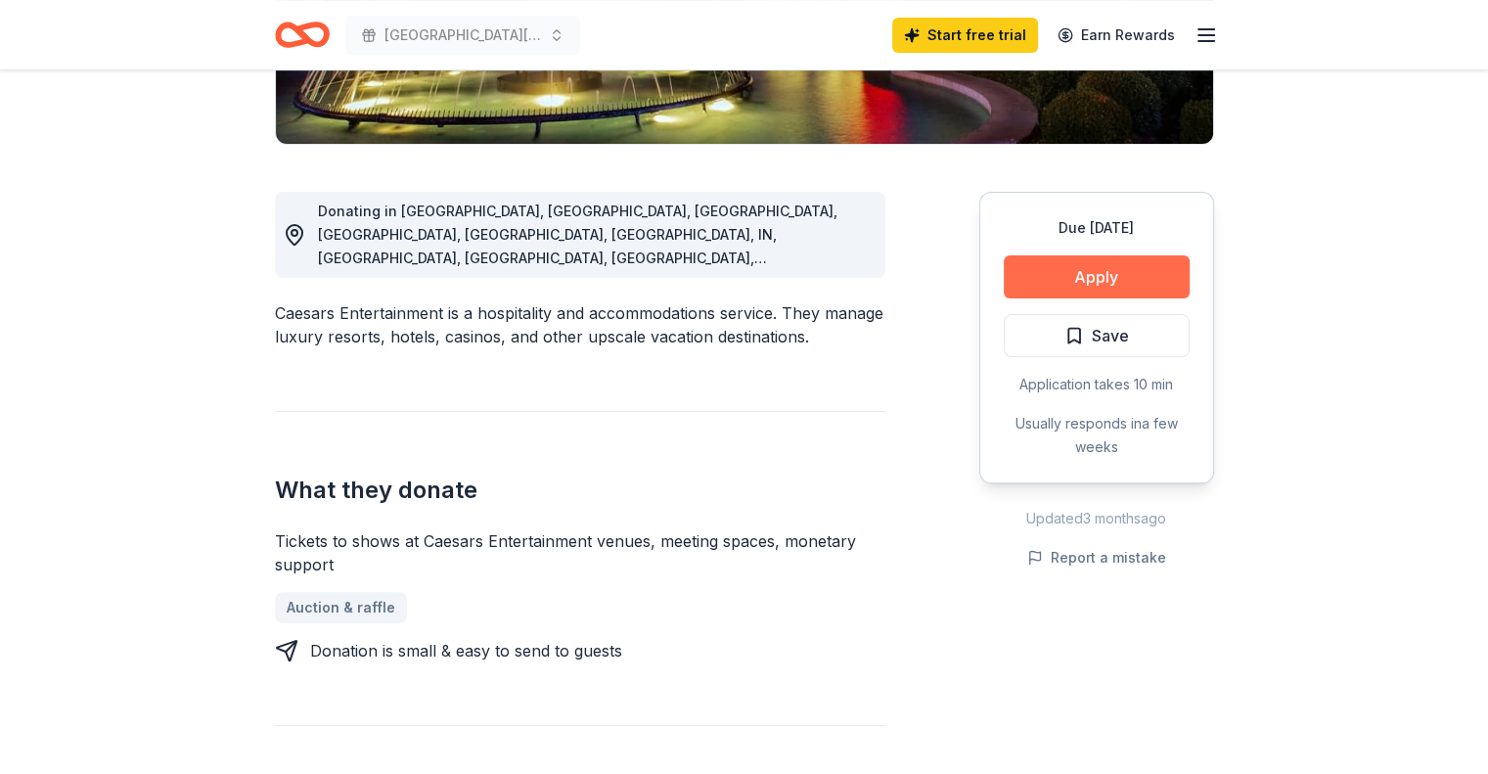
click at [1133, 259] on button "Apply" at bounding box center [1097, 276] width 186 height 43
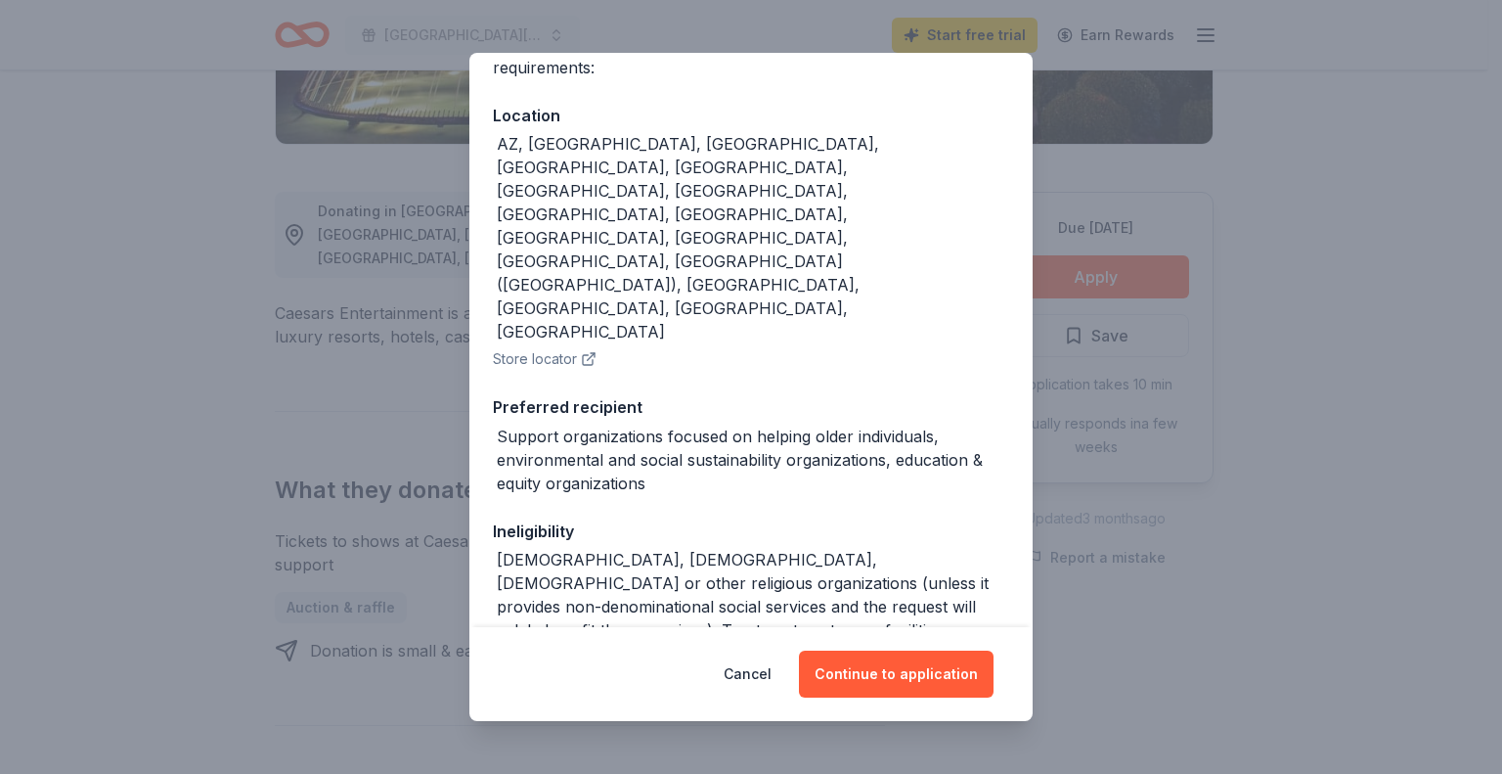
scroll to position [286, 0]
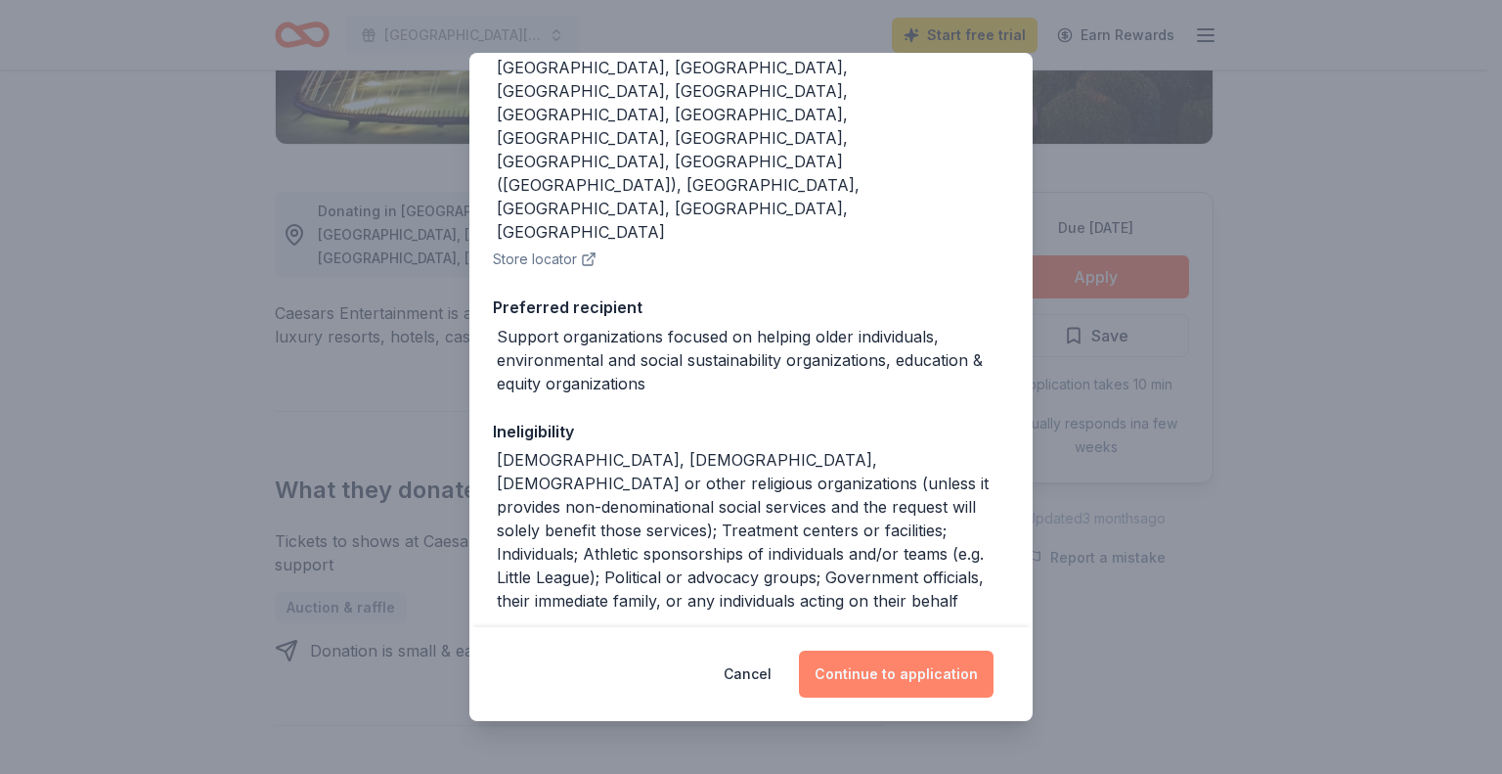
click at [869, 668] on button "Continue to application" at bounding box center [896, 673] width 195 height 47
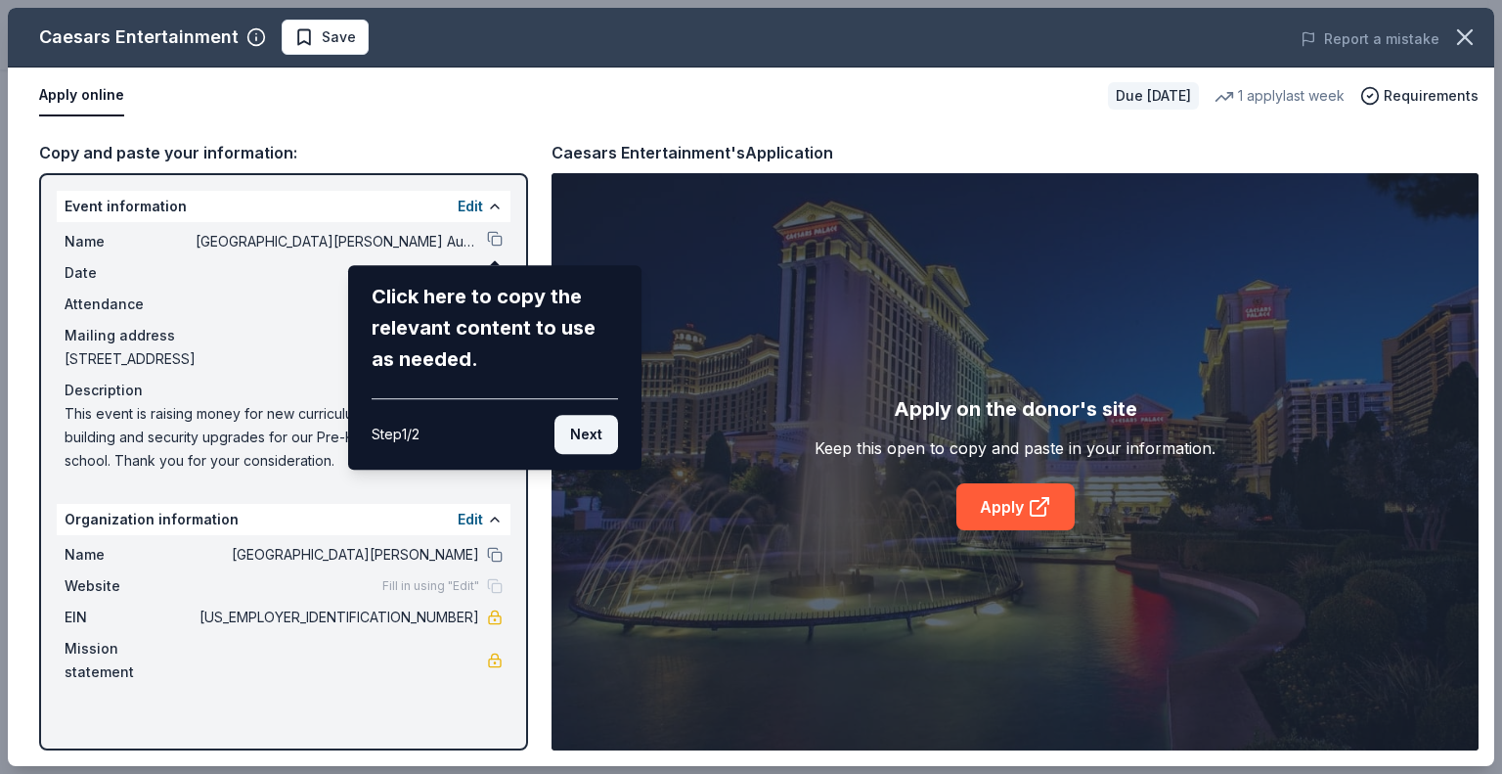
click at [592, 426] on button "Next" at bounding box center [587, 434] width 64 height 39
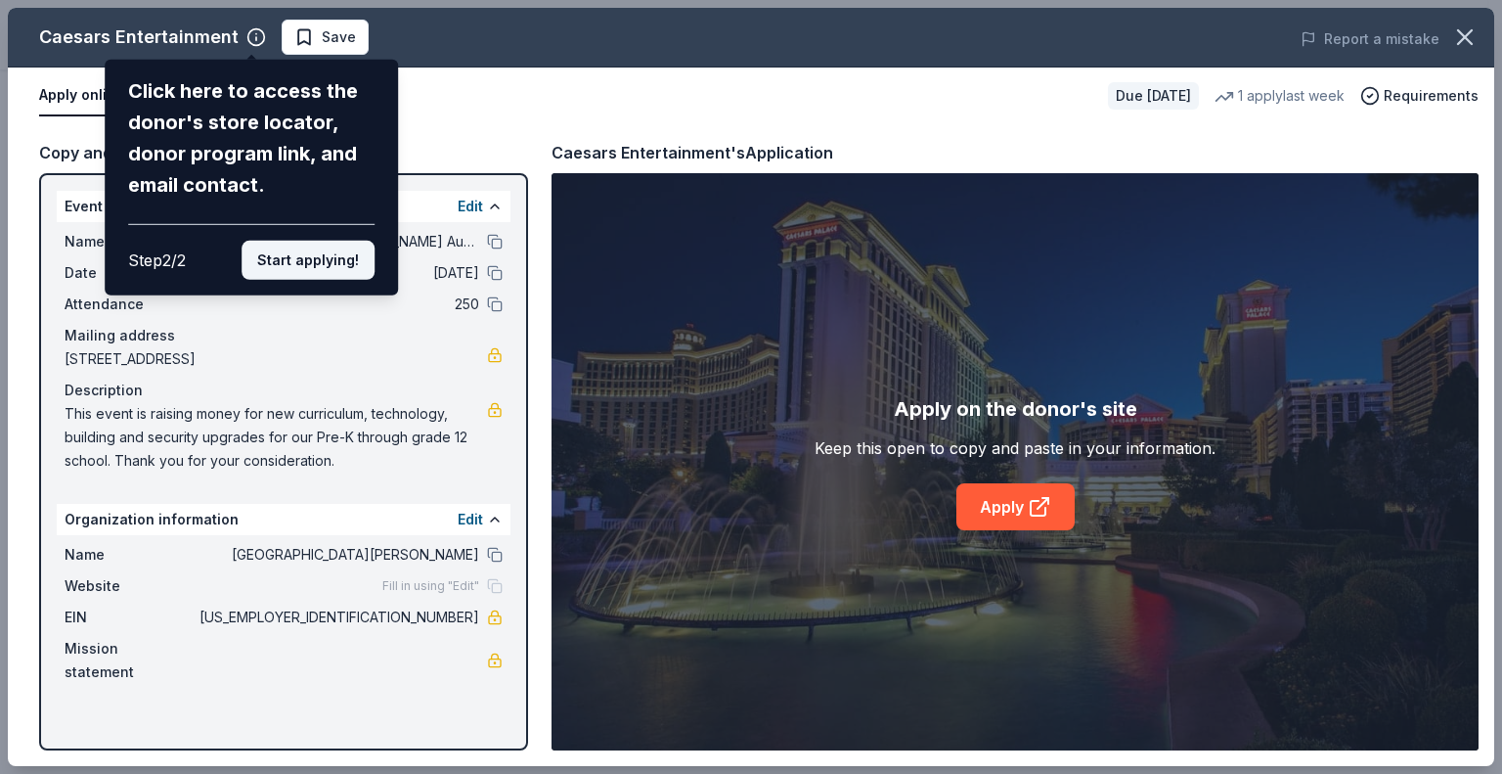
click at [349, 261] on button "Start applying!" at bounding box center [308, 260] width 133 height 39
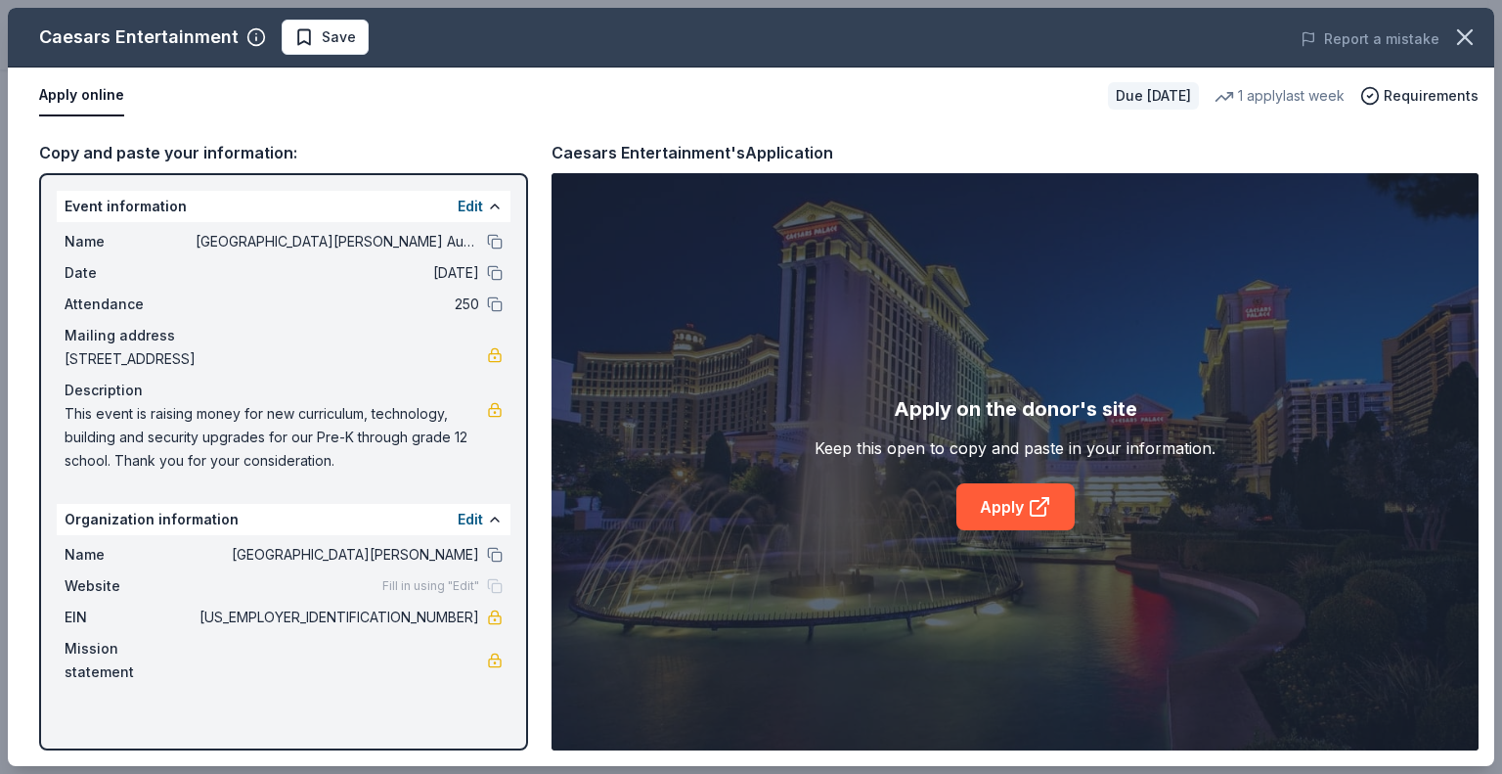
click at [989, 504] on div "Caesars Entertainment Save Report a mistake Apply online Due [DATE] 1 apply las…" at bounding box center [751, 387] width 1487 height 758
click at [1063, 515] on div "Caesars Entertainment Save Report a mistake Apply online Due [DATE] 1 apply las…" at bounding box center [751, 387] width 1487 height 758
click at [1062, 426] on div "Caesars Entertainment Save Report a mistake Apply online Due [DATE] 1 apply las…" at bounding box center [751, 387] width 1487 height 758
click at [993, 506] on link "Apply" at bounding box center [1016, 506] width 118 height 47
click at [1018, 525] on link "Apply" at bounding box center [1016, 506] width 118 height 47
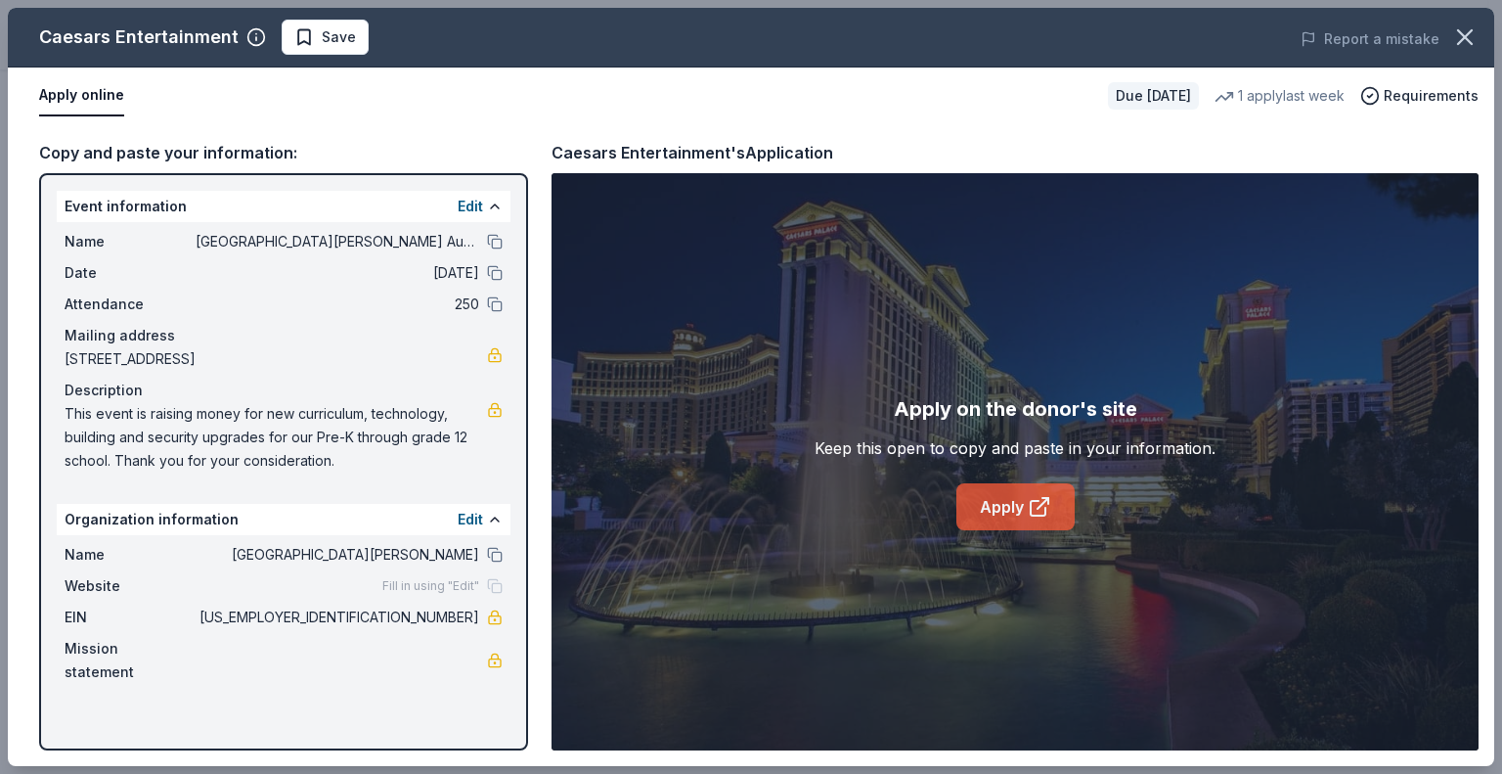
click at [1037, 503] on icon at bounding box center [1039, 506] width 23 height 23
drag, startPoint x: 1013, startPoint y: 510, endPoint x: 1056, endPoint y: 345, distance: 169.9
click at [1056, 345] on div "Apply on the donor's site Keep this open to copy and paste in your information.…" at bounding box center [1015, 461] width 927 height 577
